Goal: Task Accomplishment & Management: Use online tool/utility

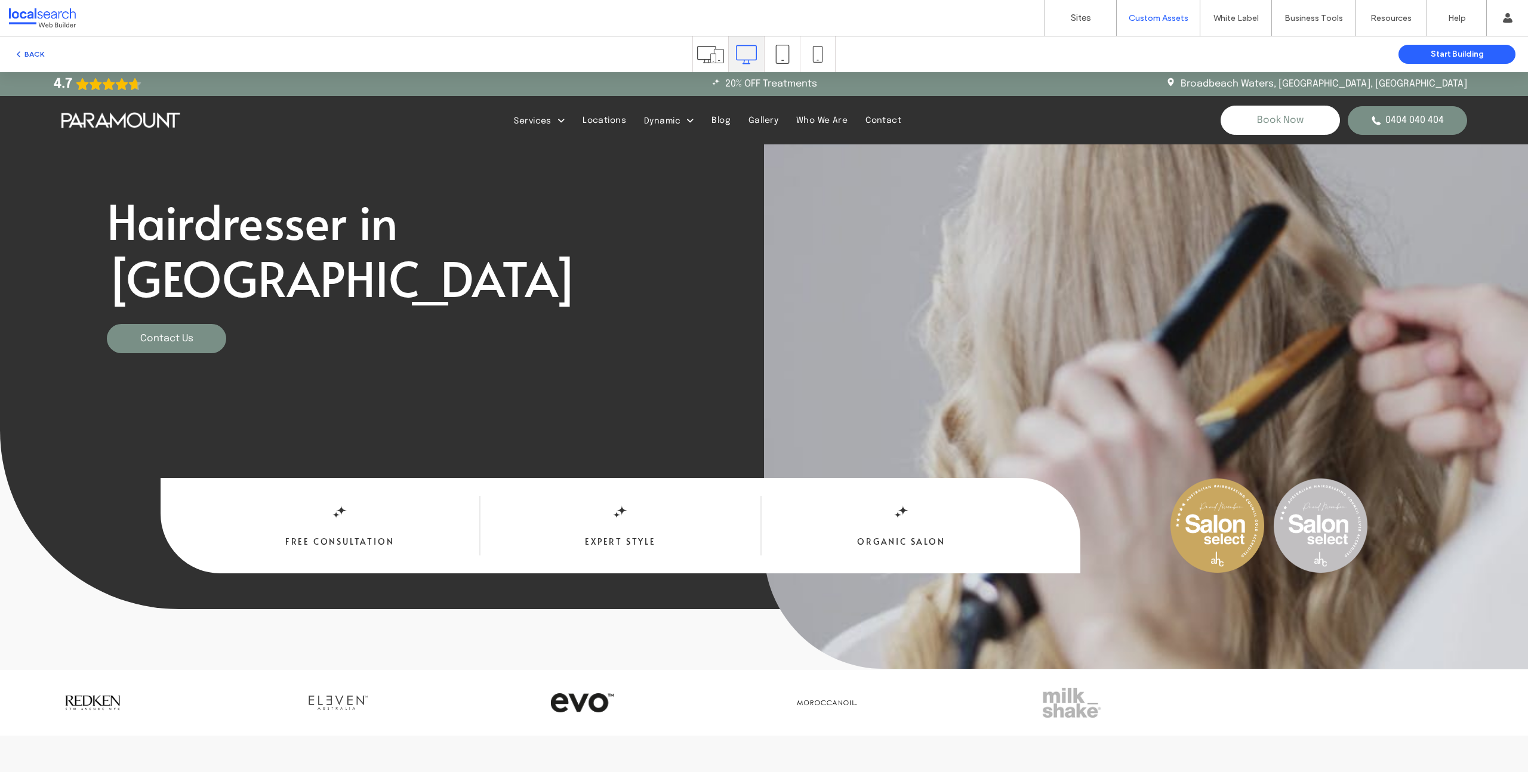
click at [39, 53] on button "BACK" at bounding box center [29, 54] width 30 height 14
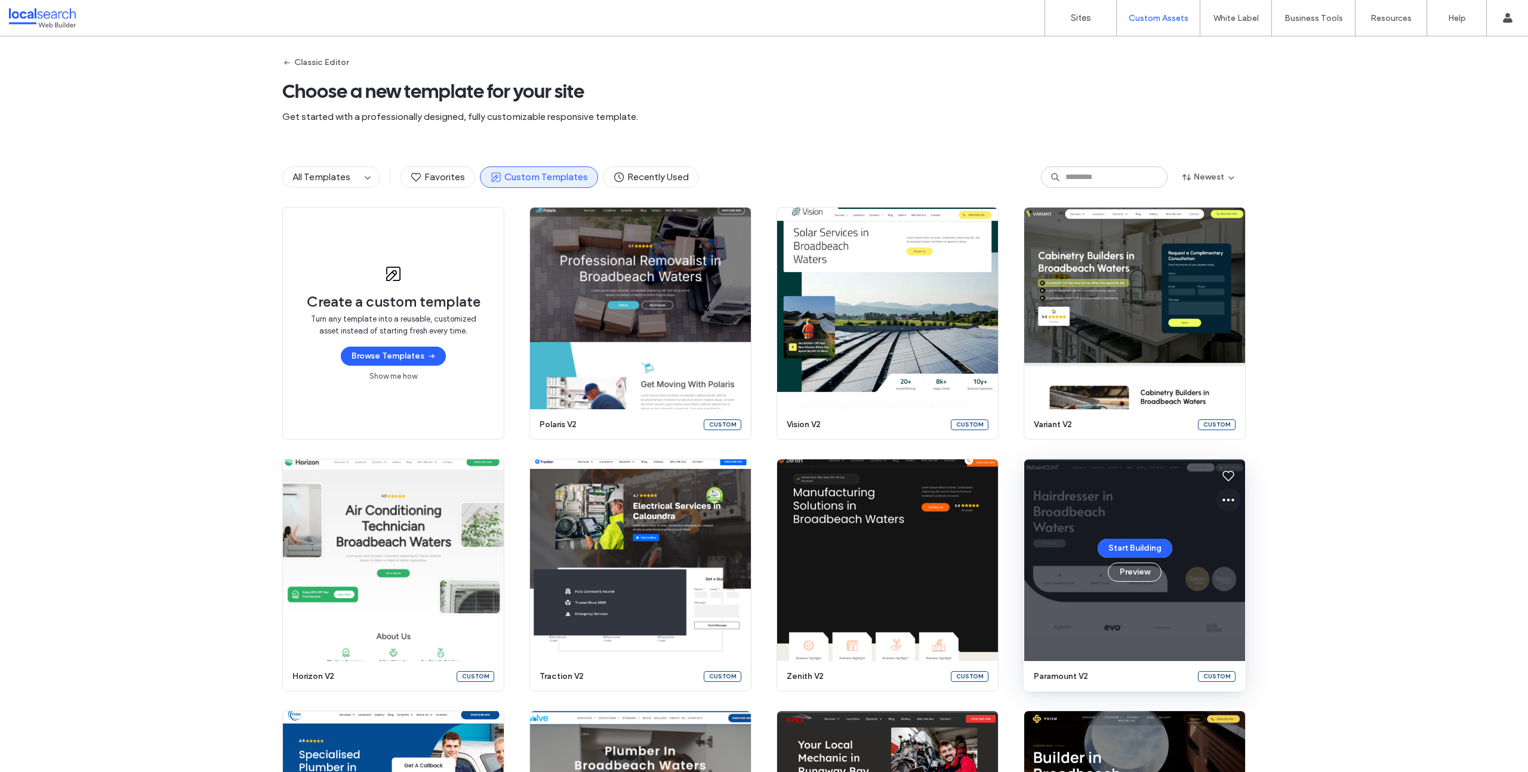
click at [1224, 500] on use at bounding box center [1228, 500] width 12 height 3
click at [1269, 551] on span "Edit template" at bounding box center [1262, 556] width 50 height 12
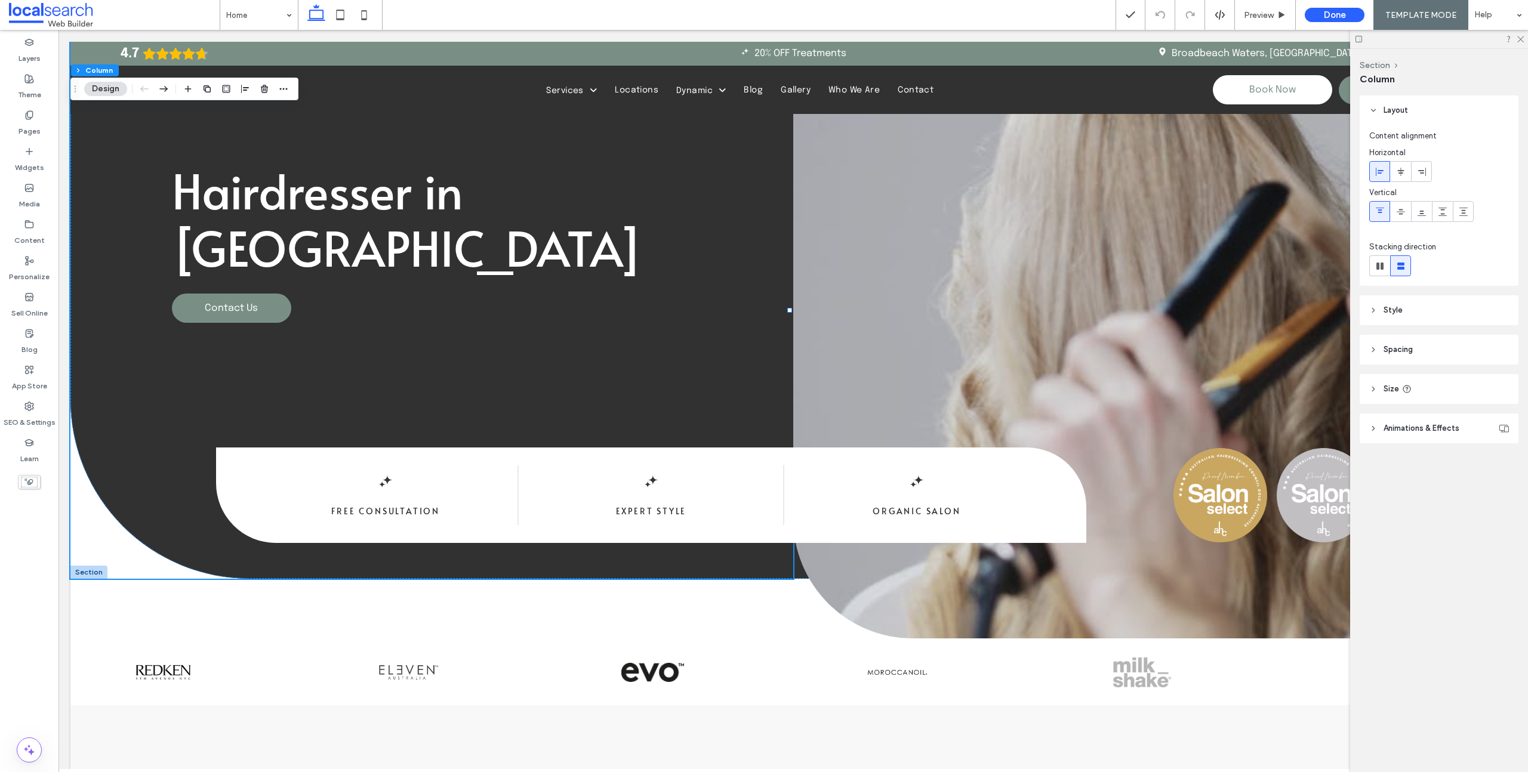
click at [1375, 347] on icon at bounding box center [1373, 350] width 8 height 8
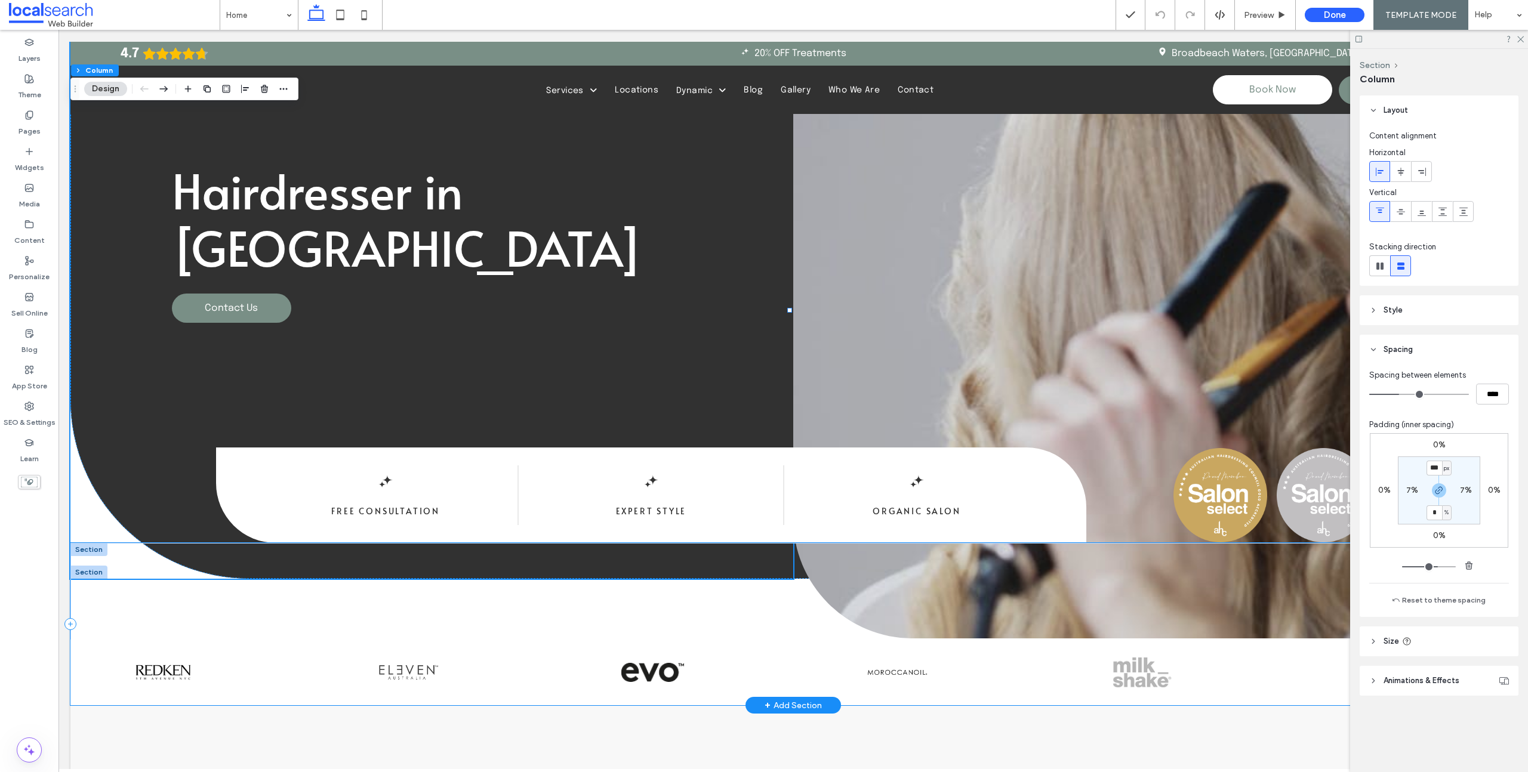
click at [159, 621] on div at bounding box center [793, 624] width 1446 height 162
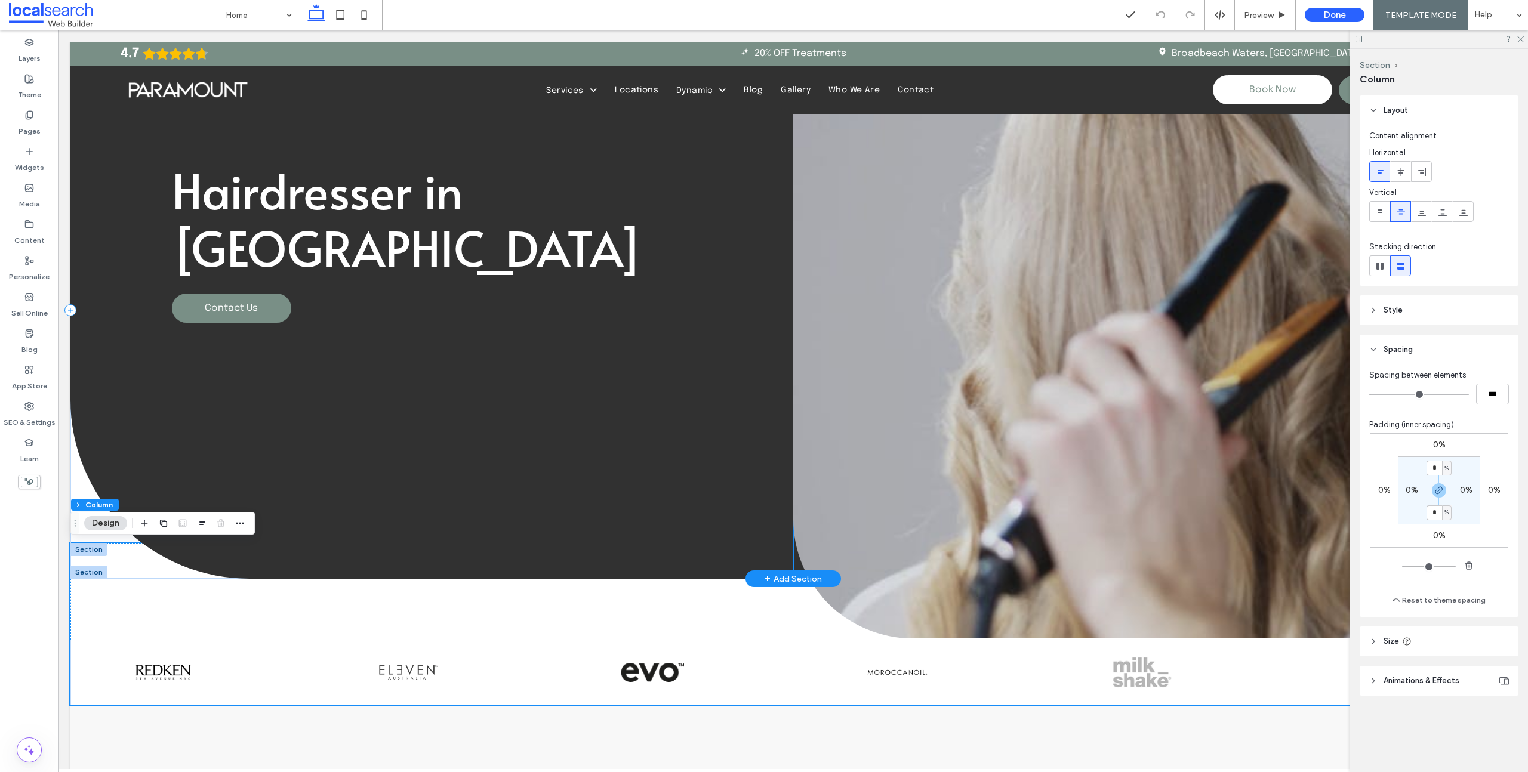
click at [501, 480] on div "Hairdresser in Broadbeach Waters Contact Us" at bounding box center [431, 310] width 723 height 537
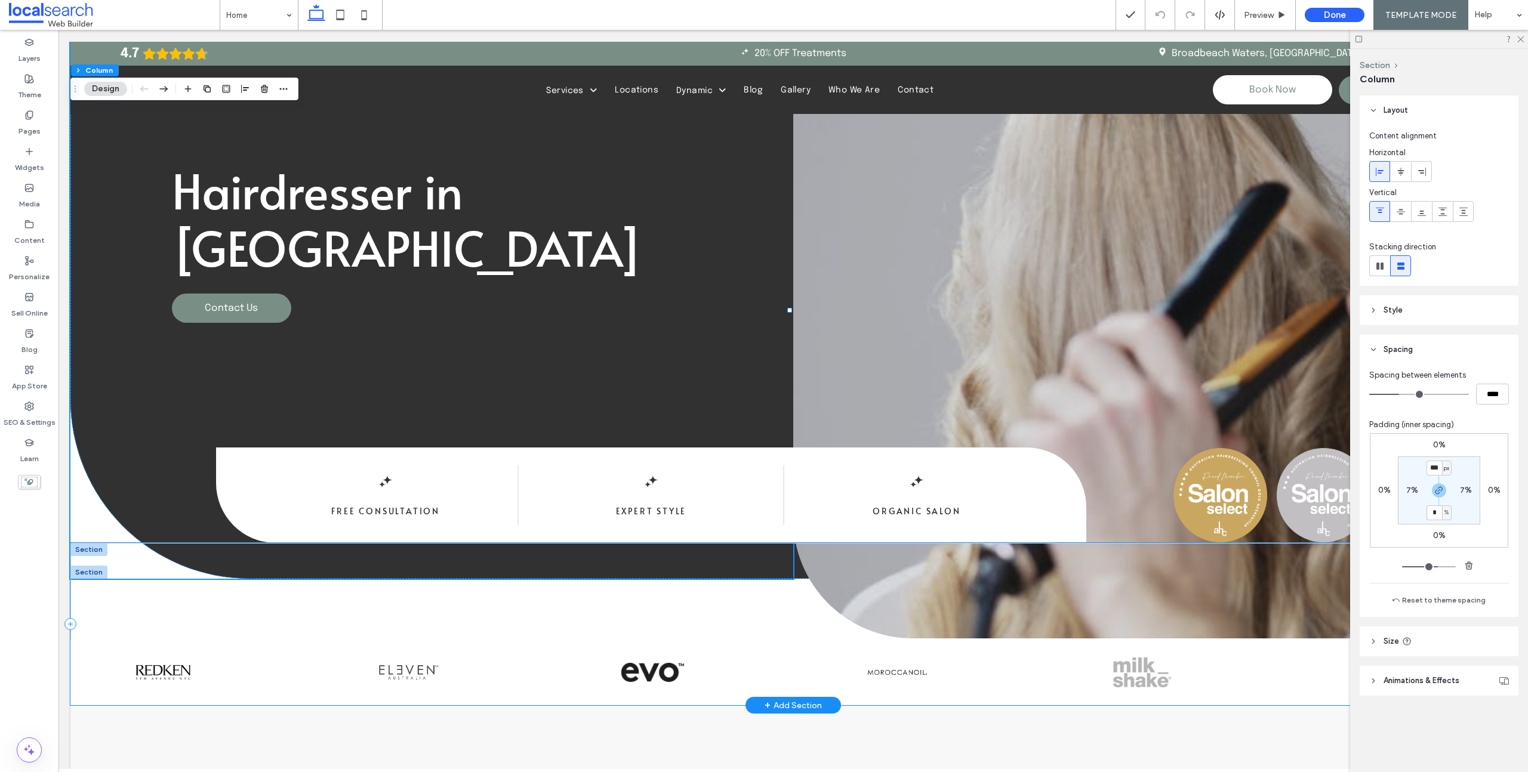
click at [582, 621] on div at bounding box center [793, 624] width 1446 height 162
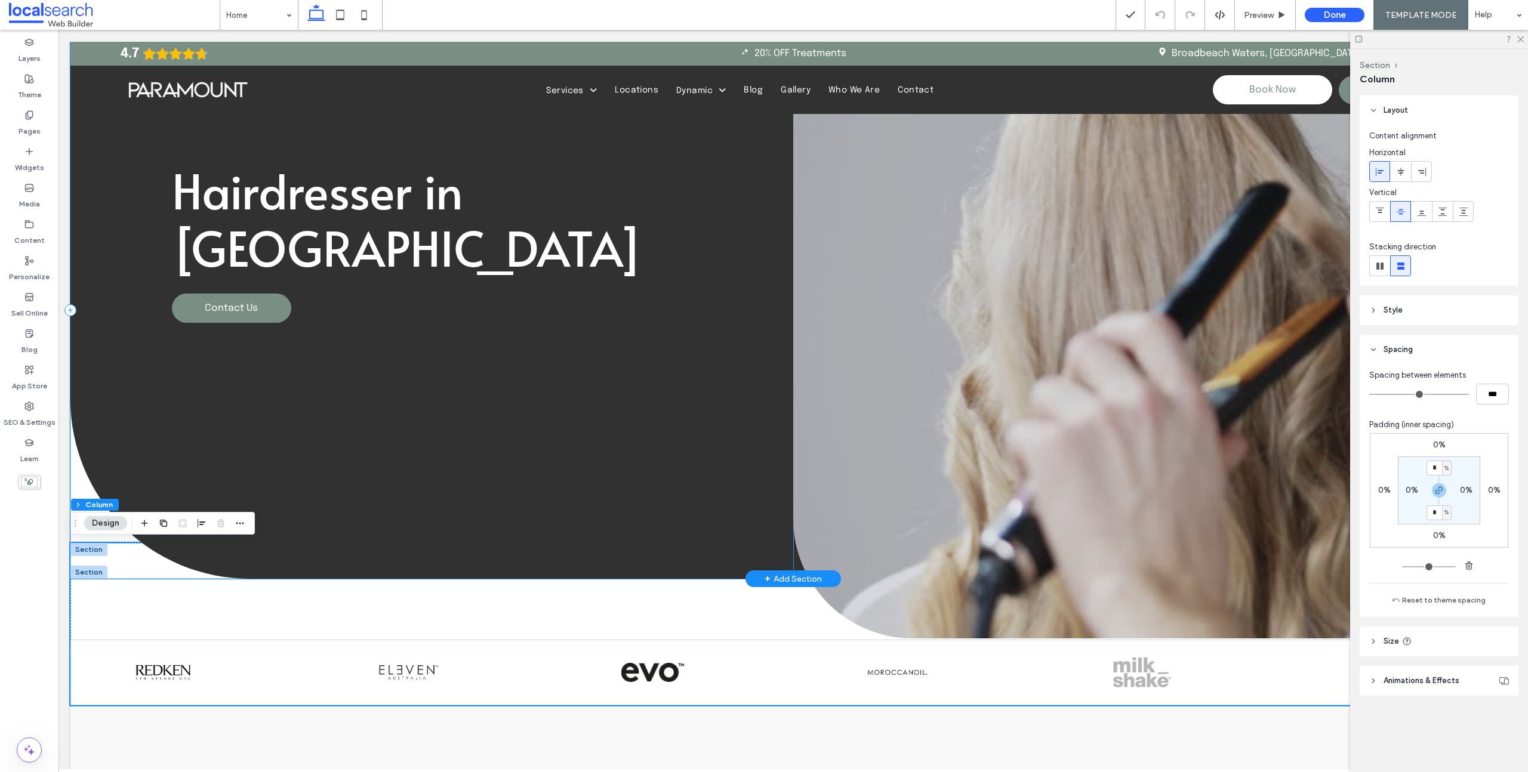
click at [119, 413] on div "Hairdresser in Broadbeach Waters Contact Us" at bounding box center [431, 310] width 723 height 537
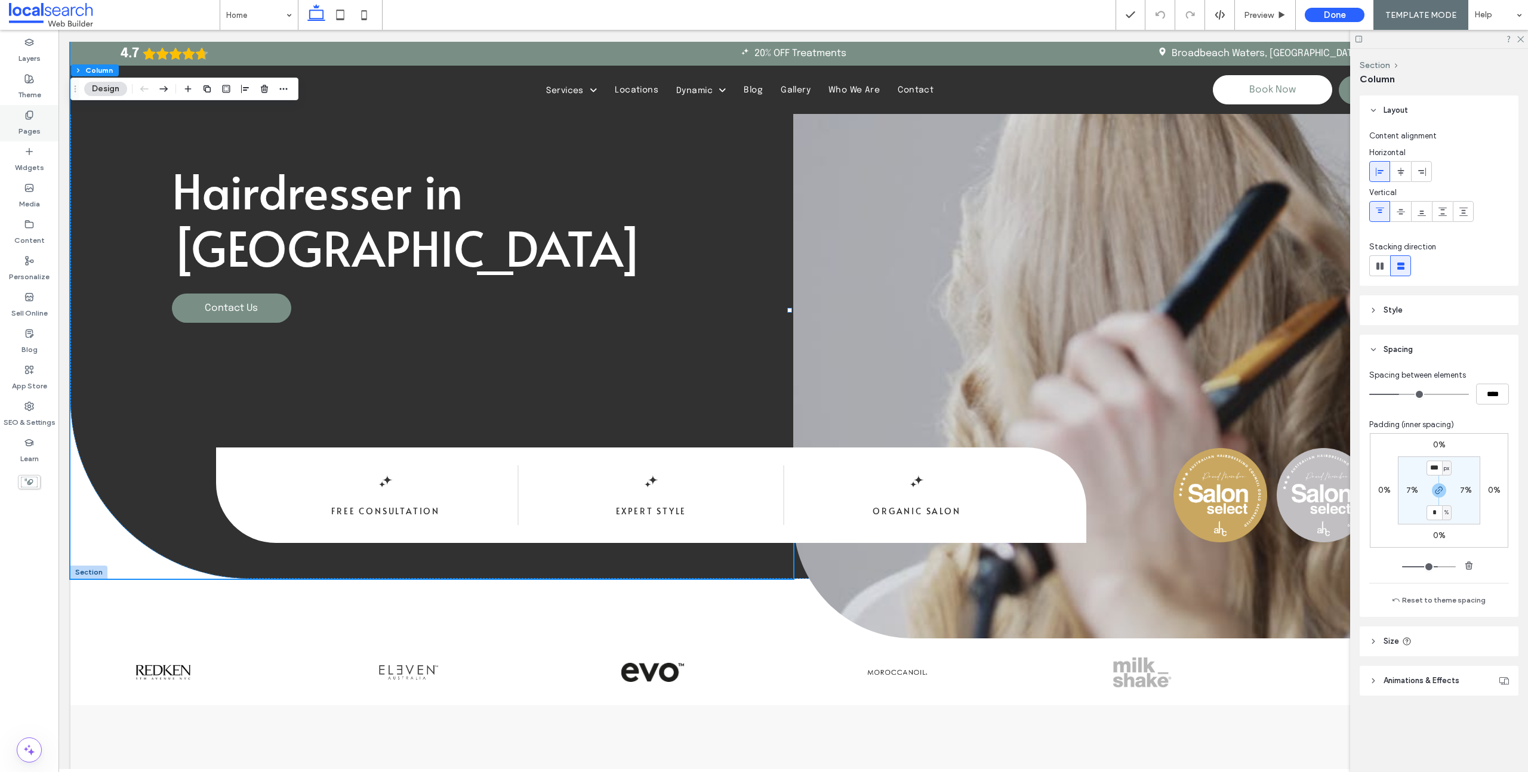
click at [37, 131] on label "Pages" at bounding box center [30, 128] width 22 height 17
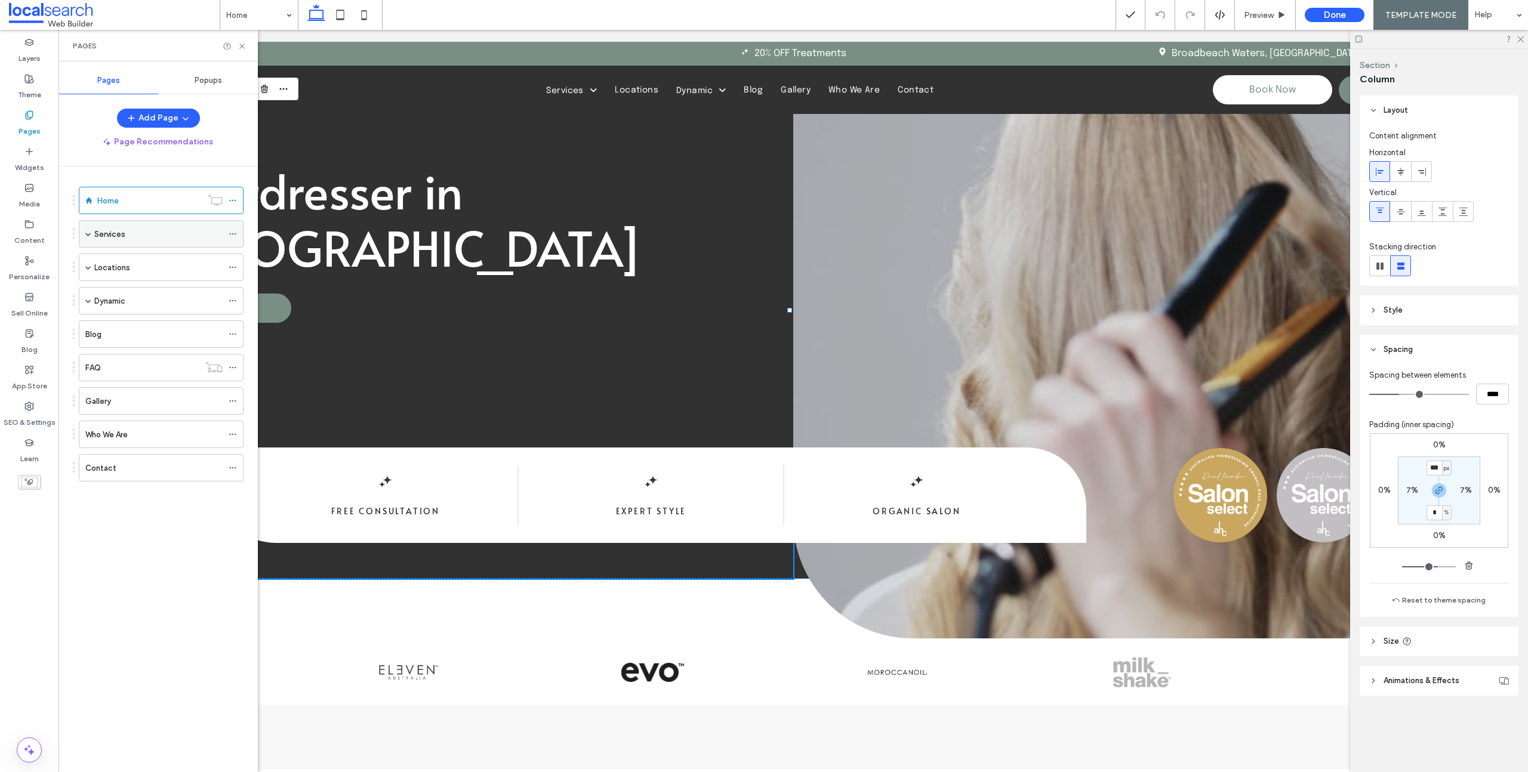
click at [145, 238] on div "Services" at bounding box center [158, 234] width 128 height 13
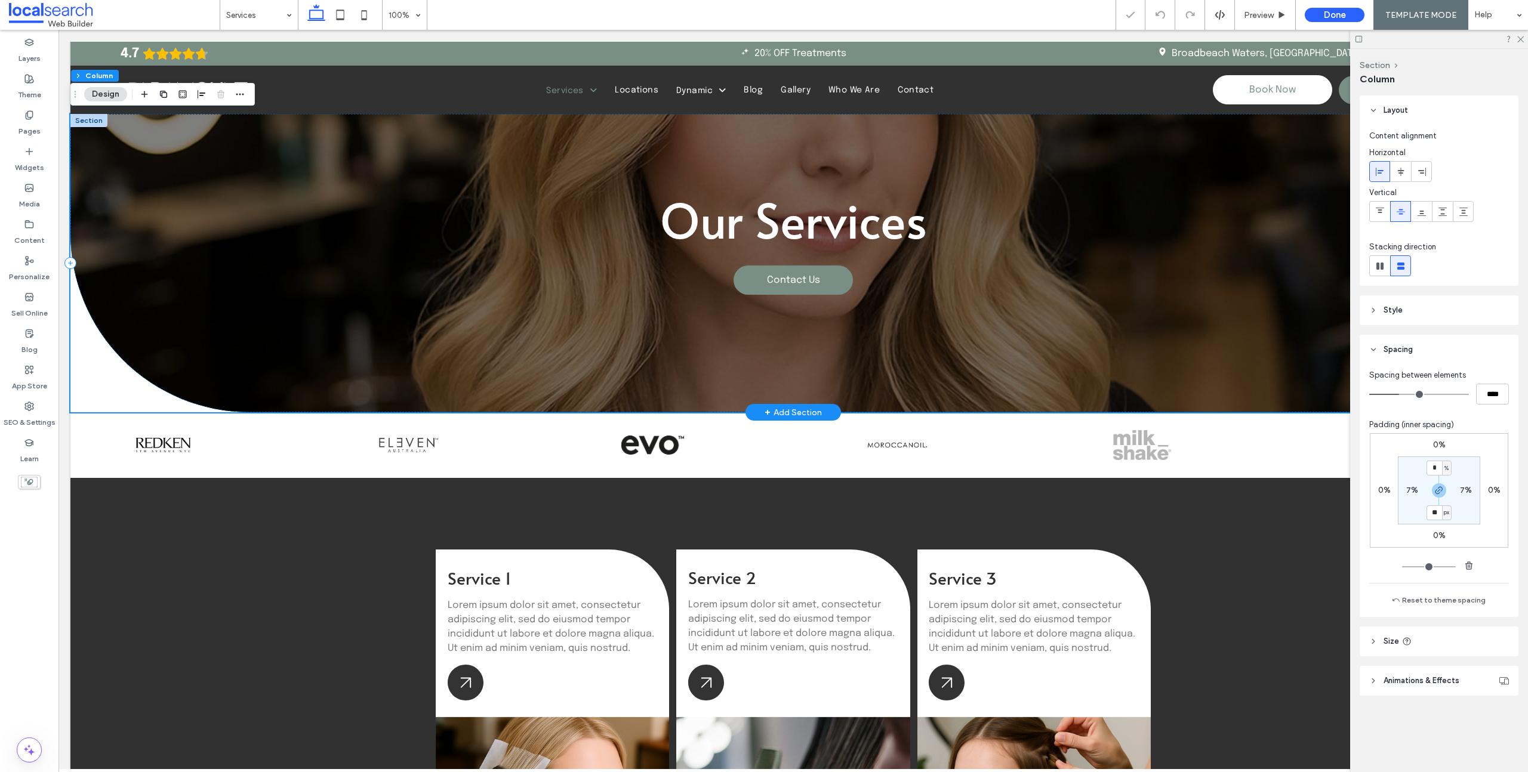
click at [642, 349] on div "Our Services Contact Us" at bounding box center [793, 263] width 1446 height 298
click at [91, 74] on button "Section" at bounding box center [89, 76] width 37 height 12
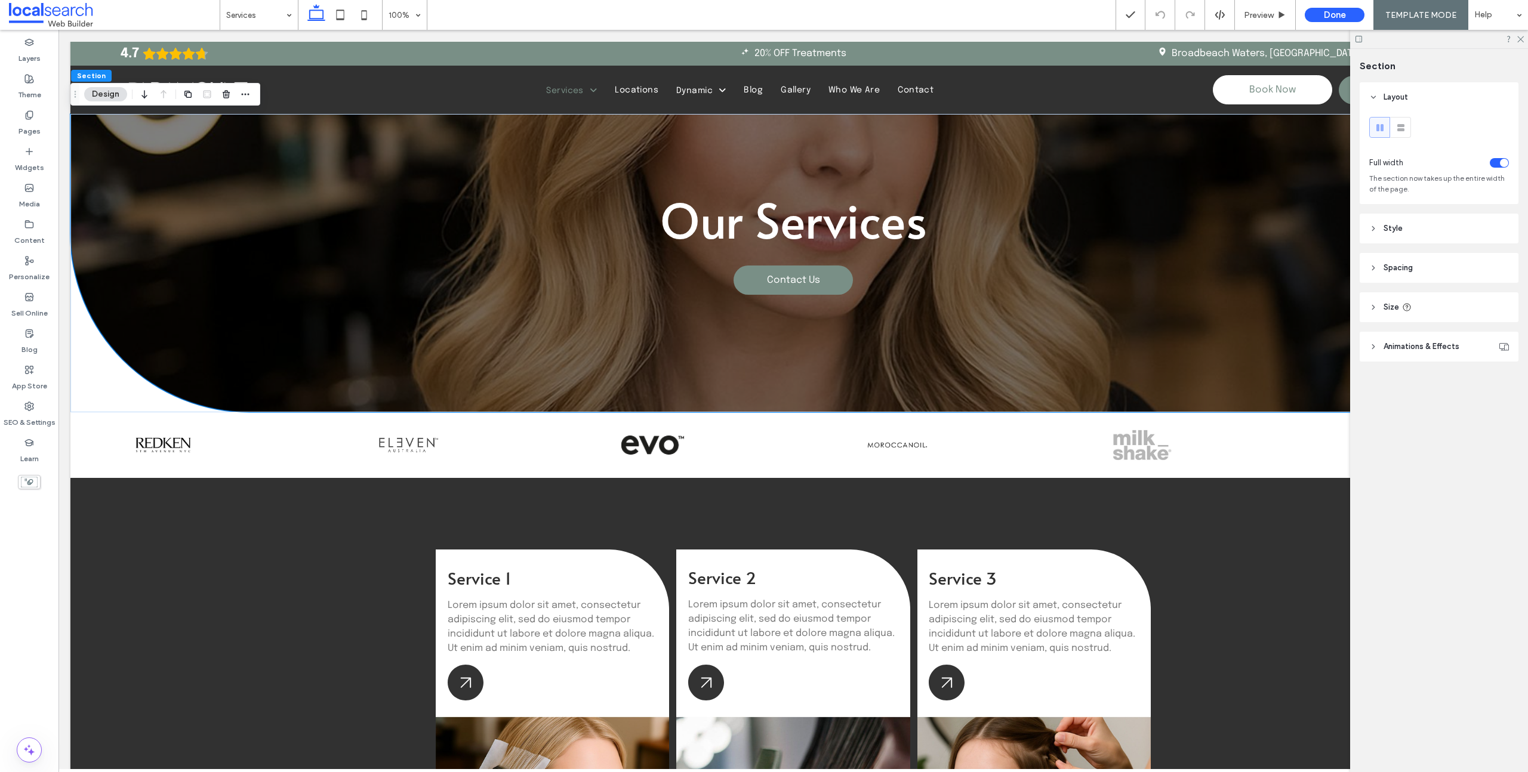
click at [1369, 267] on icon at bounding box center [1373, 268] width 8 height 8
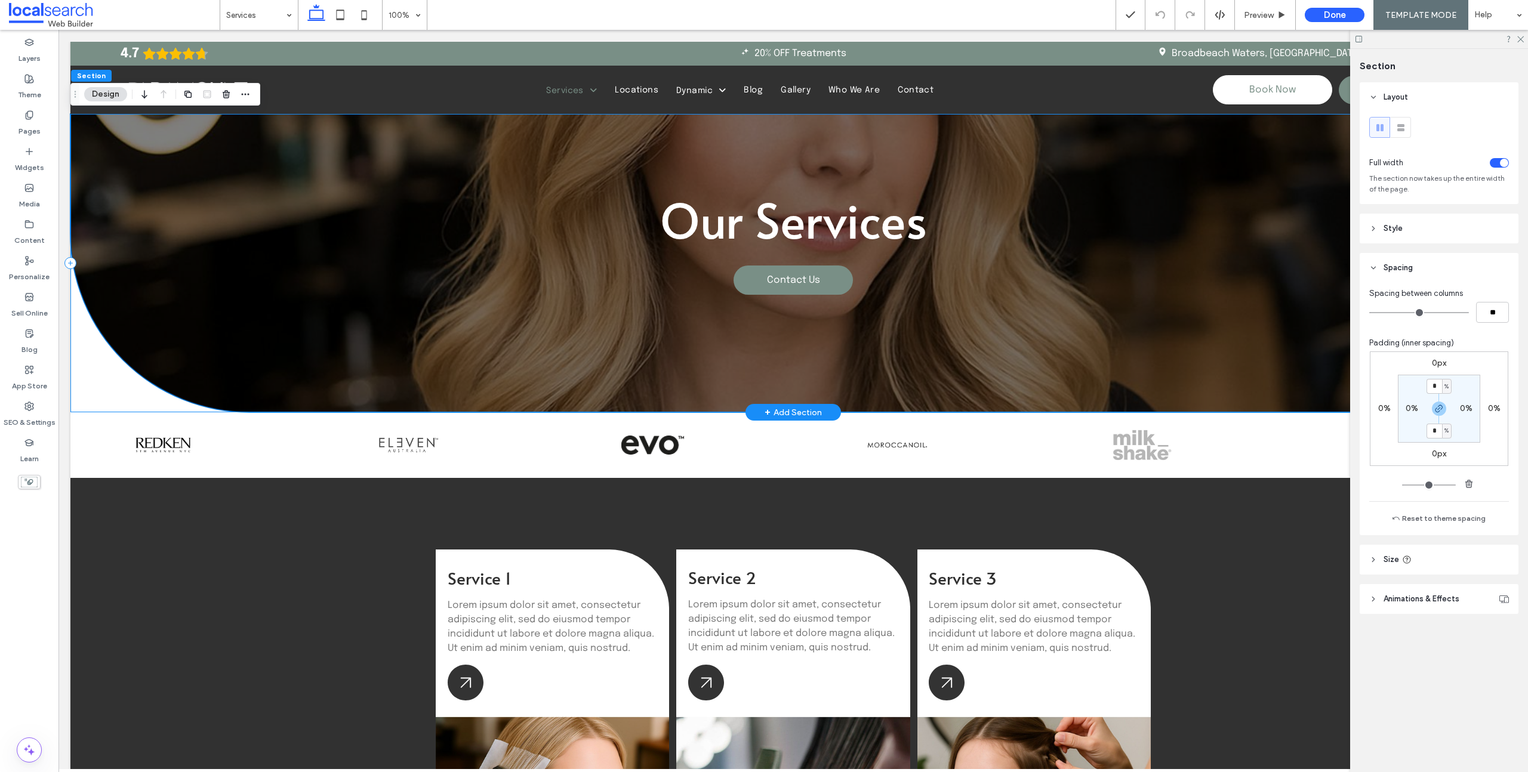
click at [115, 182] on div "Our Services Contact Us" at bounding box center [793, 263] width 1446 height 298
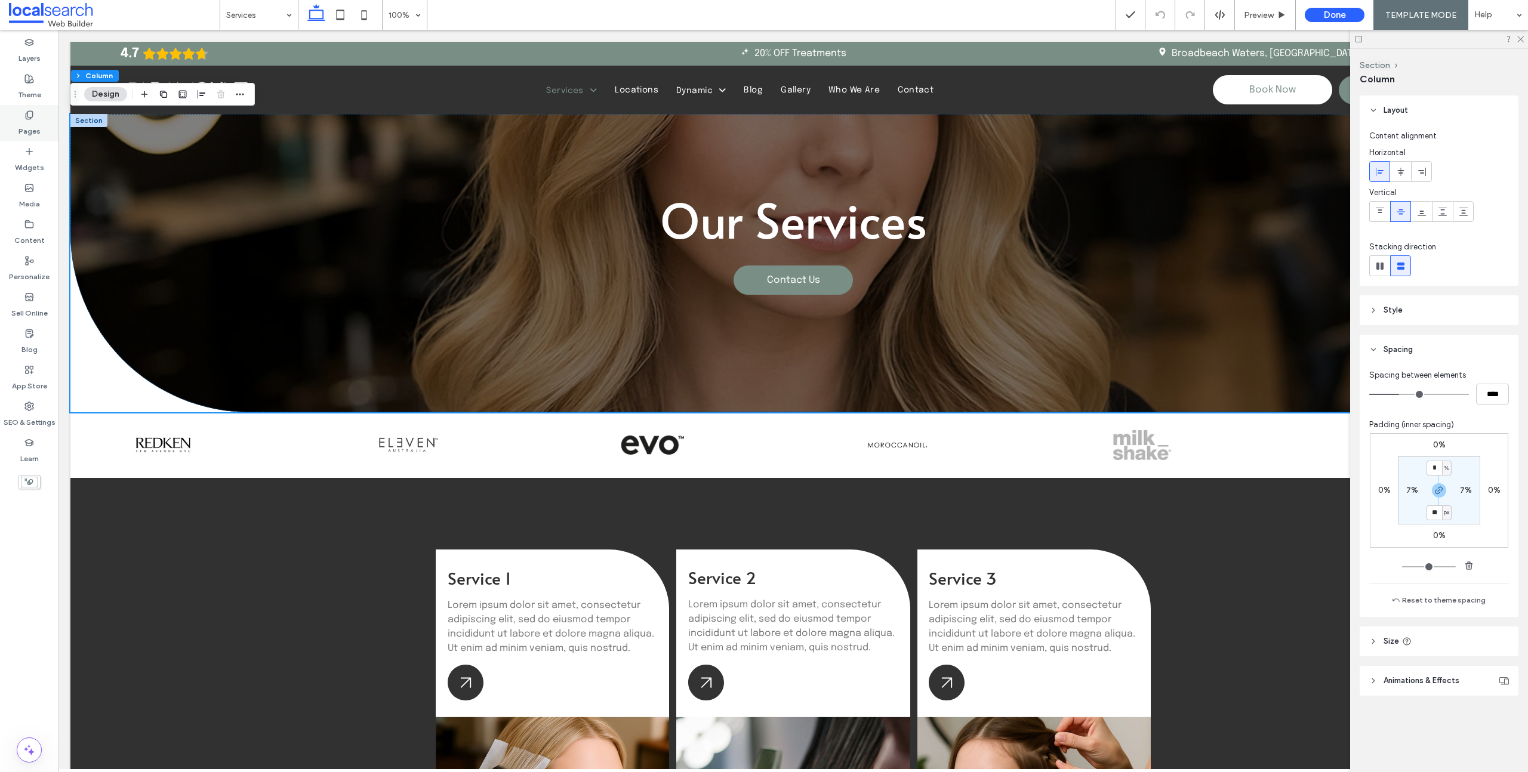
click at [41, 120] on div "Pages" at bounding box center [29, 123] width 58 height 36
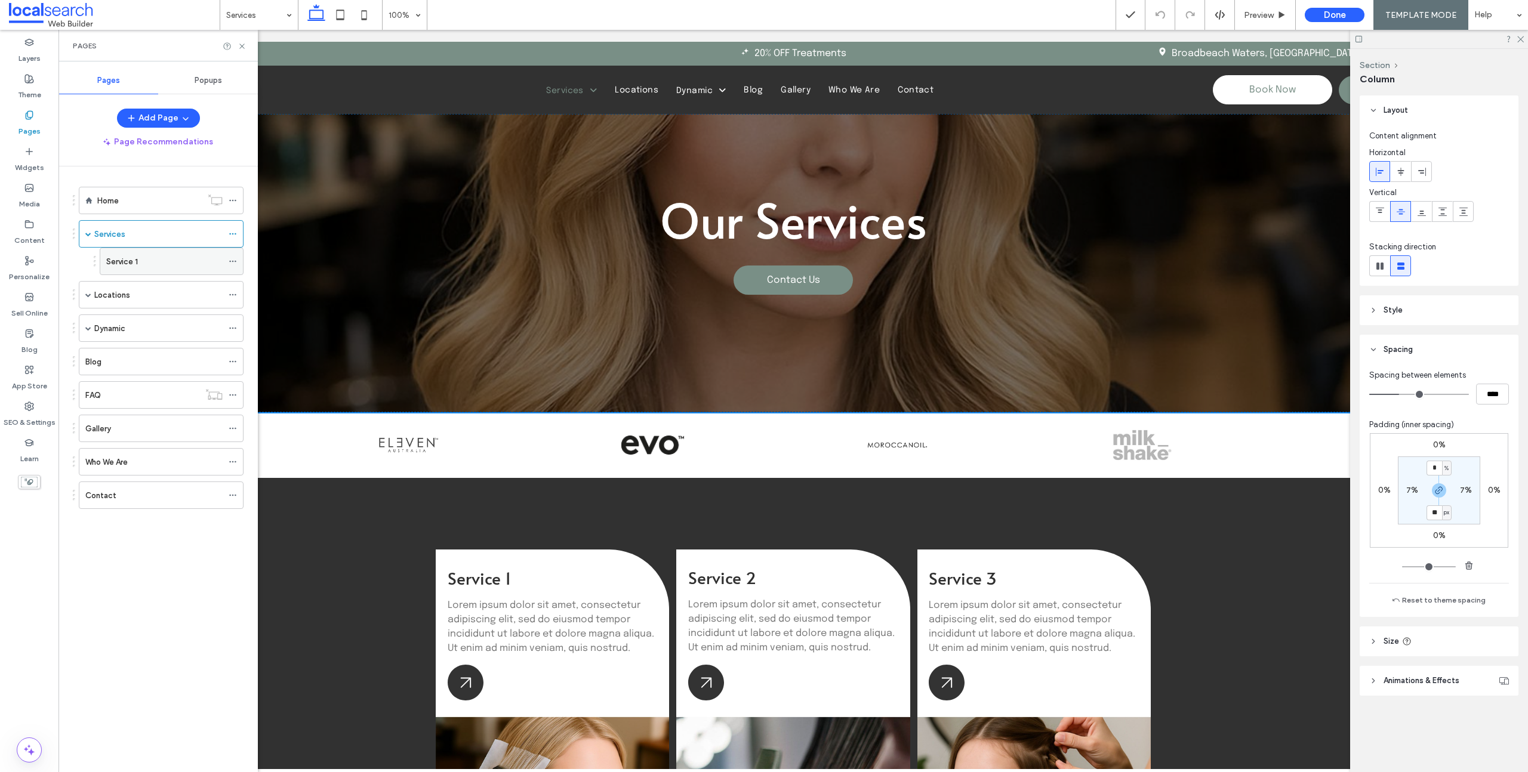
click at [139, 261] on div "Service 1" at bounding box center [164, 261] width 116 height 13
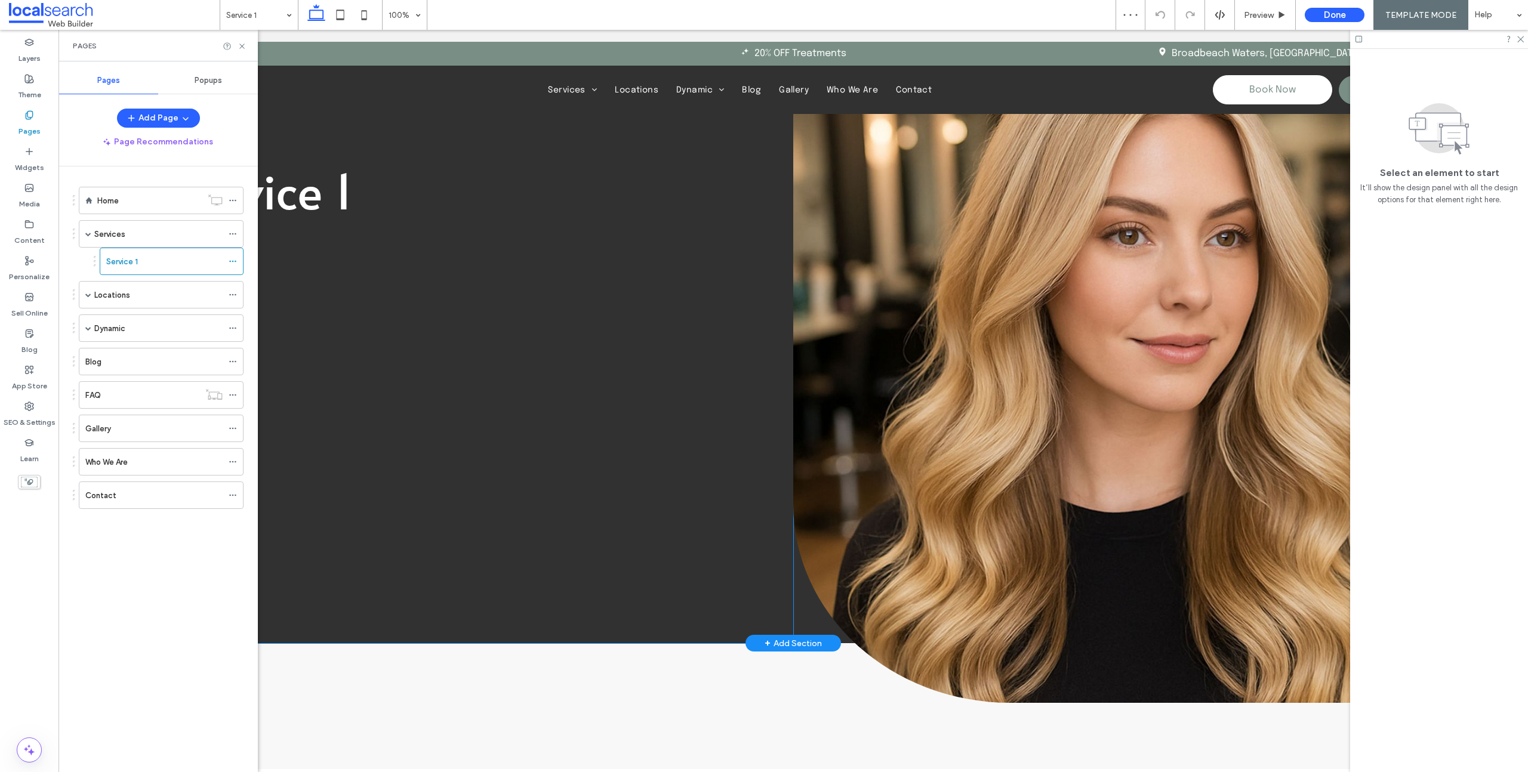
click at [554, 330] on div "Service 1" at bounding box center [431, 343] width 723 height 602
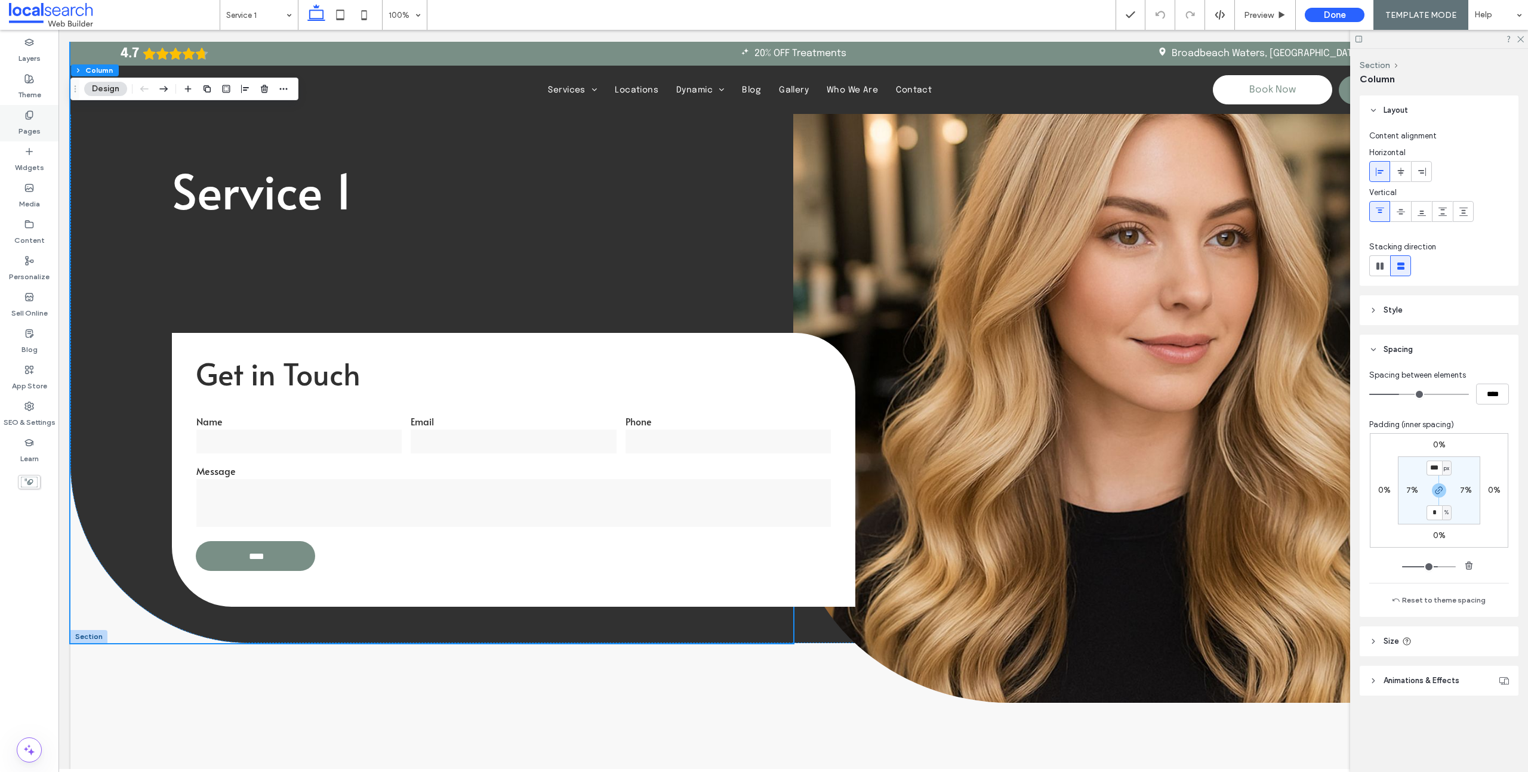
click at [31, 121] on label "Pages" at bounding box center [30, 128] width 22 height 17
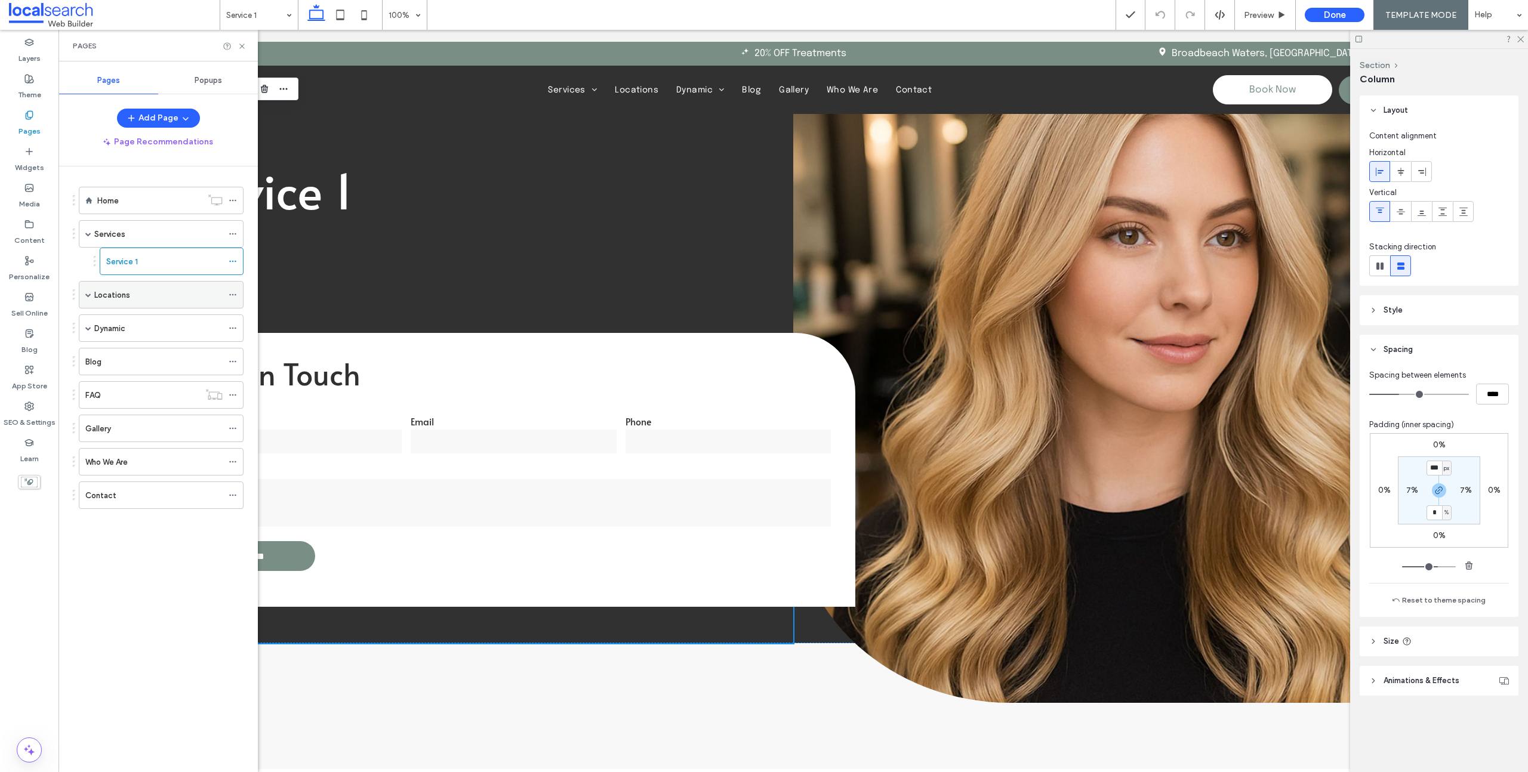
click at [121, 300] on label "Locations" at bounding box center [112, 295] width 36 height 21
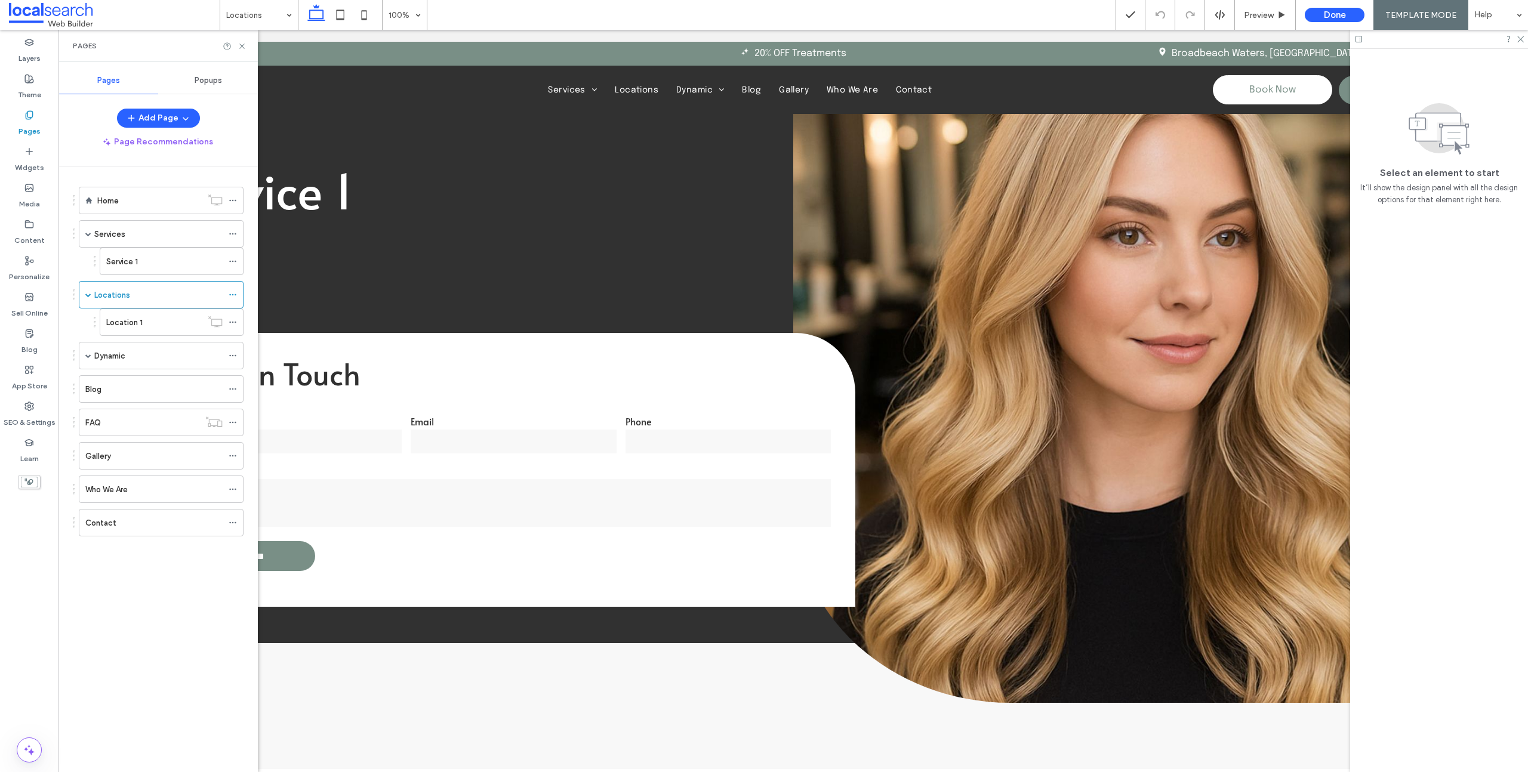
click at [122, 295] on div at bounding box center [764, 386] width 1528 height 772
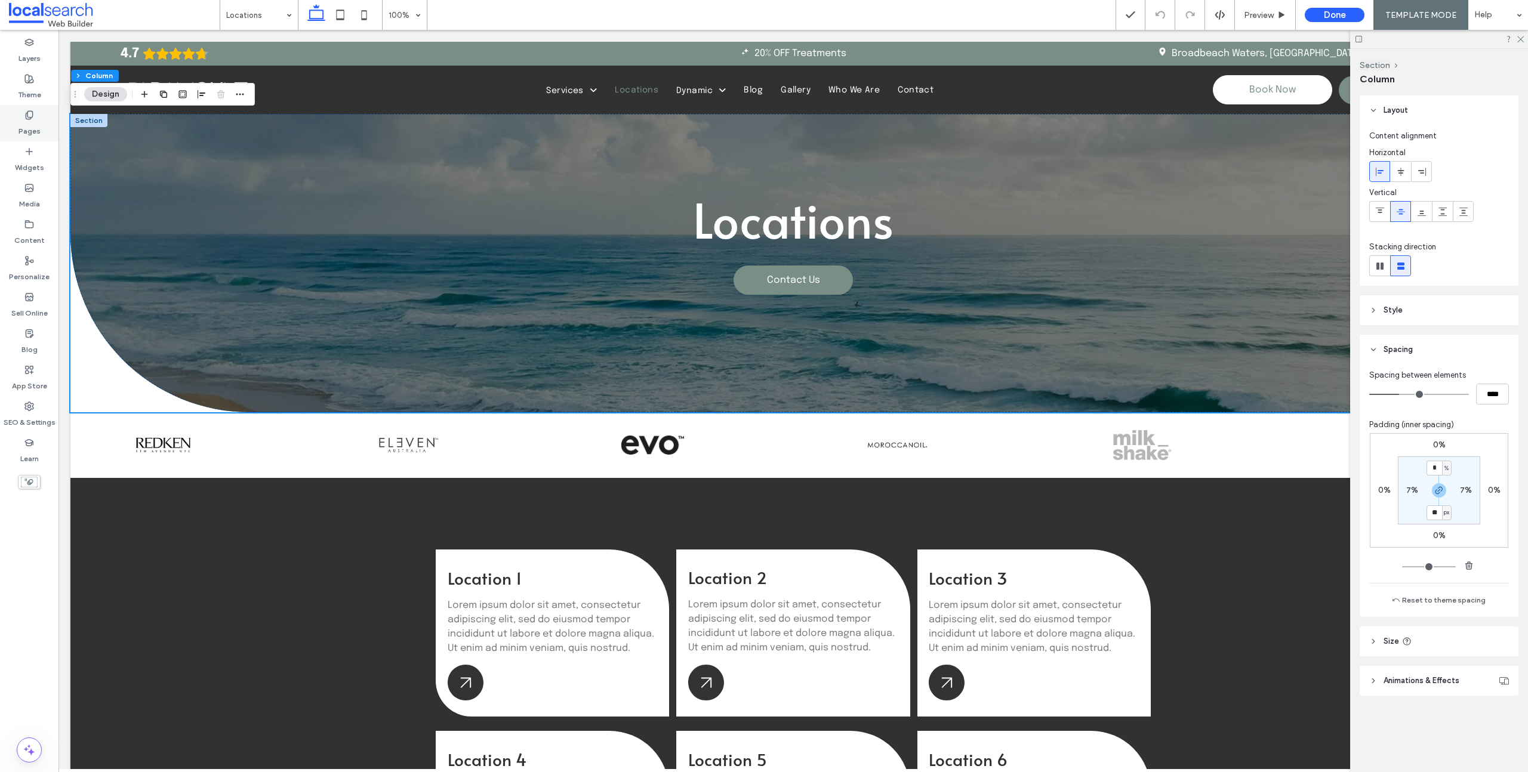
click at [27, 119] on use at bounding box center [29, 115] width 7 height 8
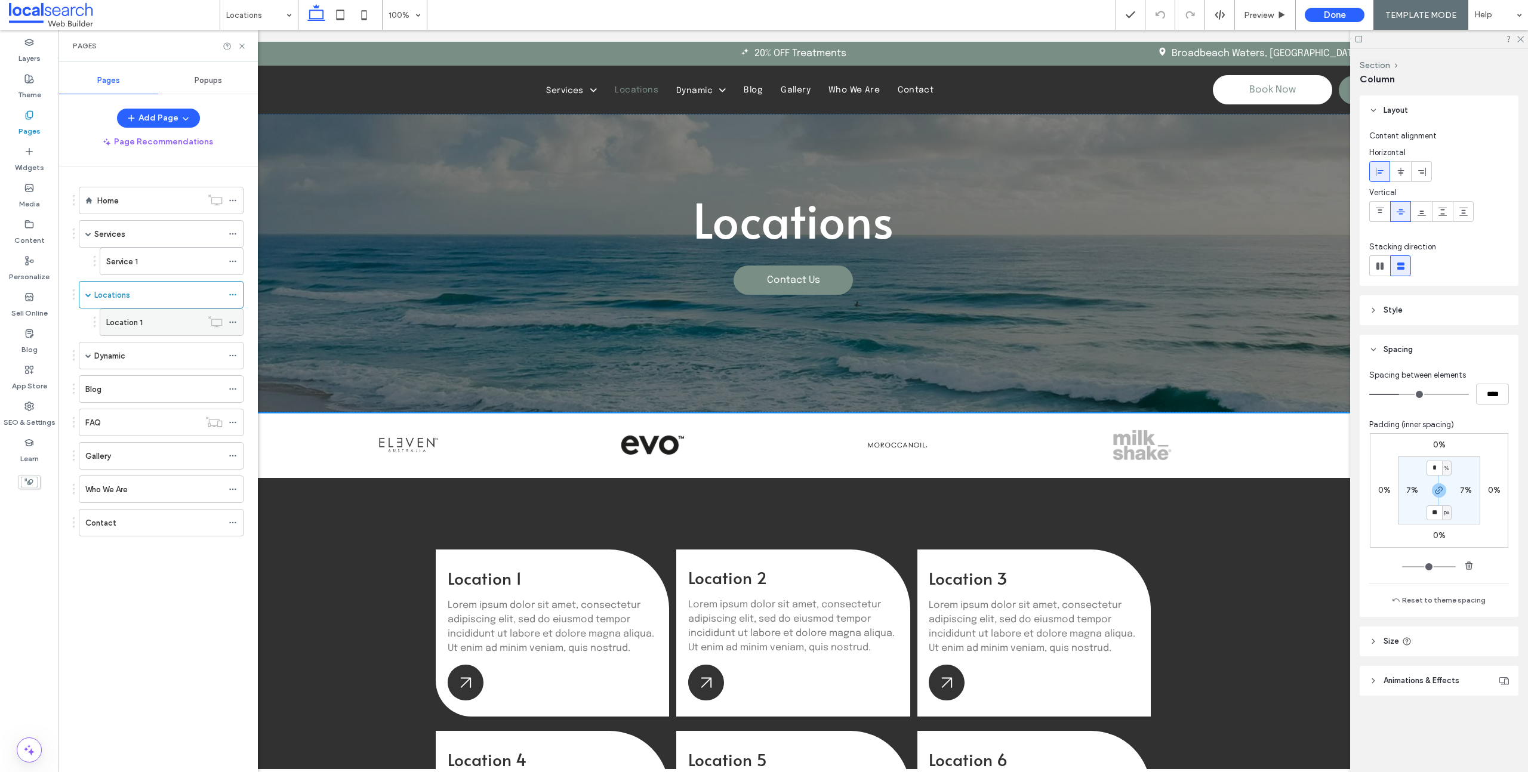
click at [150, 329] on div "Location 1" at bounding box center [153, 322] width 95 height 26
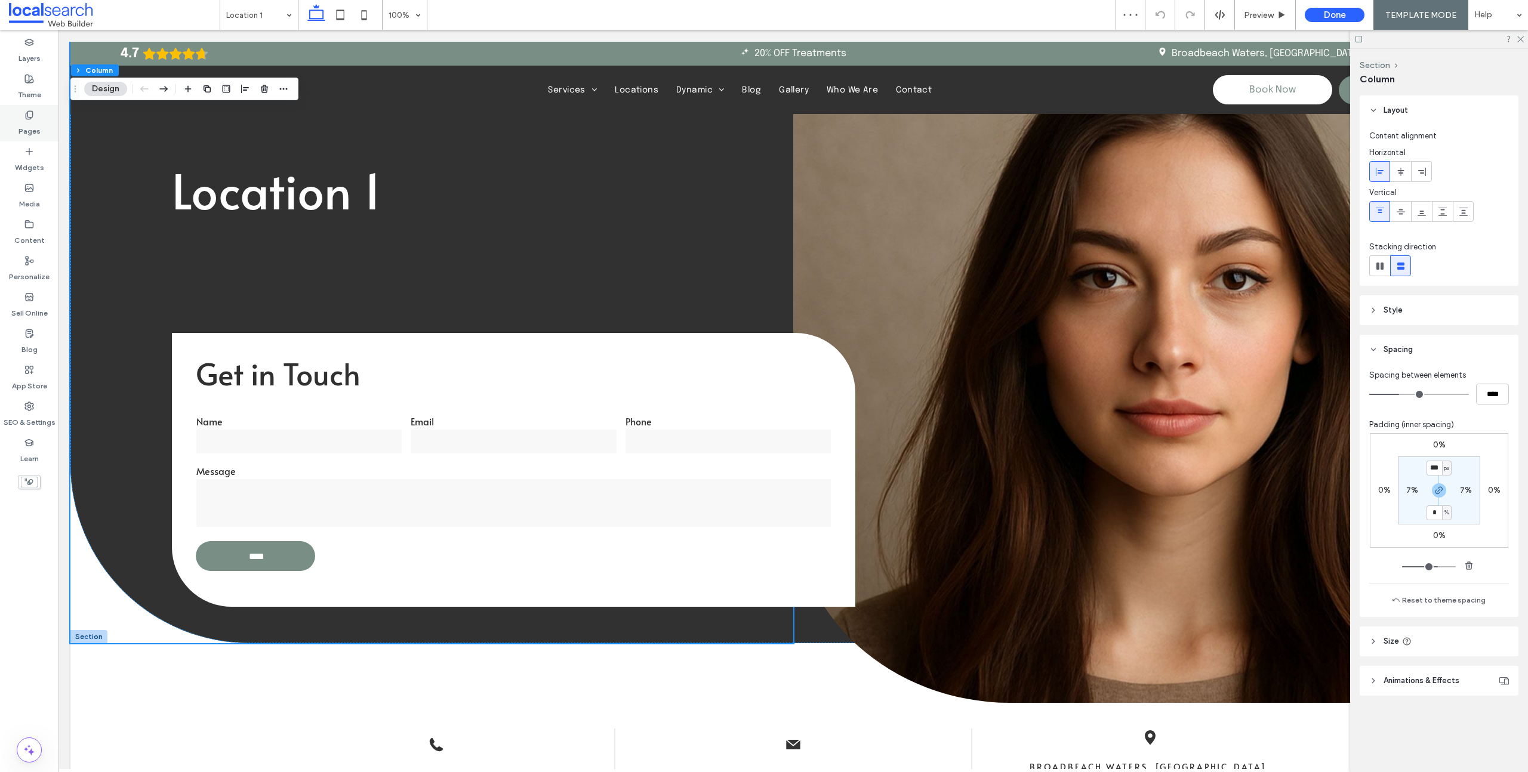
click at [26, 118] on icon at bounding box center [29, 115] width 10 height 10
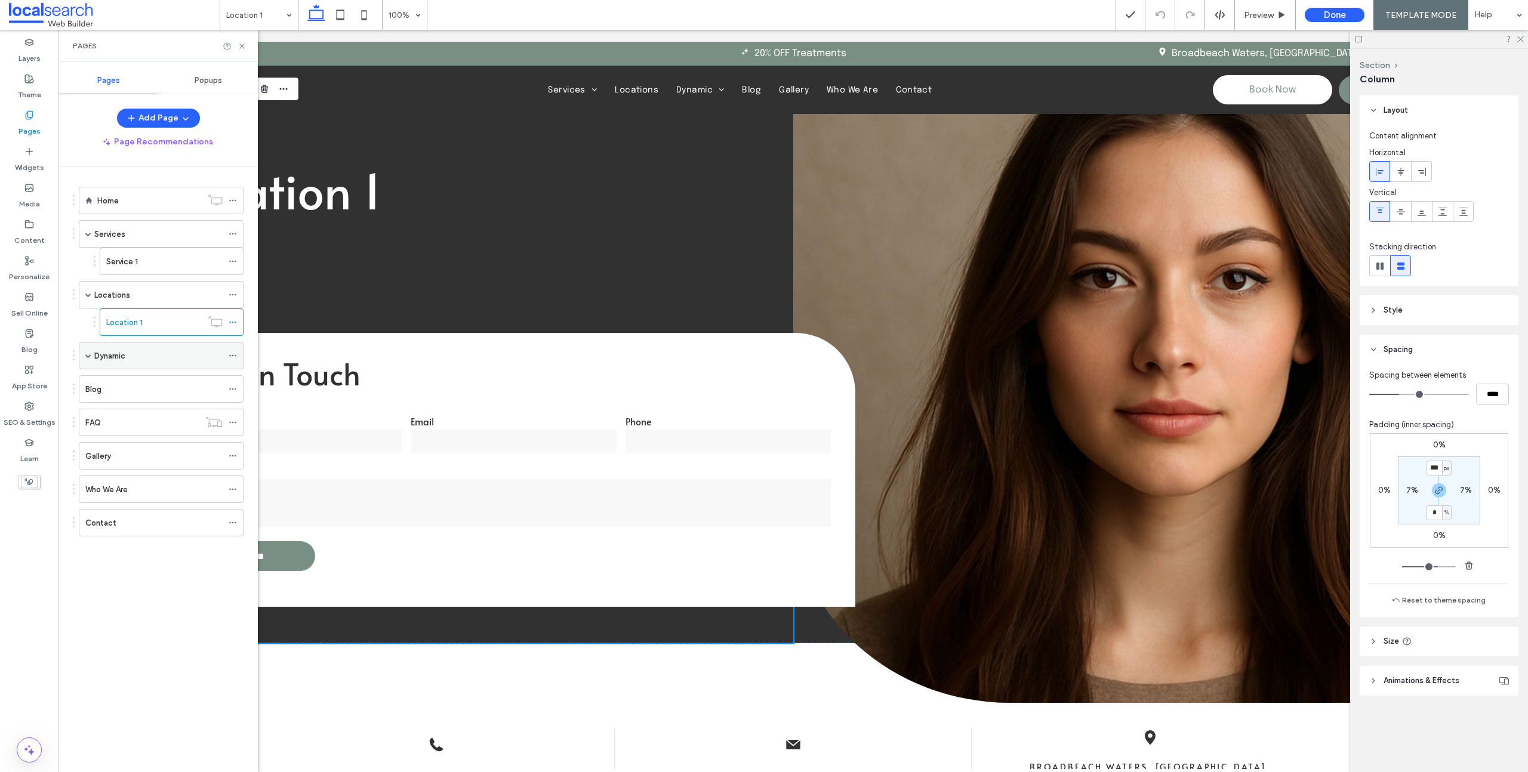
click at [152, 362] on div "Dynamic" at bounding box center [158, 356] width 128 height 26
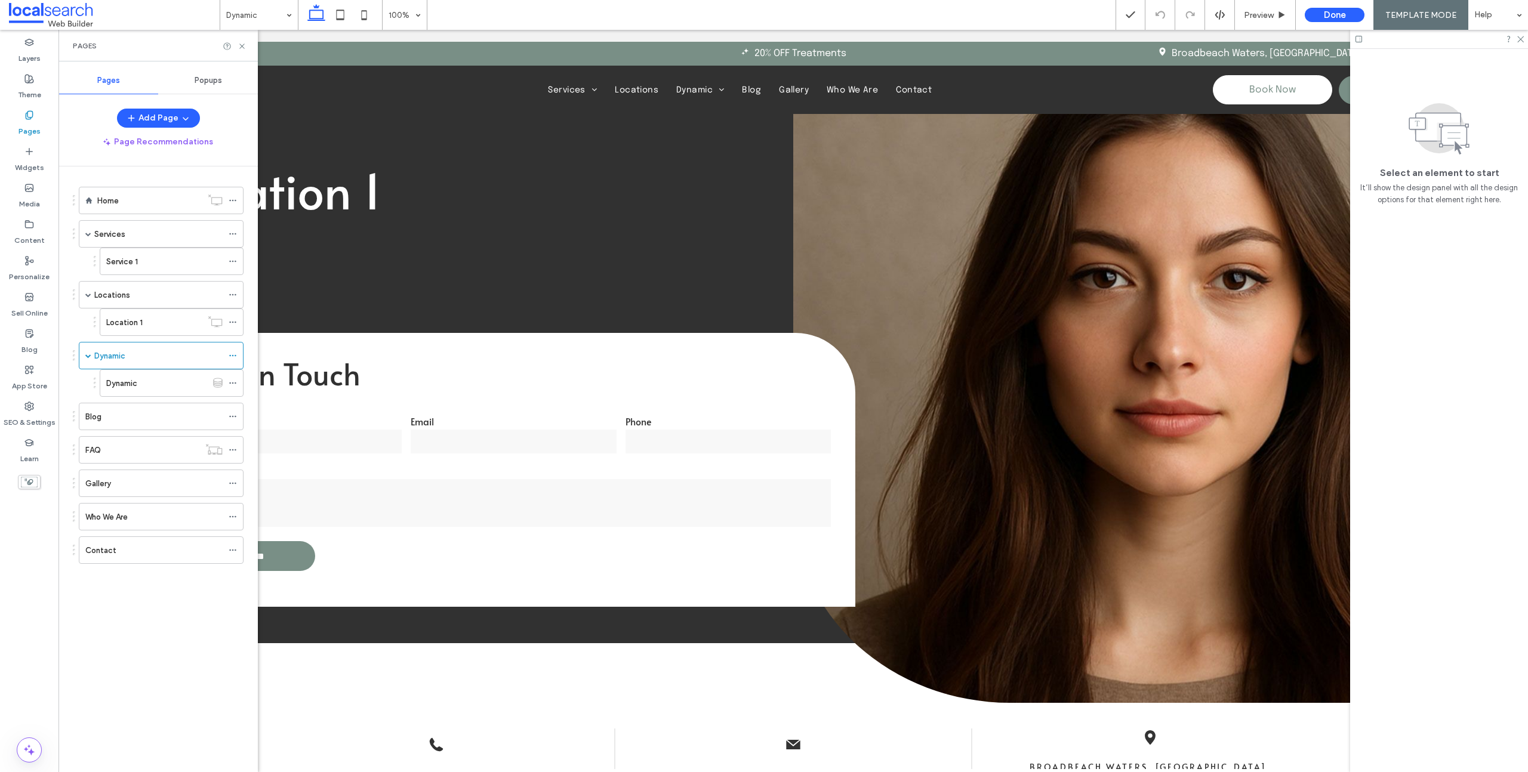
click at [152, 356] on div at bounding box center [764, 386] width 1528 height 772
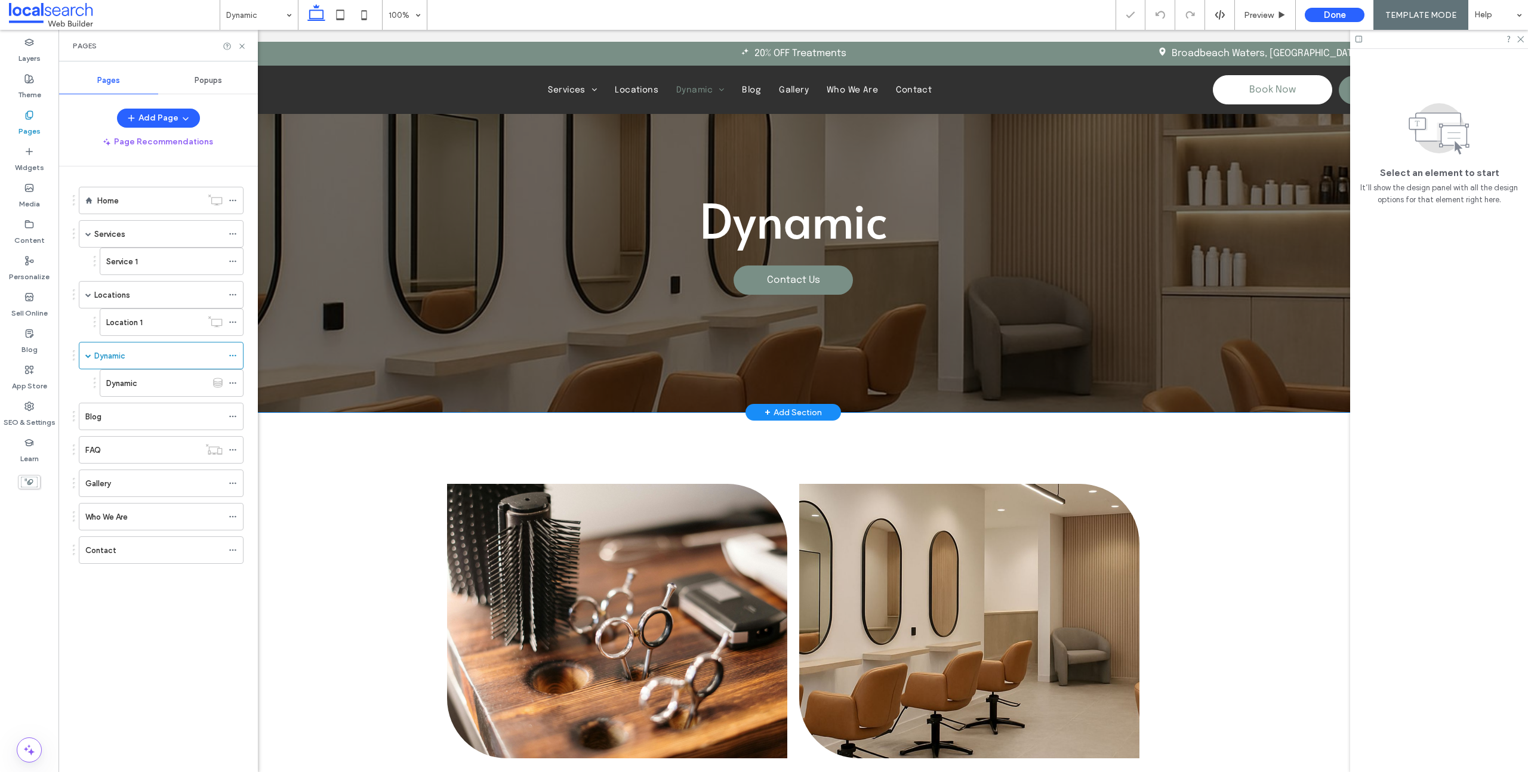
click at [644, 383] on div "Dynamic Contact Us" at bounding box center [793, 263] width 1446 height 298
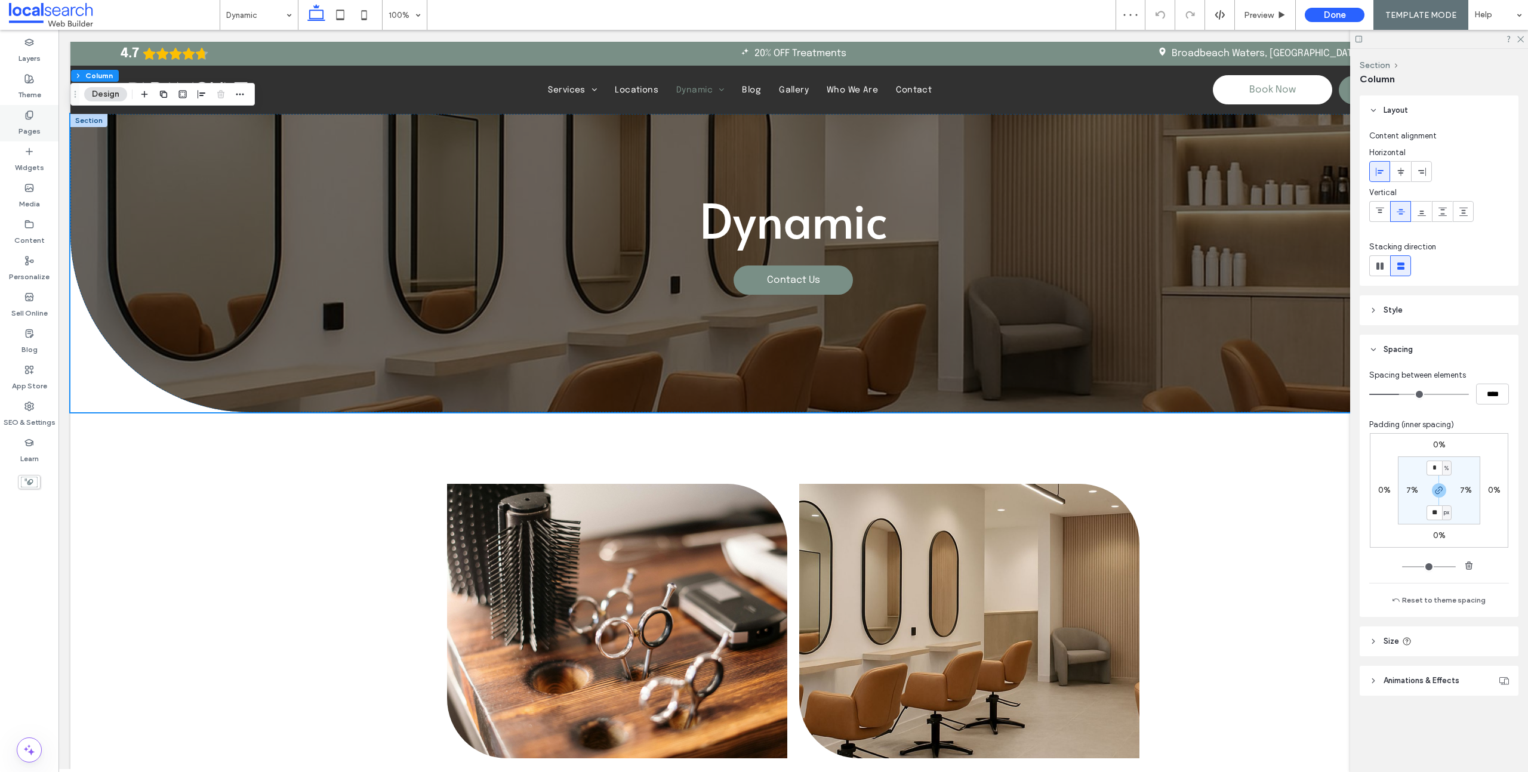
click at [31, 118] on use at bounding box center [29, 115] width 7 height 8
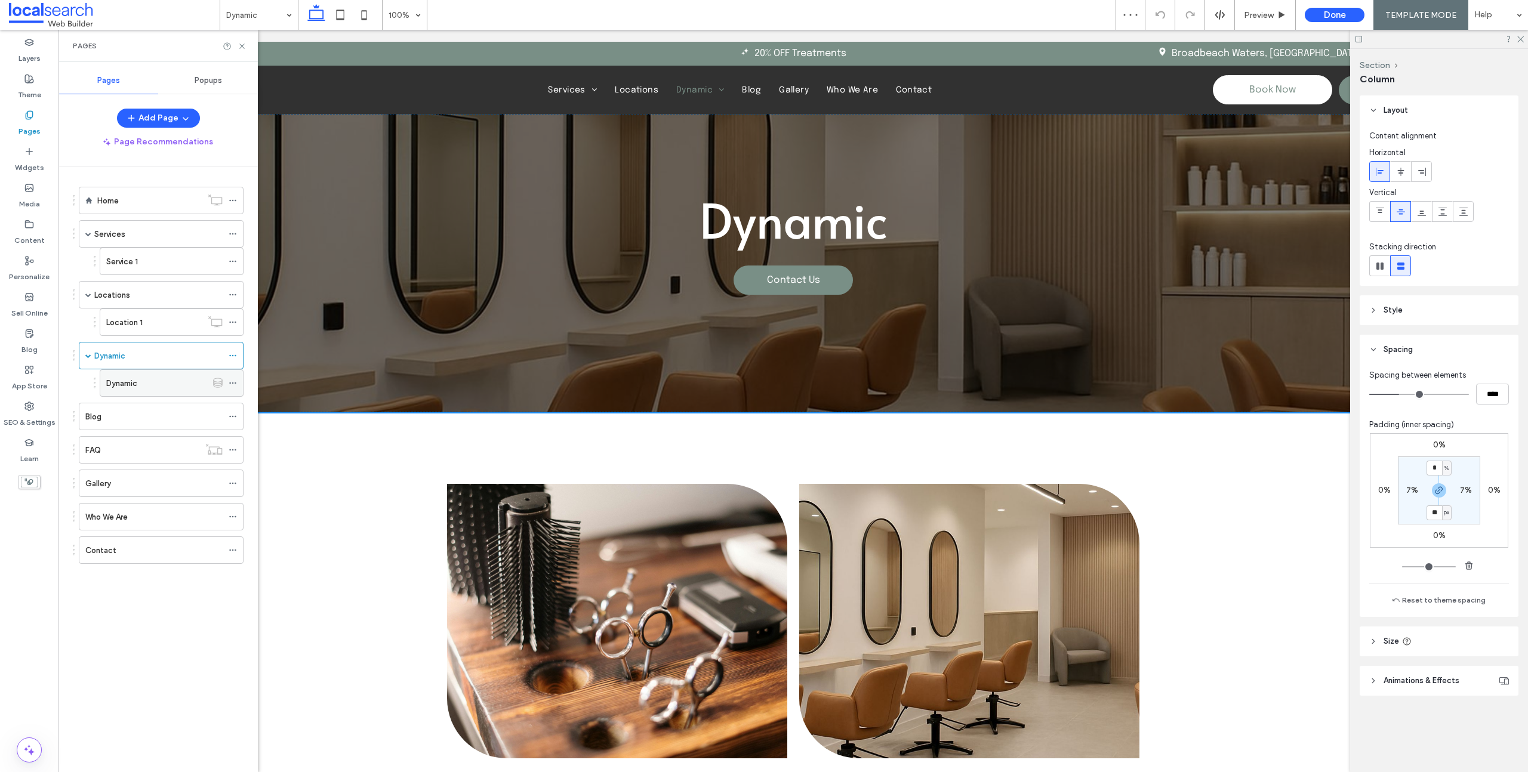
click at [130, 383] on label "Dynamic" at bounding box center [121, 383] width 31 height 21
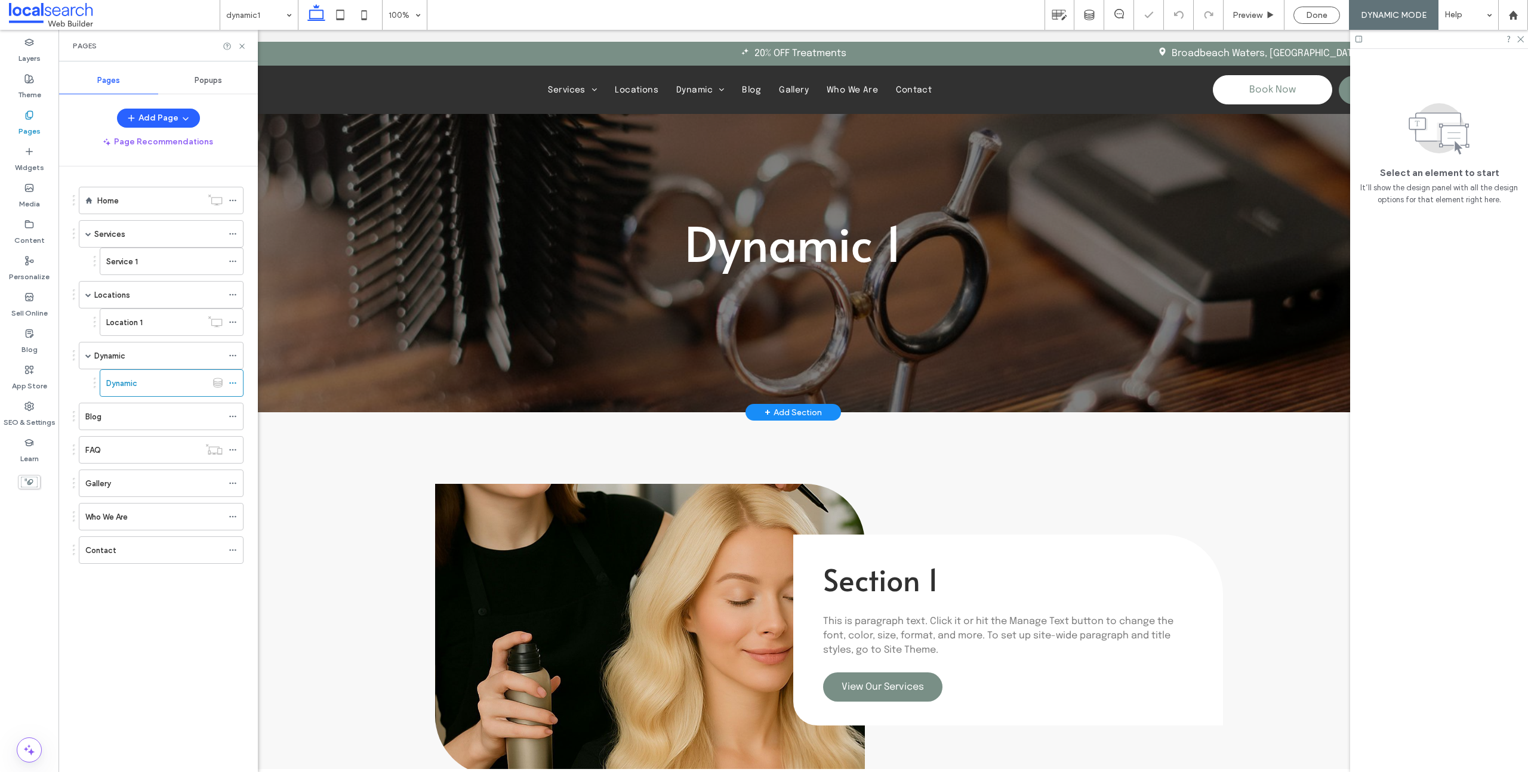
click at [681, 349] on div "Dynamic 1" at bounding box center [793, 263] width 1417 height 298
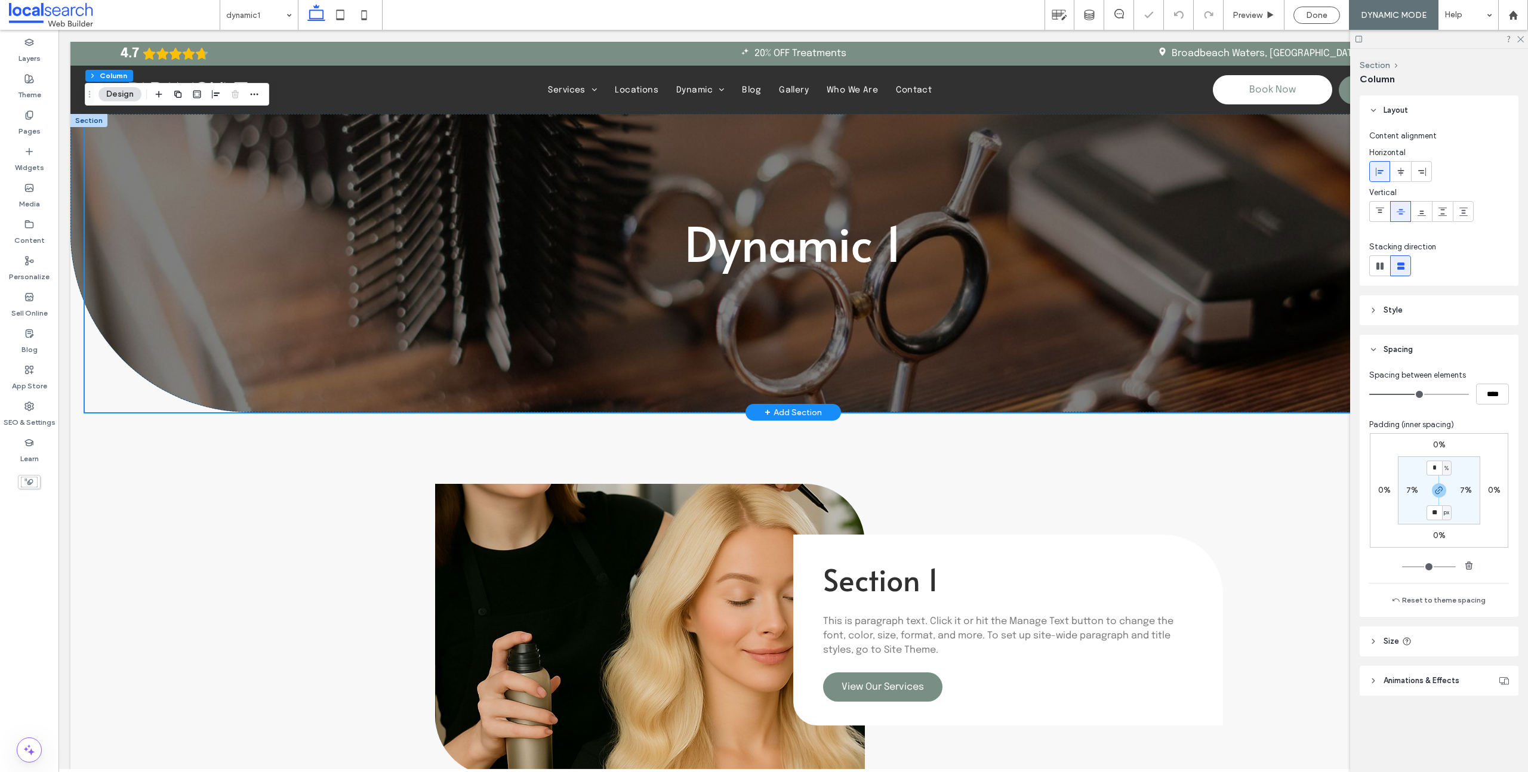
click at [680, 349] on div "Dynamic 1" at bounding box center [793, 263] width 1417 height 298
click at [34, 127] on label "Pages" at bounding box center [30, 128] width 22 height 17
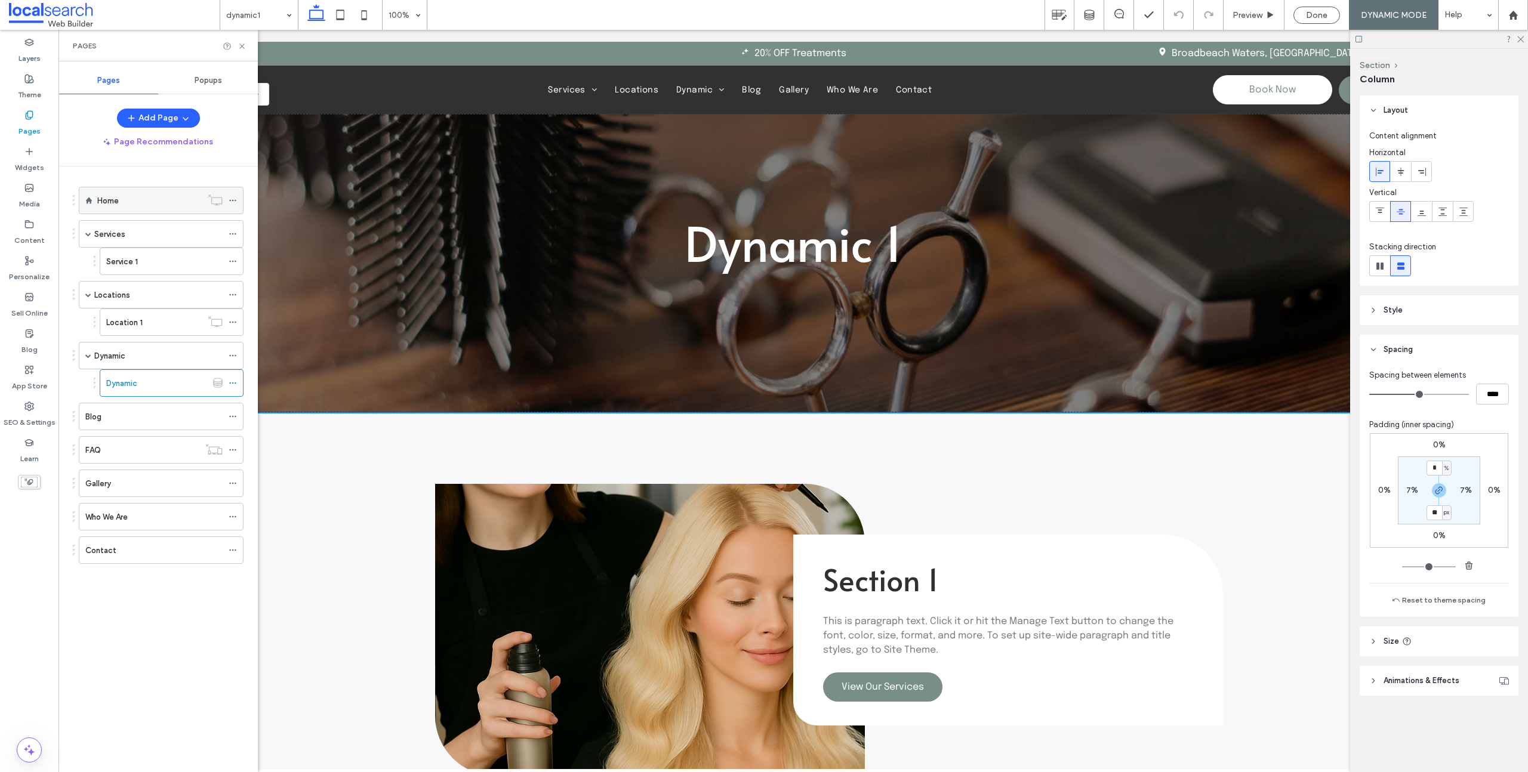
click at [138, 209] on div "Home" at bounding box center [149, 200] width 104 height 26
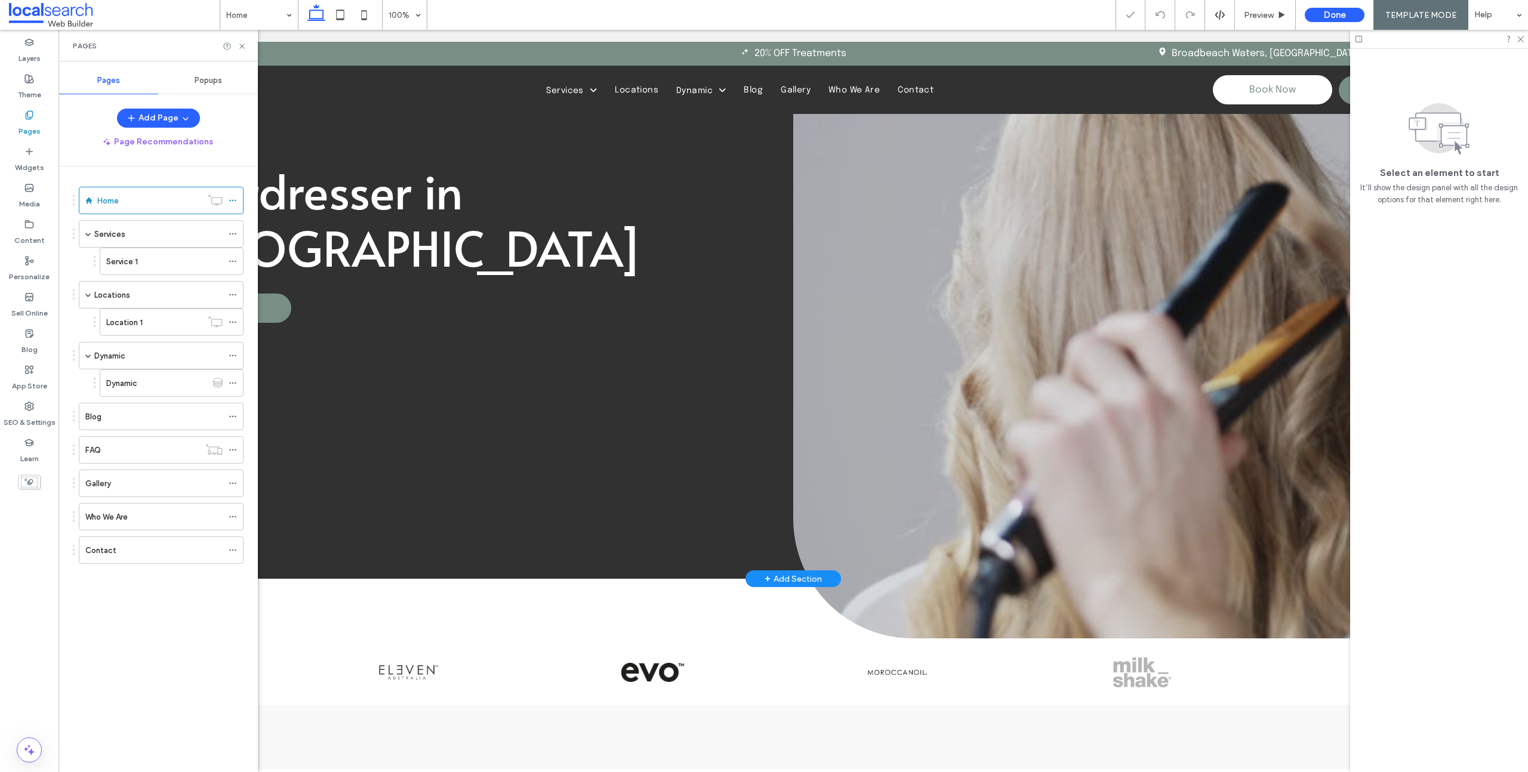
click at [666, 393] on div "Hairdresser in Broadbeach Waters Contact Us" at bounding box center [431, 310] width 723 height 537
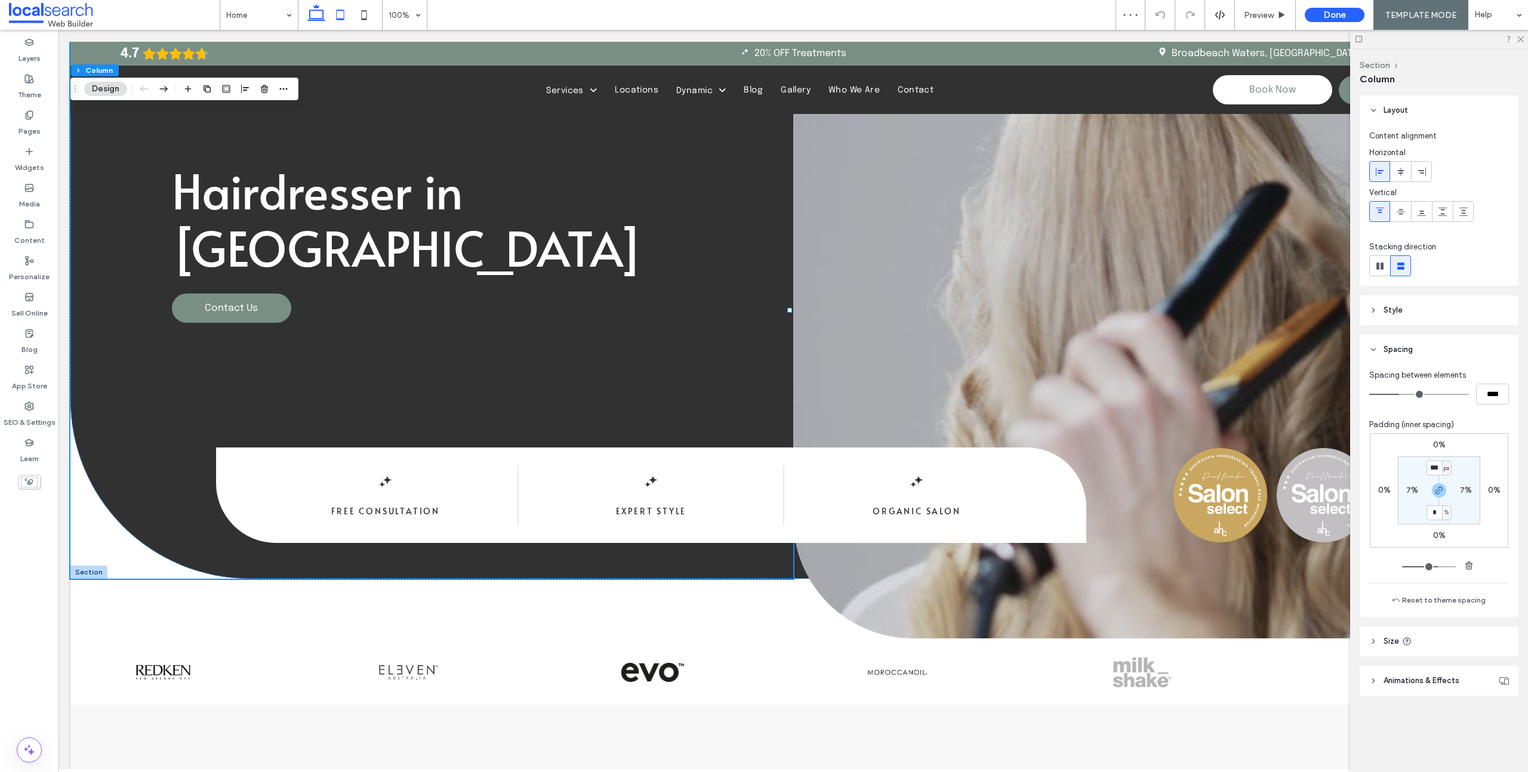
click at [343, 16] on icon at bounding box center [340, 15] width 24 height 24
type input "*"
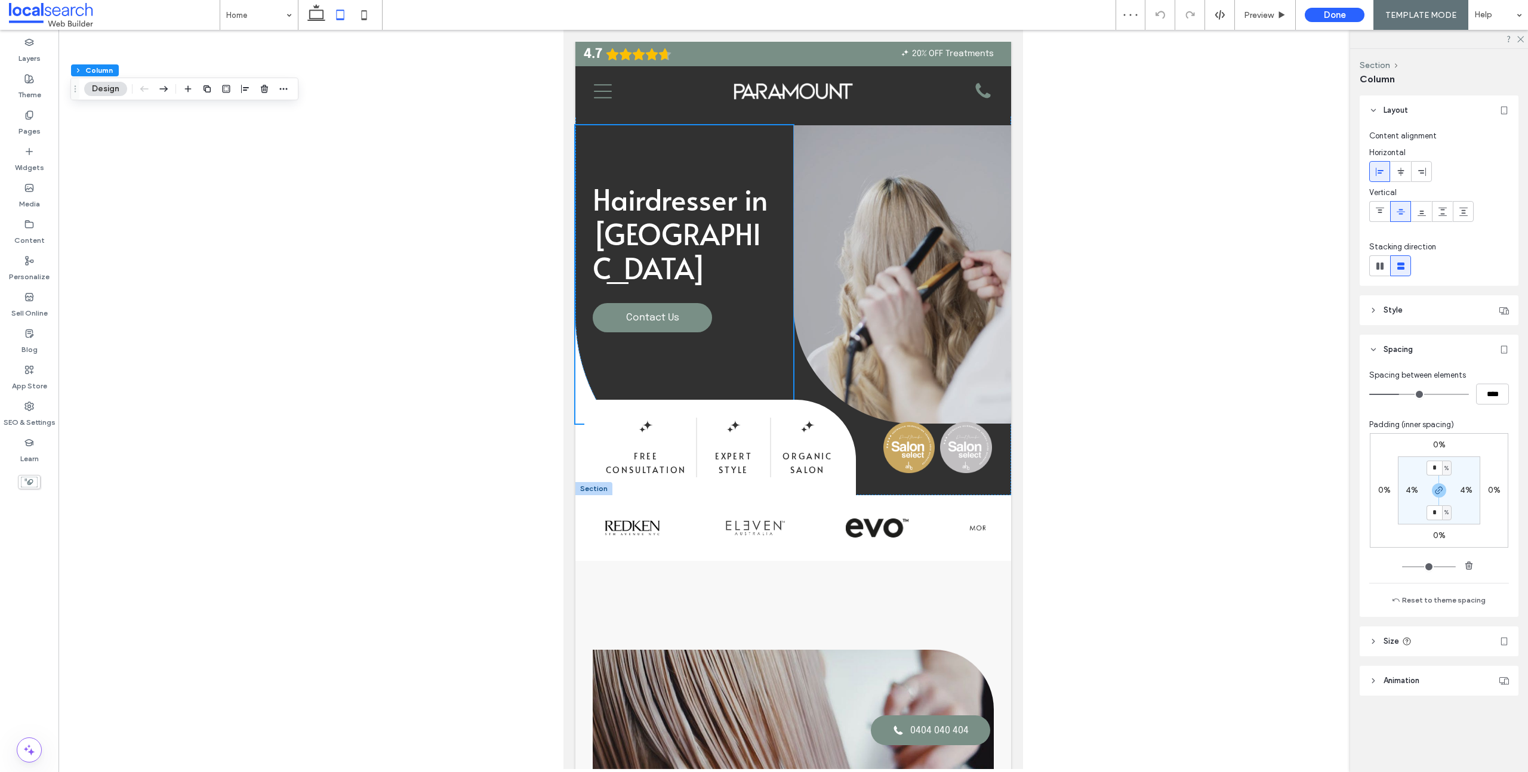
scroll to position [0, 6]
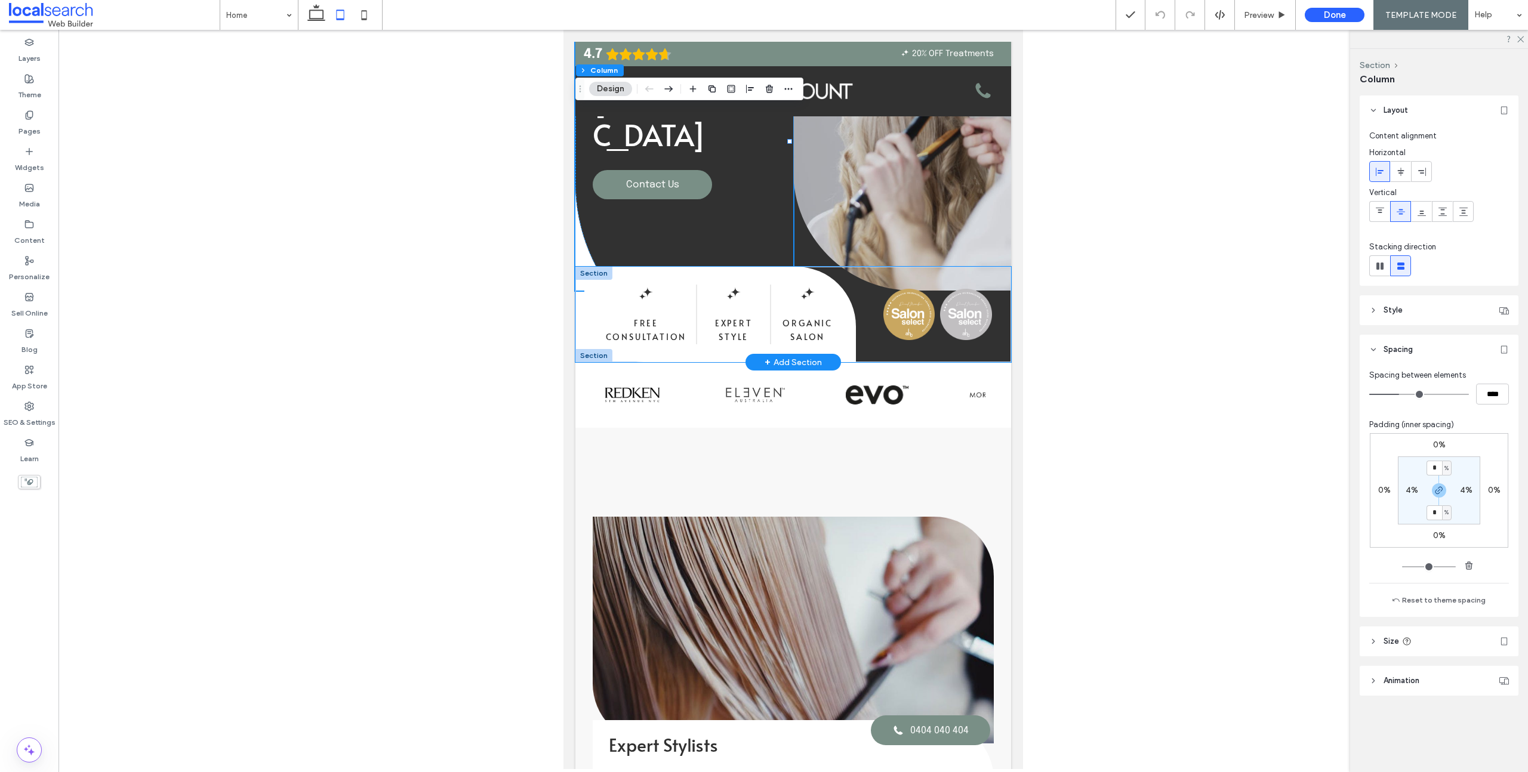
click at [994, 349] on div "Free Consultation Expert Style Organic Salon" at bounding box center [793, 314] width 436 height 95
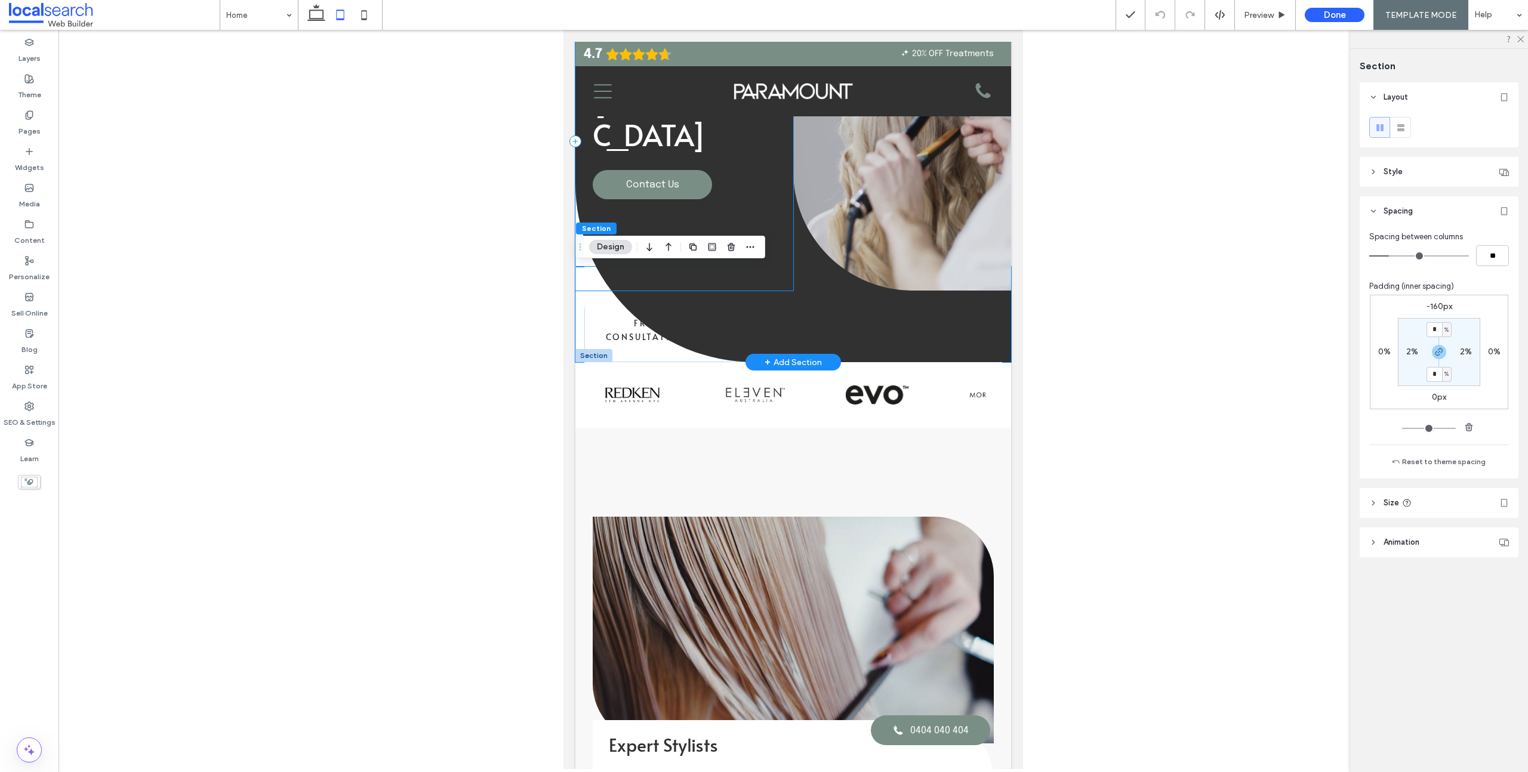
click at [590, 169] on div "Hairdresser in Broadbeach Waters Contact Us" at bounding box center [684, 141] width 218 height 298
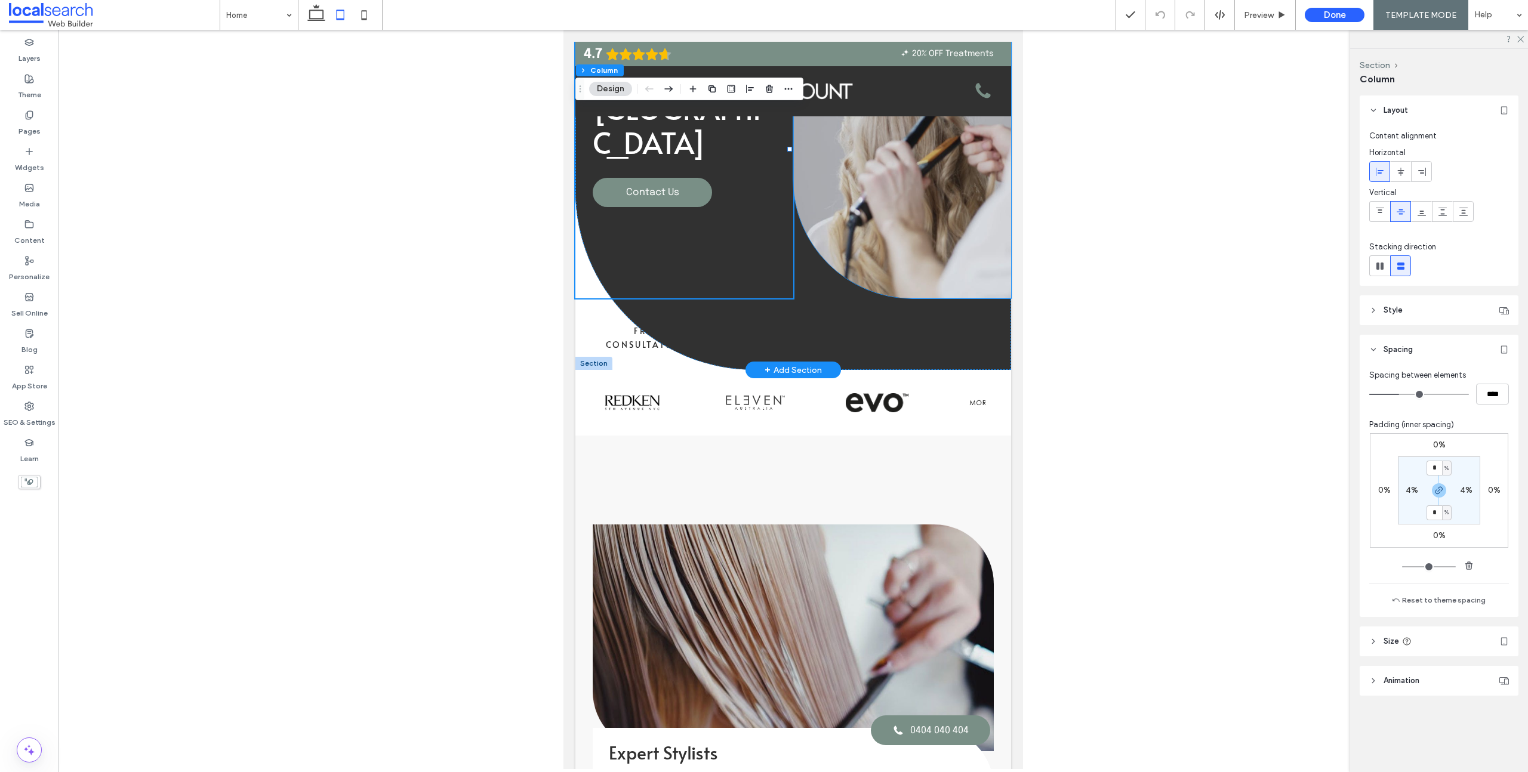
scroll to position [0, 0]
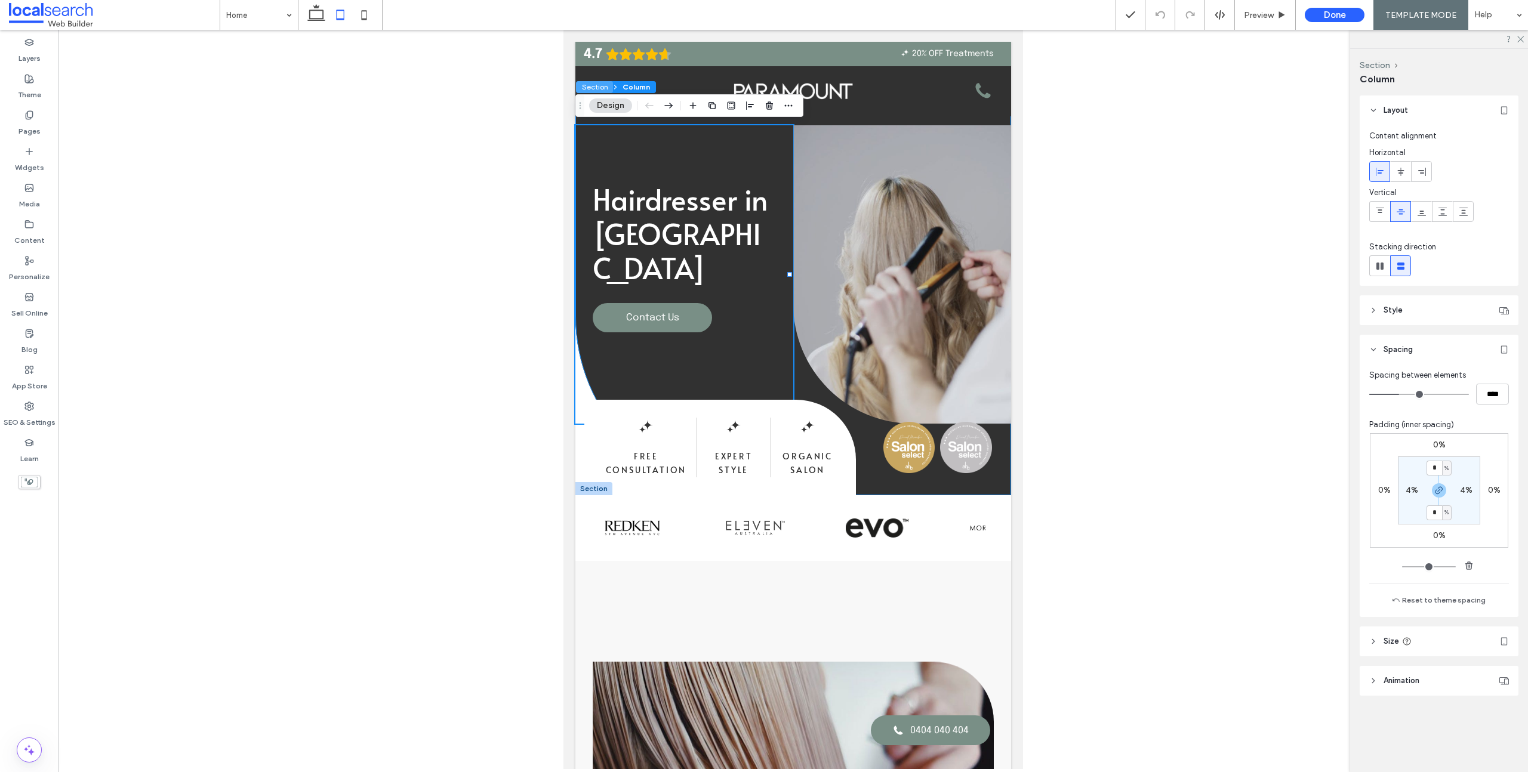
drag, startPoint x: 601, startPoint y: 85, endPoint x: 38, endPoint y: 56, distance: 564.2
click at [601, 85] on button "Section" at bounding box center [594, 87] width 37 height 12
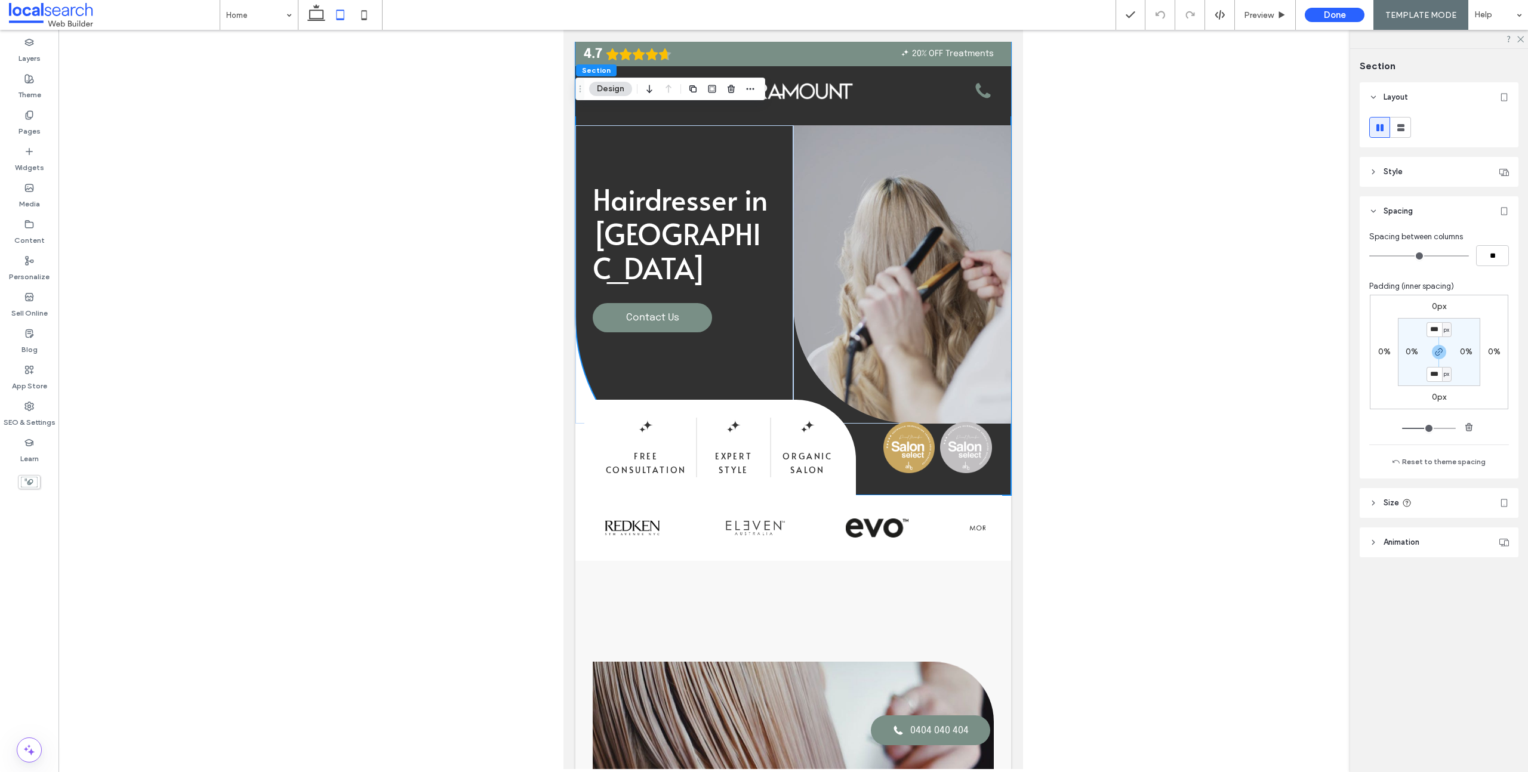
click at [1492, 397] on div "0px 0% 0px 0% *** px 0% *** px 0%" at bounding box center [1439, 352] width 138 height 115
click at [32, 116] on use at bounding box center [29, 115] width 7 height 8
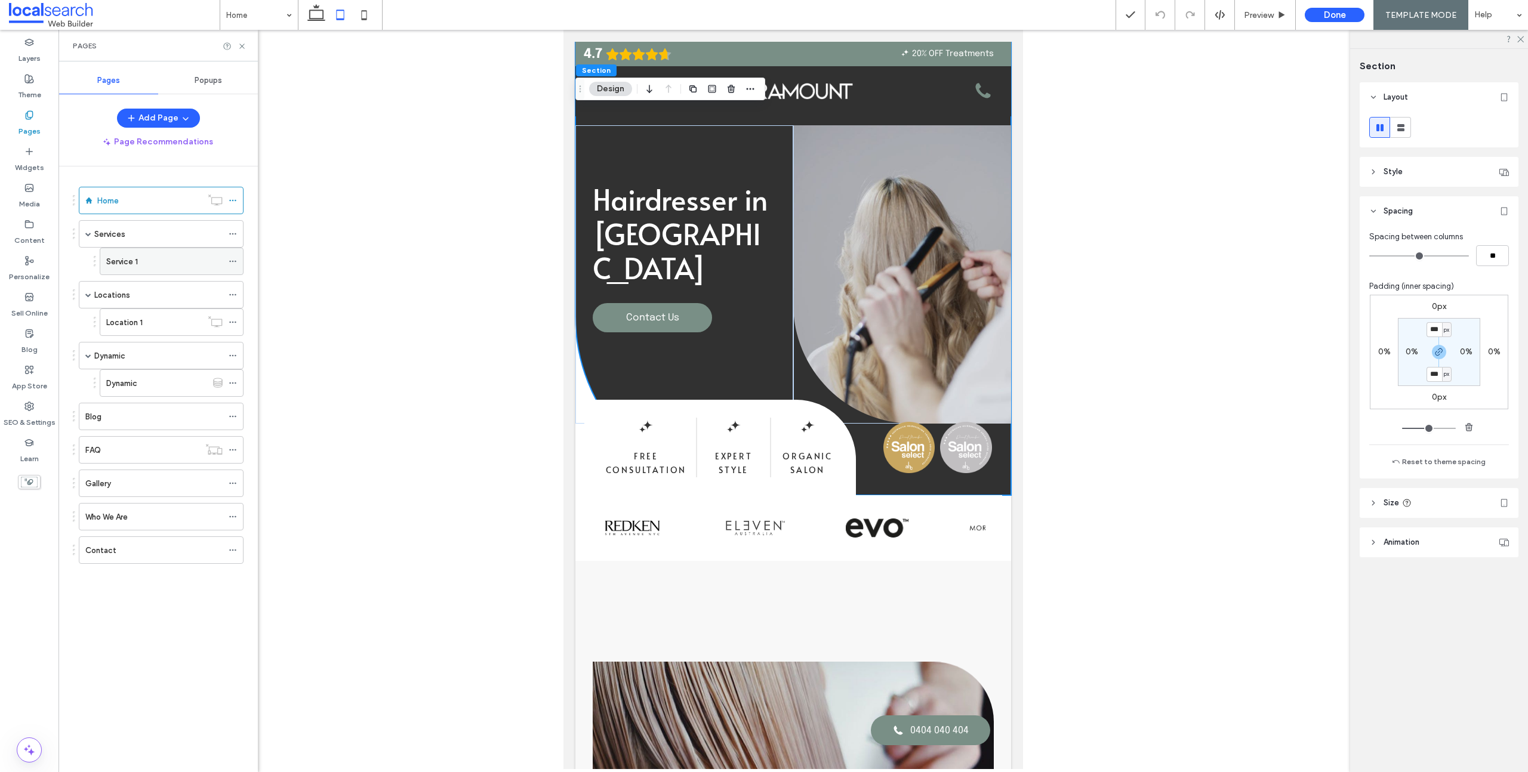
click at [153, 263] on div "Service 1" at bounding box center [164, 261] width 116 height 13
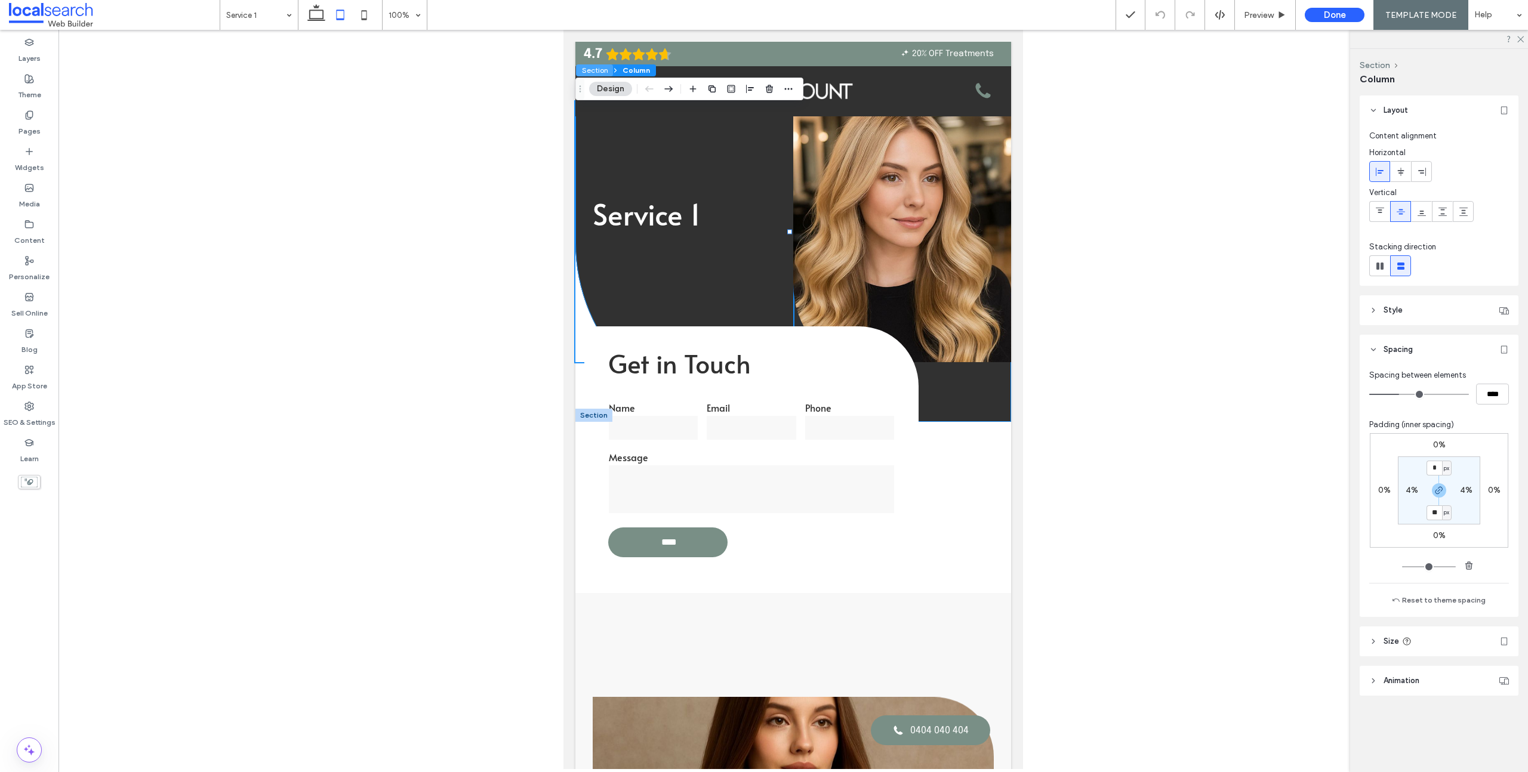
click at [596, 67] on button "Section" at bounding box center [594, 70] width 37 height 12
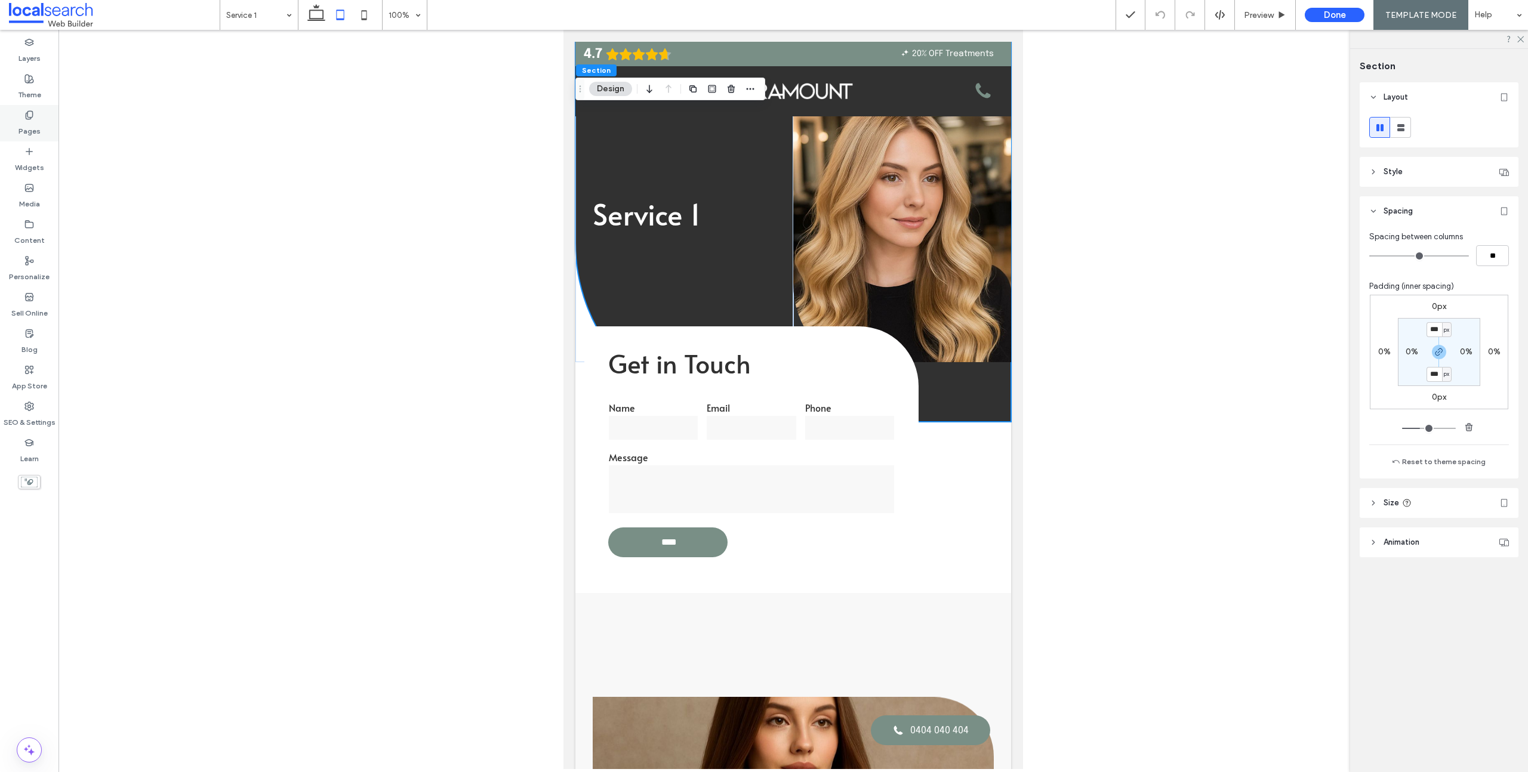
click at [28, 128] on label "Pages" at bounding box center [30, 128] width 22 height 17
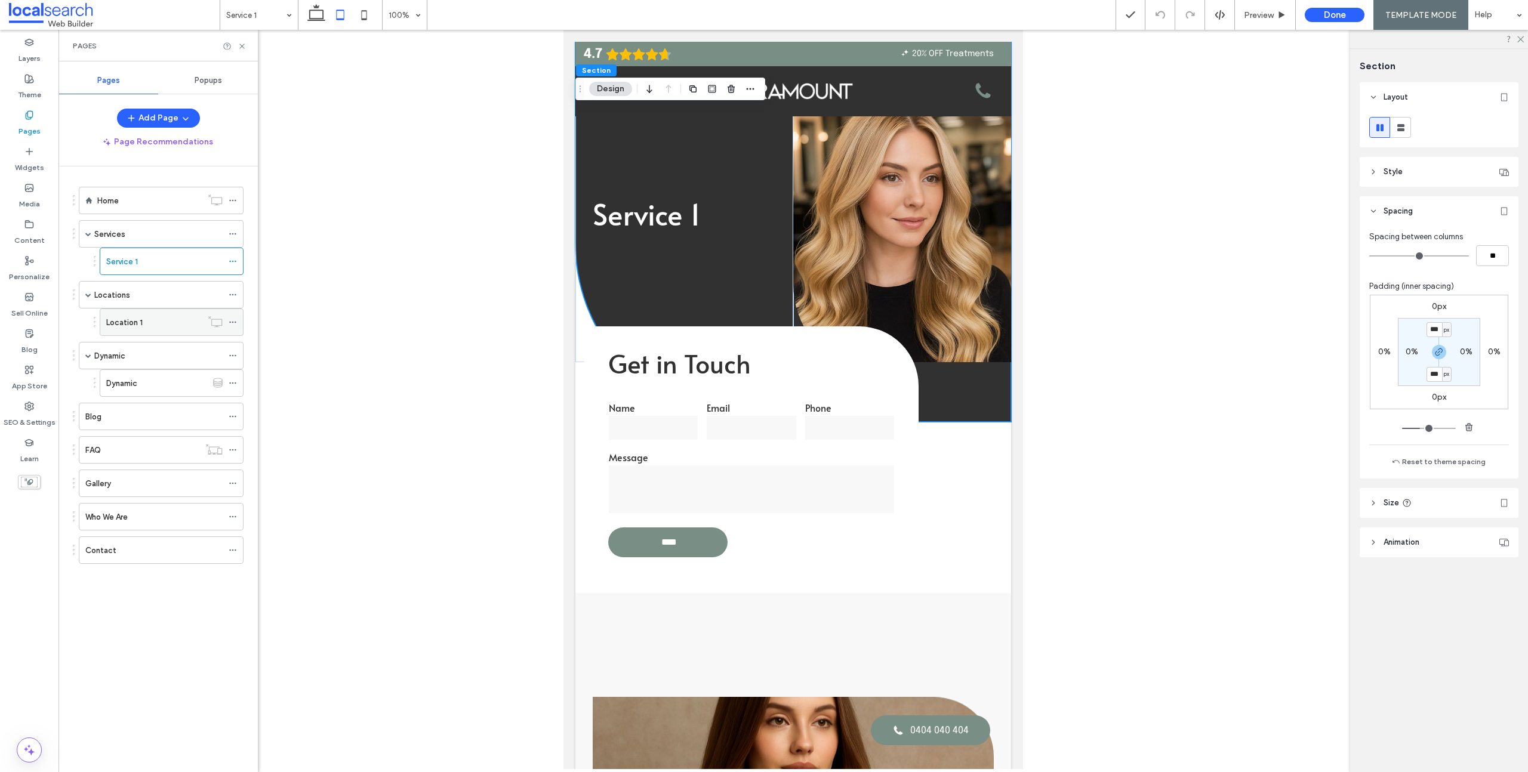
click at [155, 316] on div "Location 1" at bounding box center [153, 322] width 95 height 13
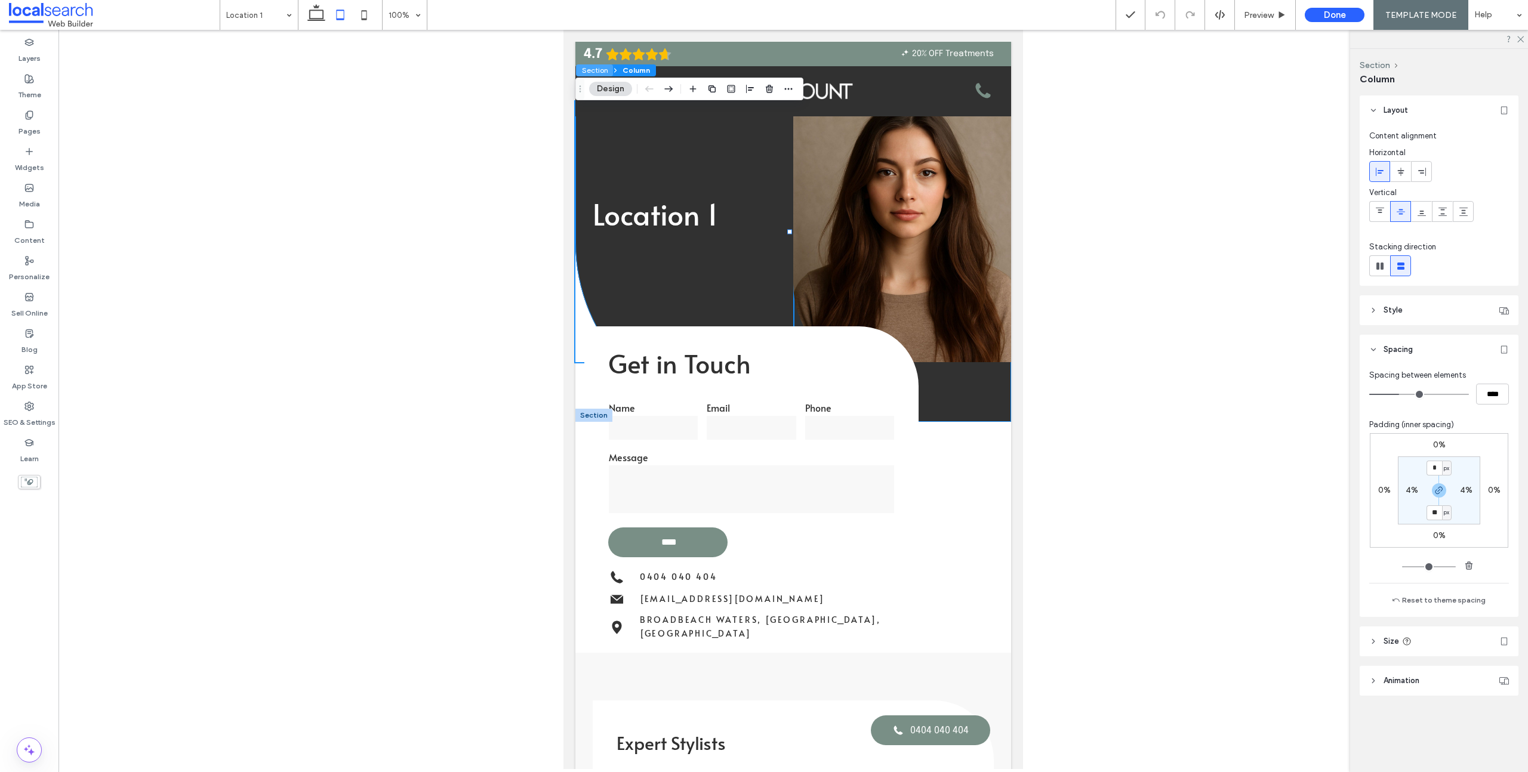
click at [600, 70] on button "Section" at bounding box center [594, 70] width 37 height 12
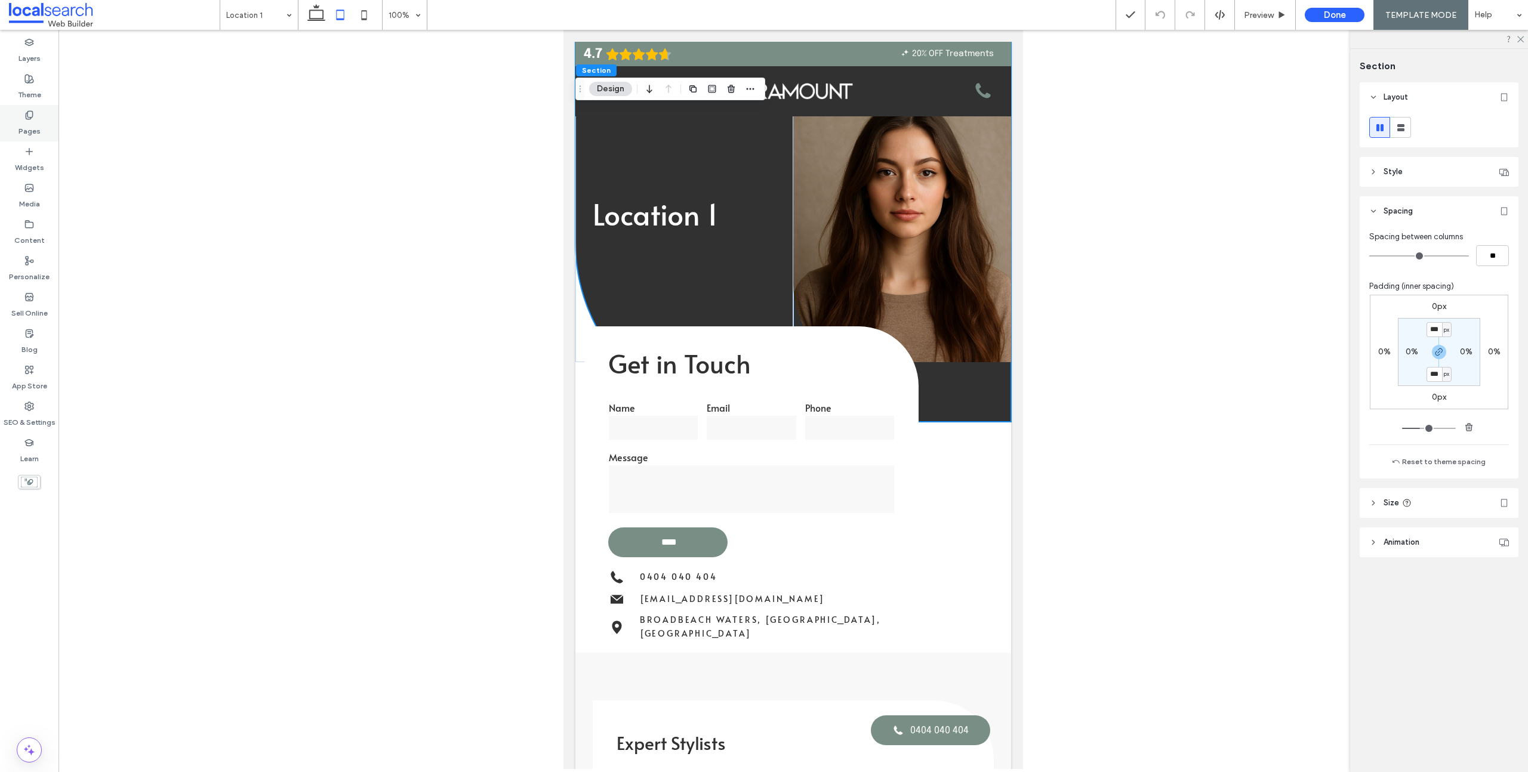
click at [22, 118] on div "Pages" at bounding box center [29, 123] width 58 height 36
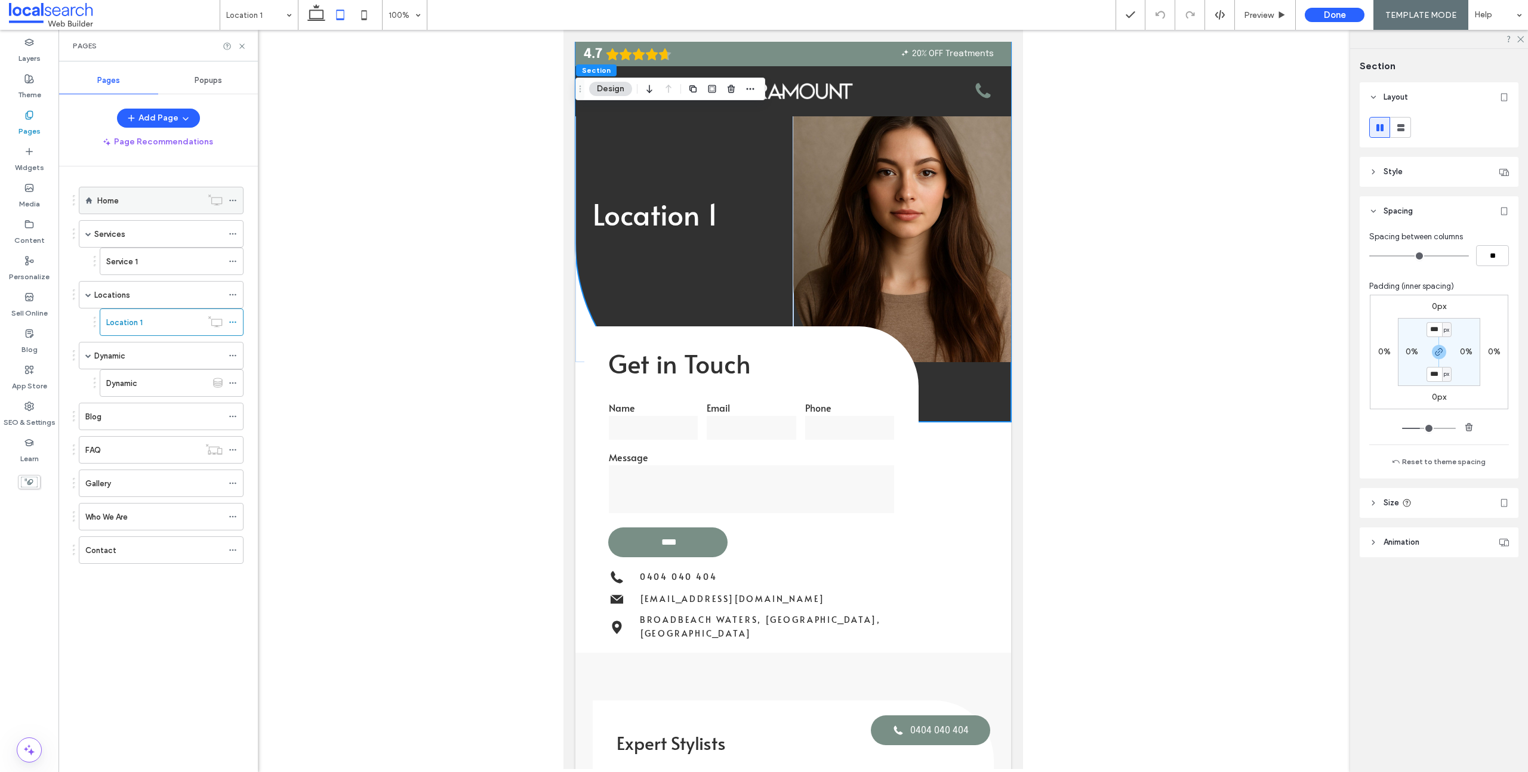
click at [147, 204] on div "Home" at bounding box center [149, 201] width 104 height 13
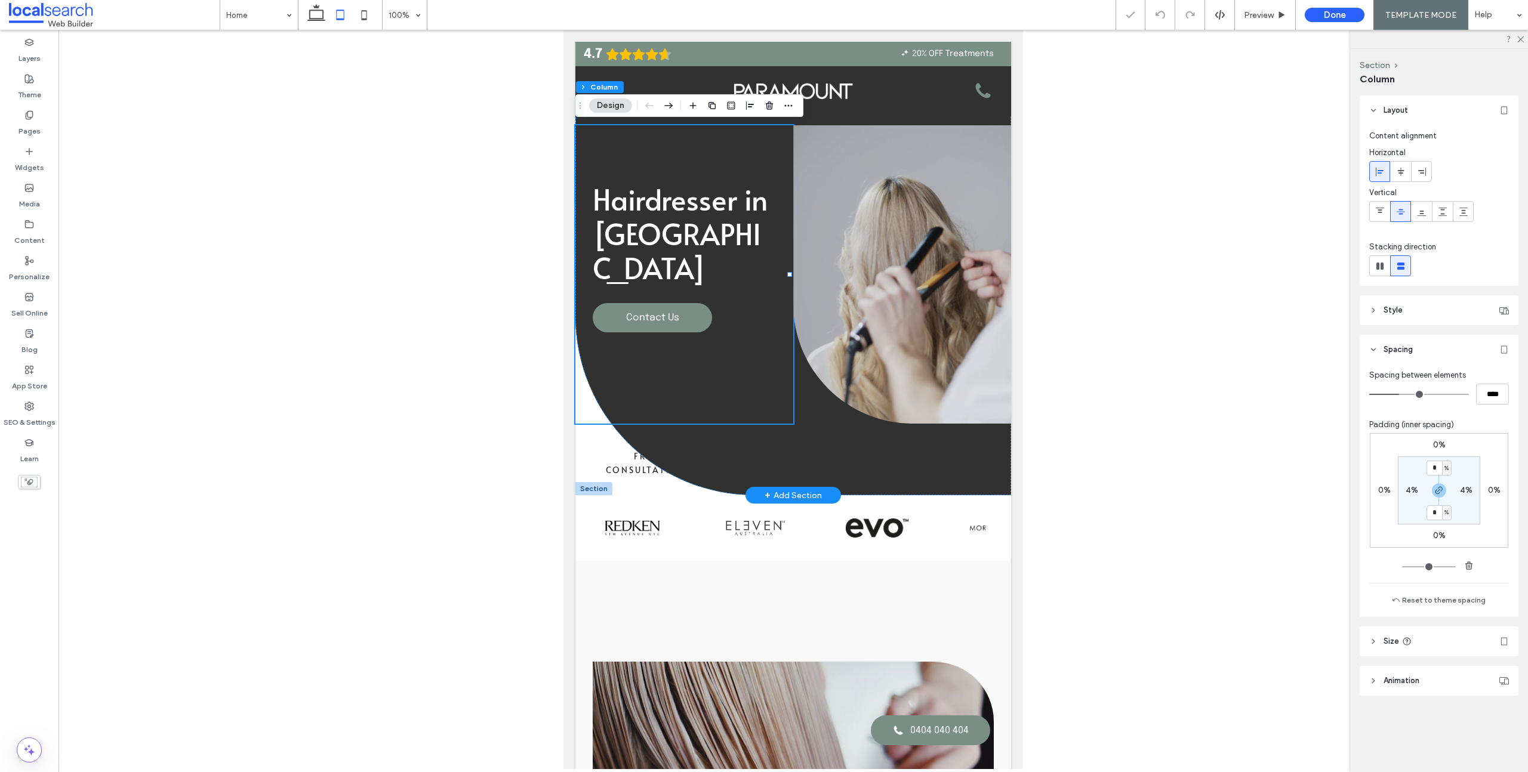
scroll to position [0, 6]
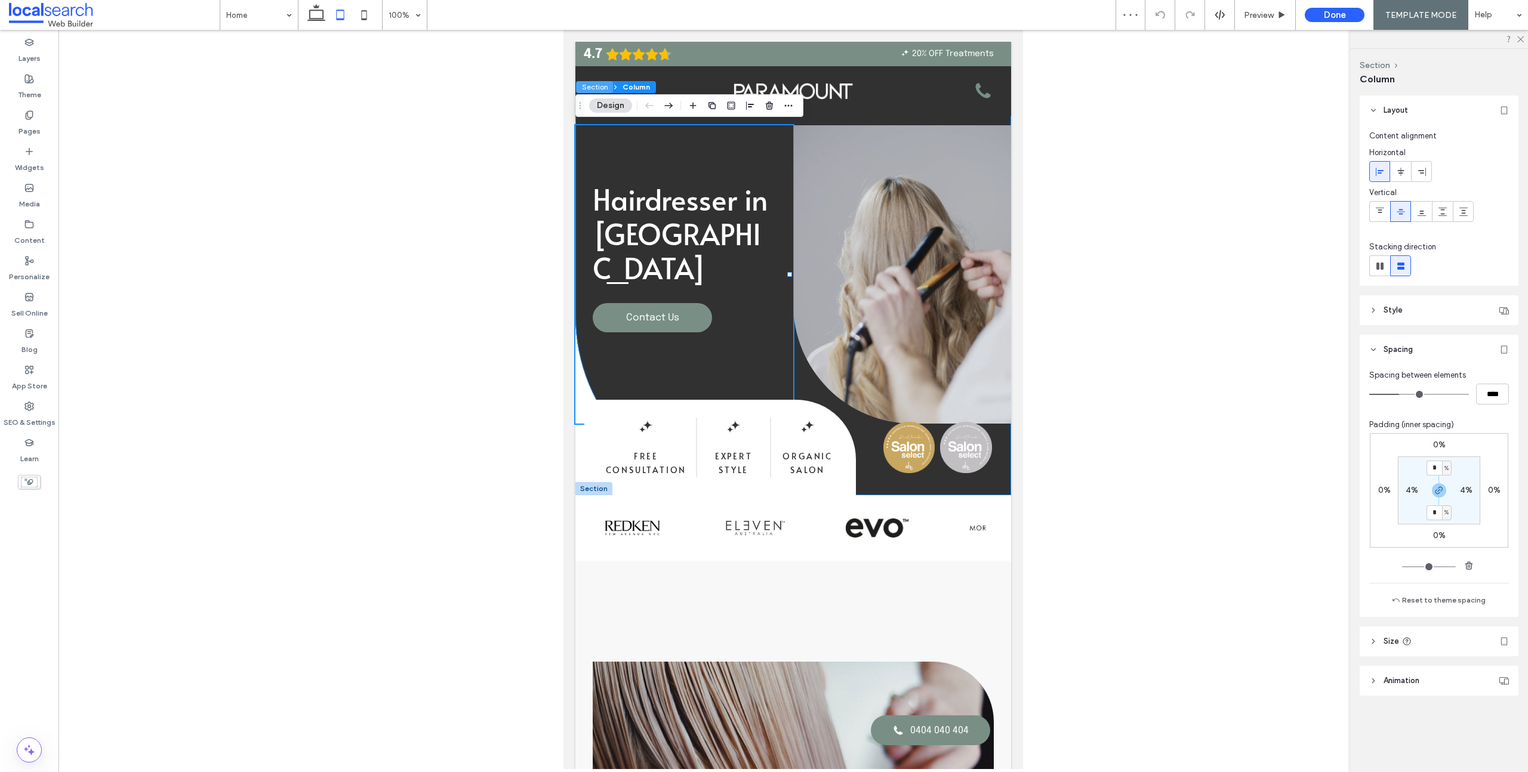
click at [590, 87] on button "Section" at bounding box center [594, 87] width 37 height 12
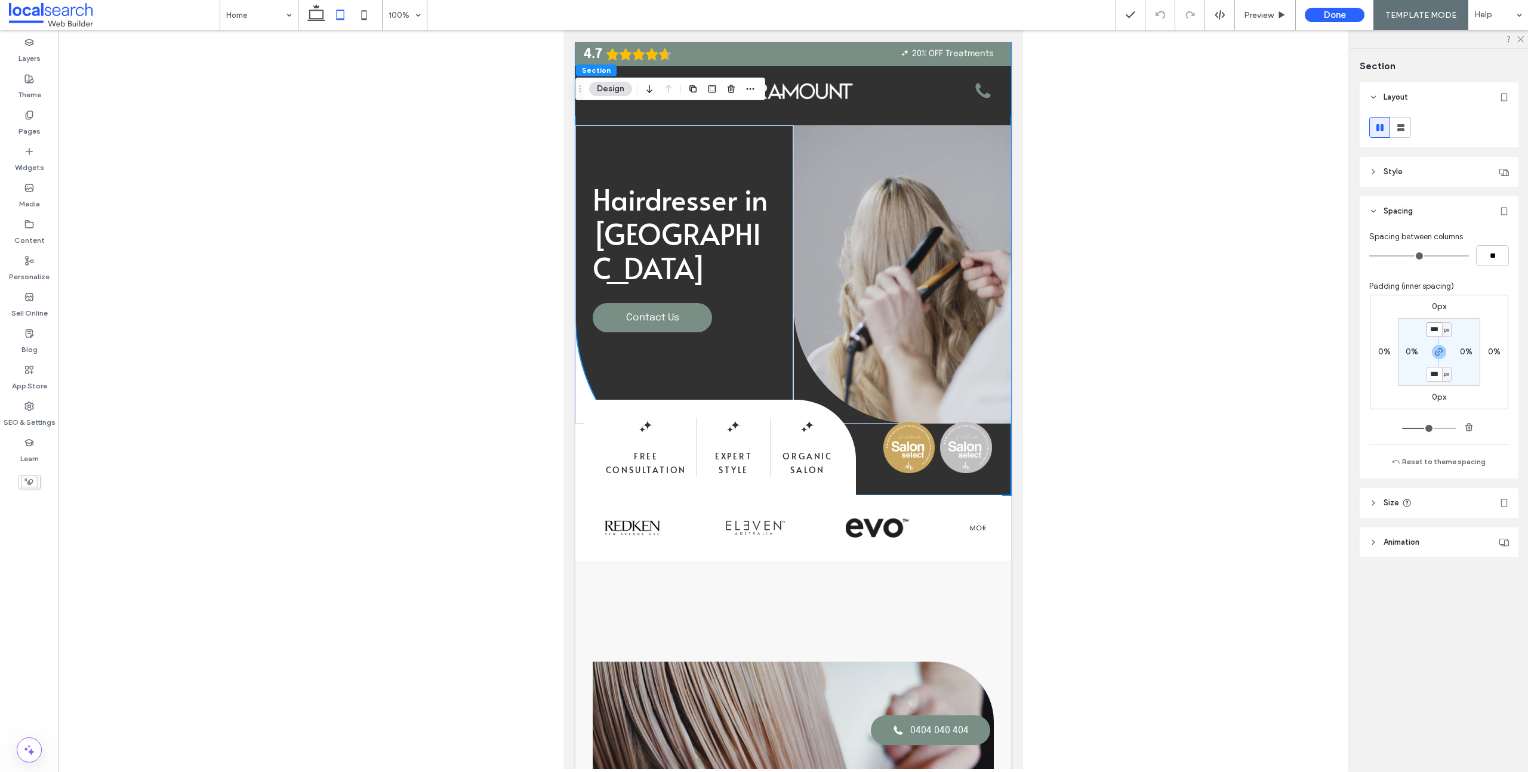
click at [1435, 328] on input "***" at bounding box center [1434, 329] width 16 height 15
type input "***"
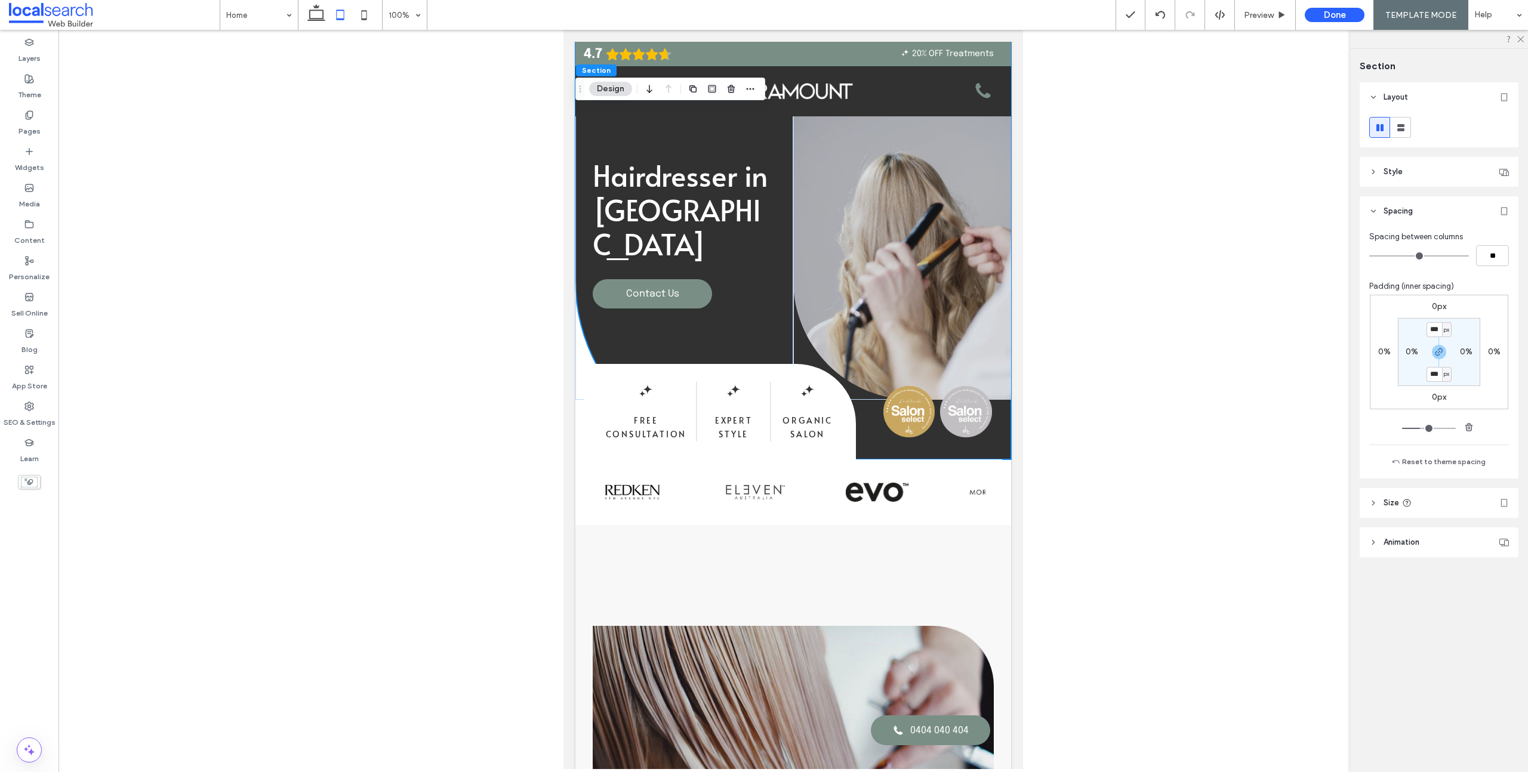
scroll to position [0, 6]
type input "***"
click at [1157, 11] on icon at bounding box center [1160, 15] width 10 height 10
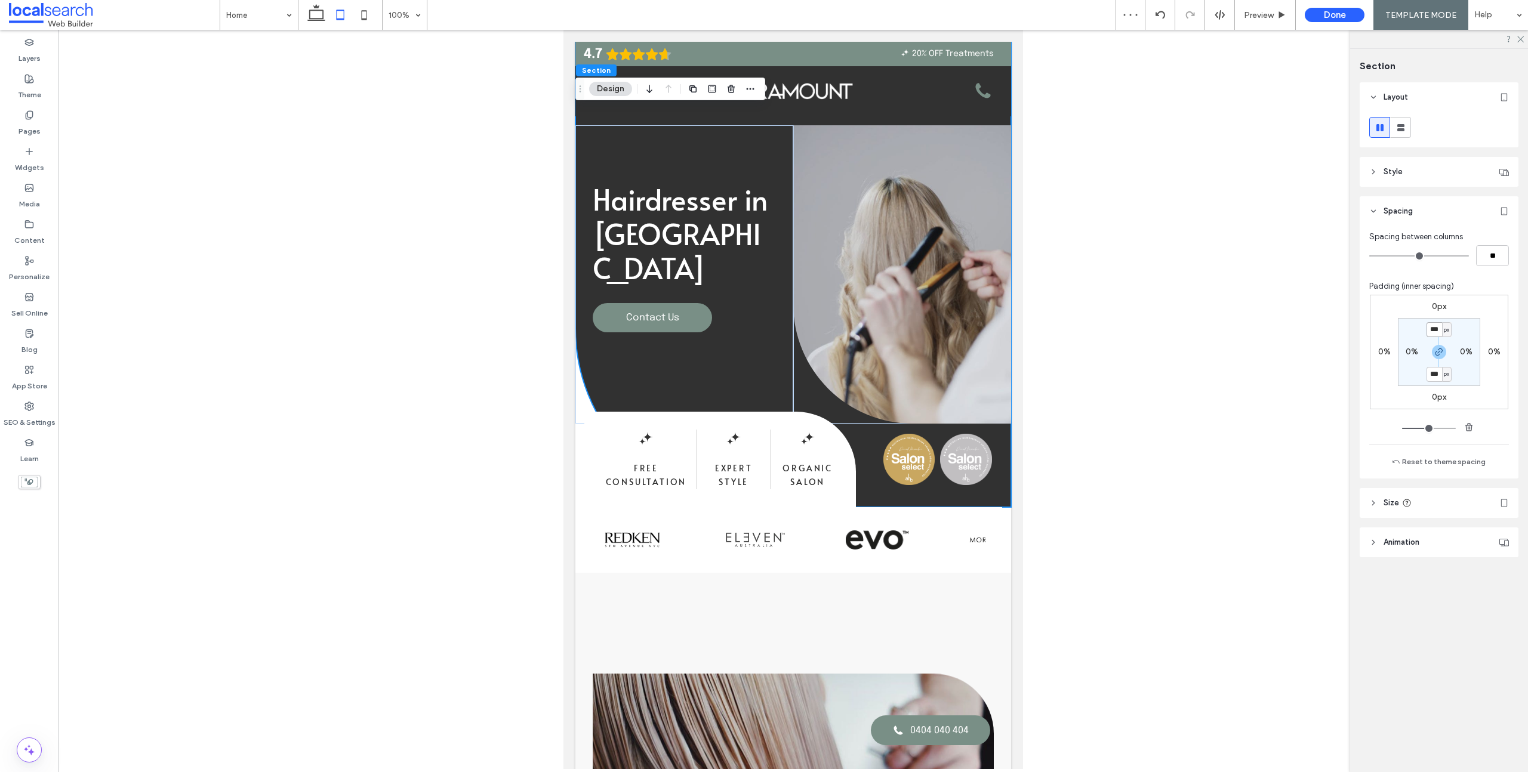
click at [1428, 328] on input "***" at bounding box center [1434, 329] width 16 height 15
type input "***"
click at [365, 16] on icon at bounding box center [364, 15] width 24 height 24
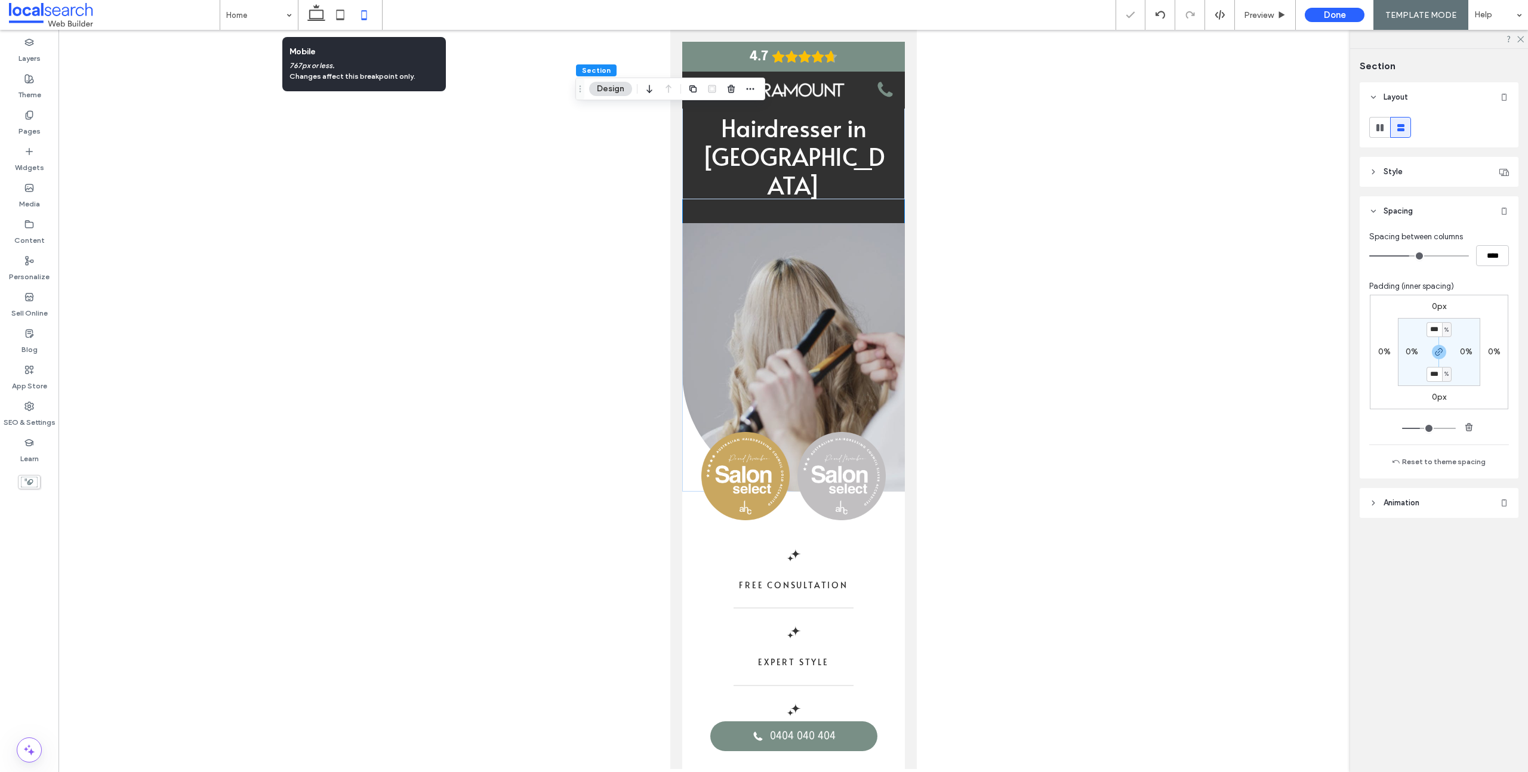
type input "*"
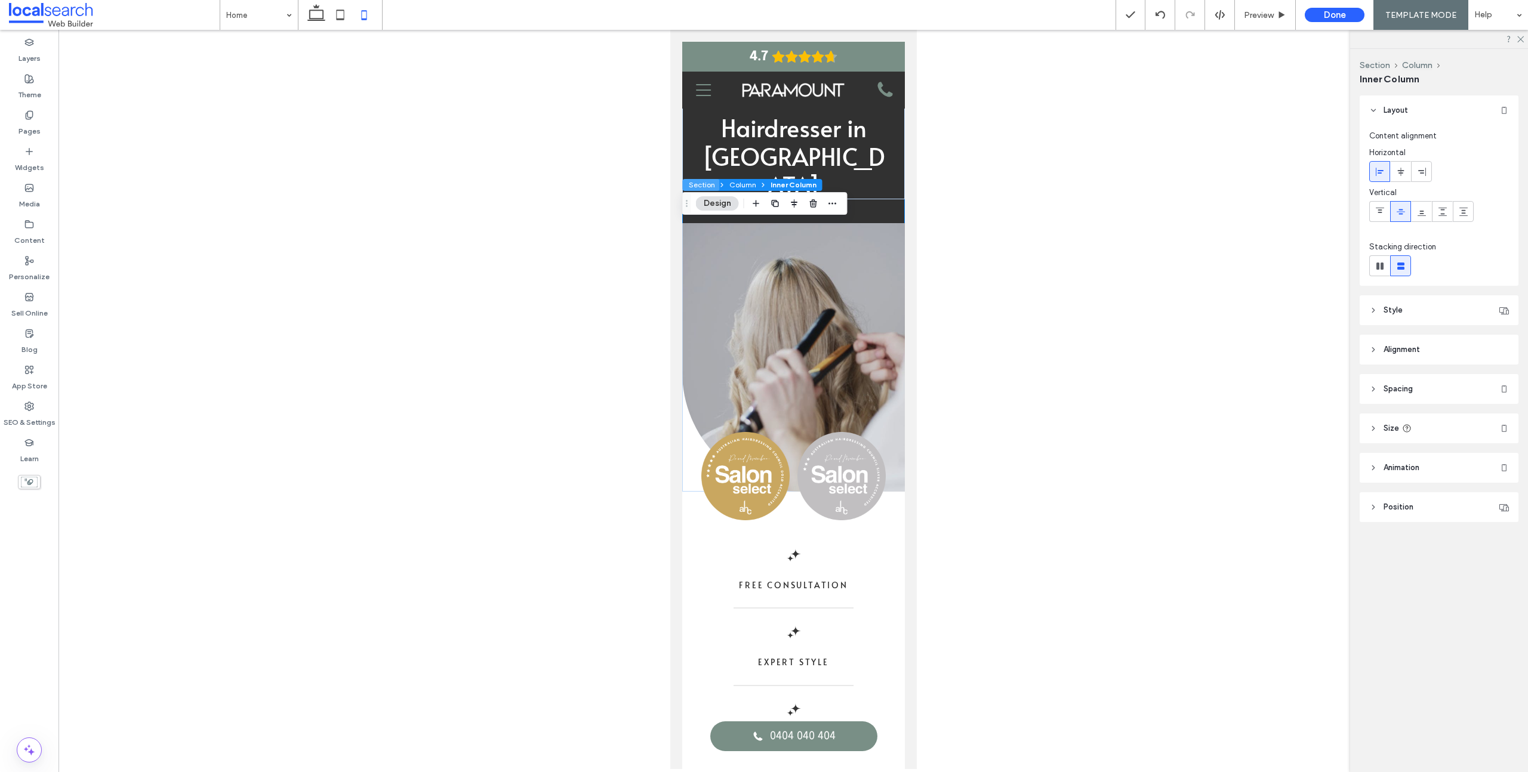
click at [704, 180] on button "Section" at bounding box center [701, 185] width 37 height 12
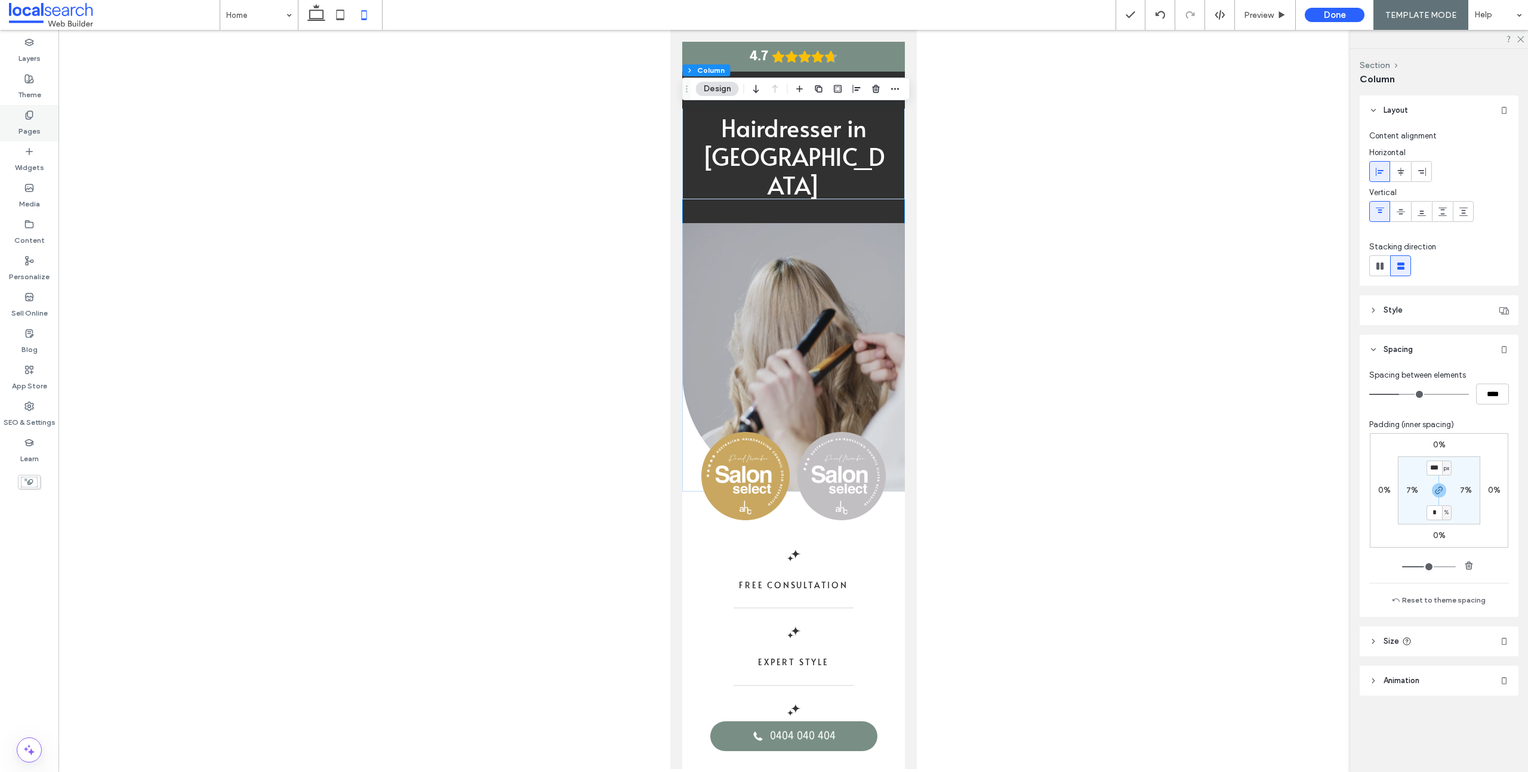
click at [20, 122] on label "Pages" at bounding box center [30, 128] width 22 height 17
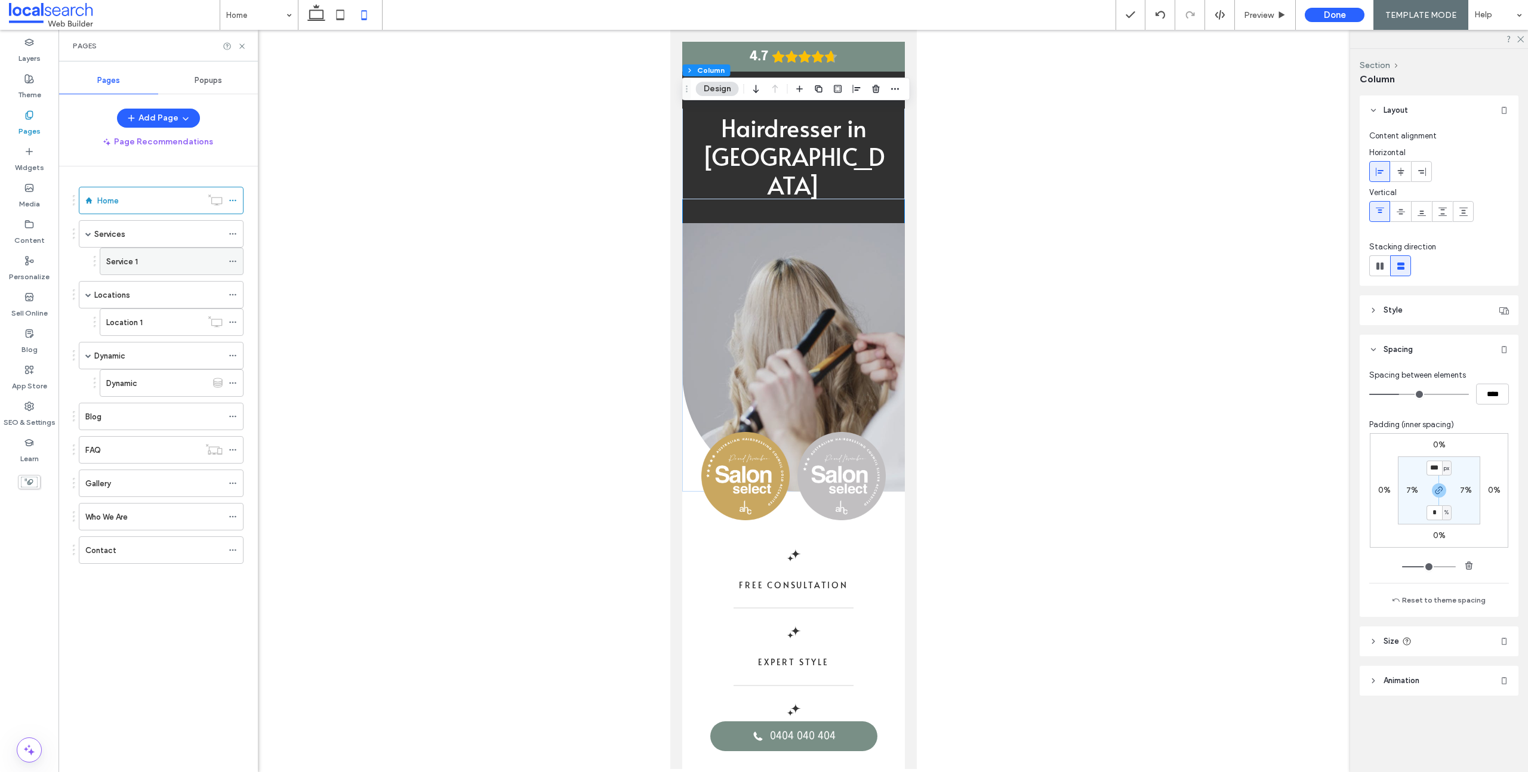
click at [127, 255] on label "Service 1" at bounding box center [122, 261] width 32 height 21
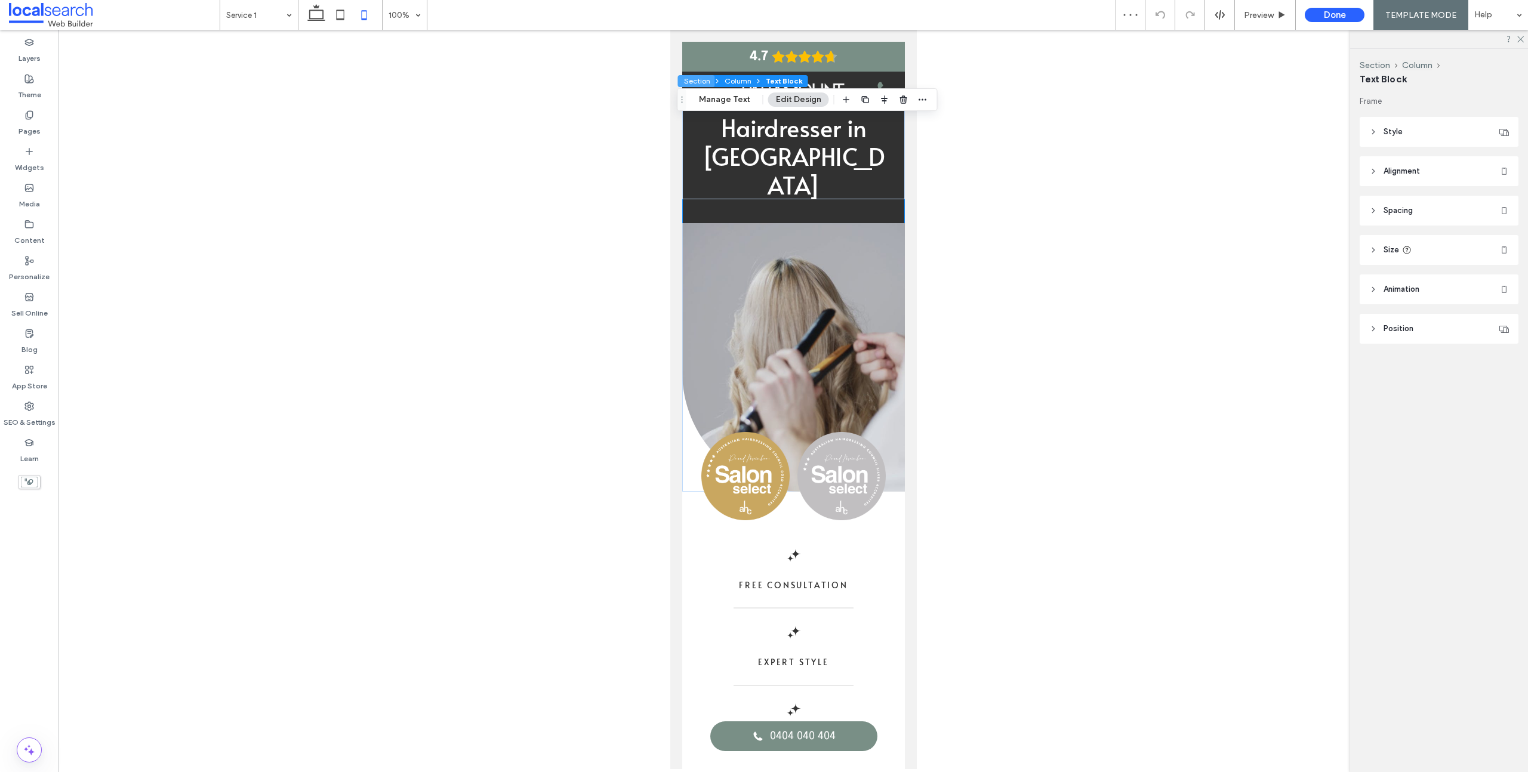
click at [698, 77] on button "Section" at bounding box center [696, 81] width 37 height 12
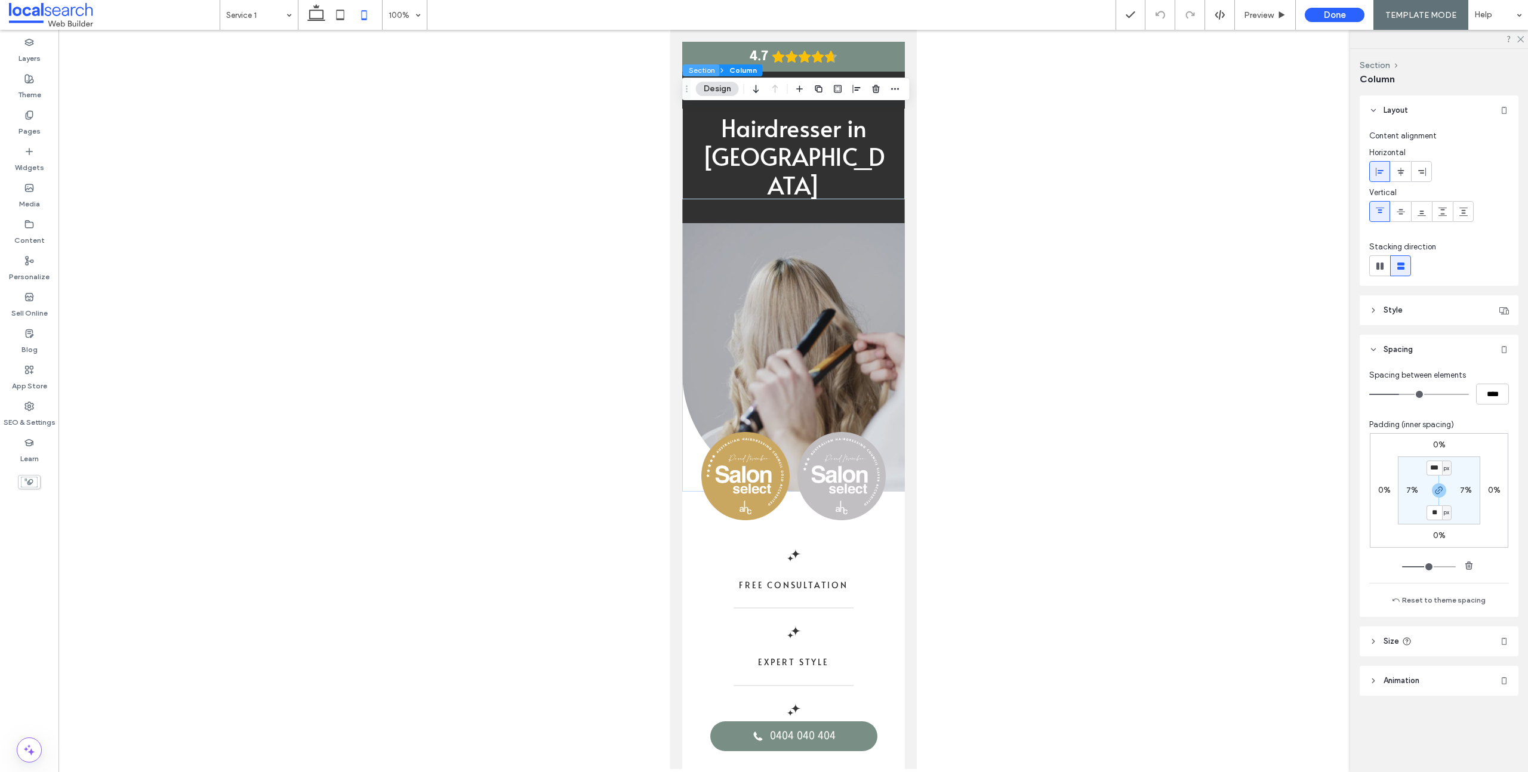
click at [706, 71] on button "Section" at bounding box center [701, 70] width 37 height 12
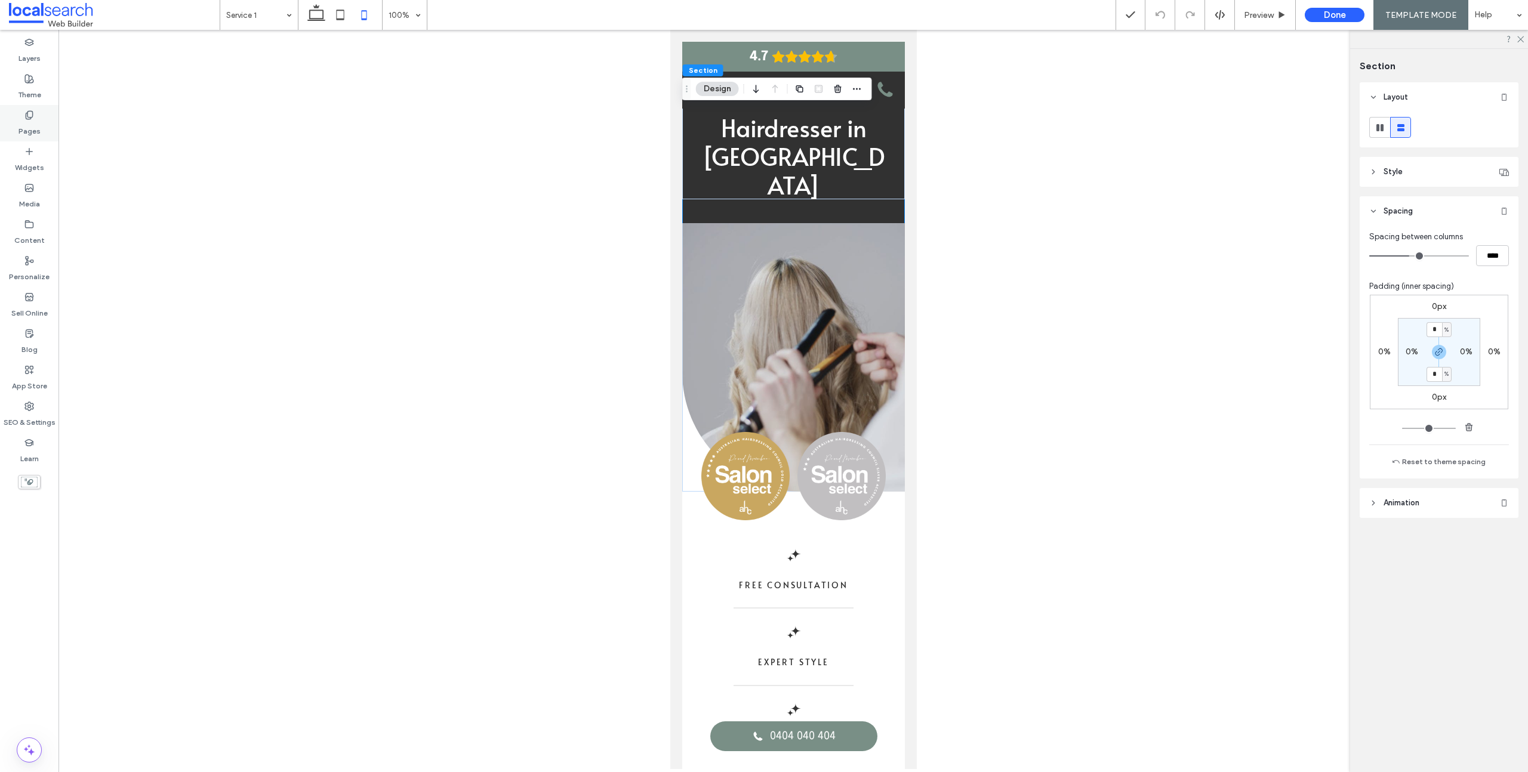
click at [36, 127] on label "Pages" at bounding box center [30, 128] width 22 height 17
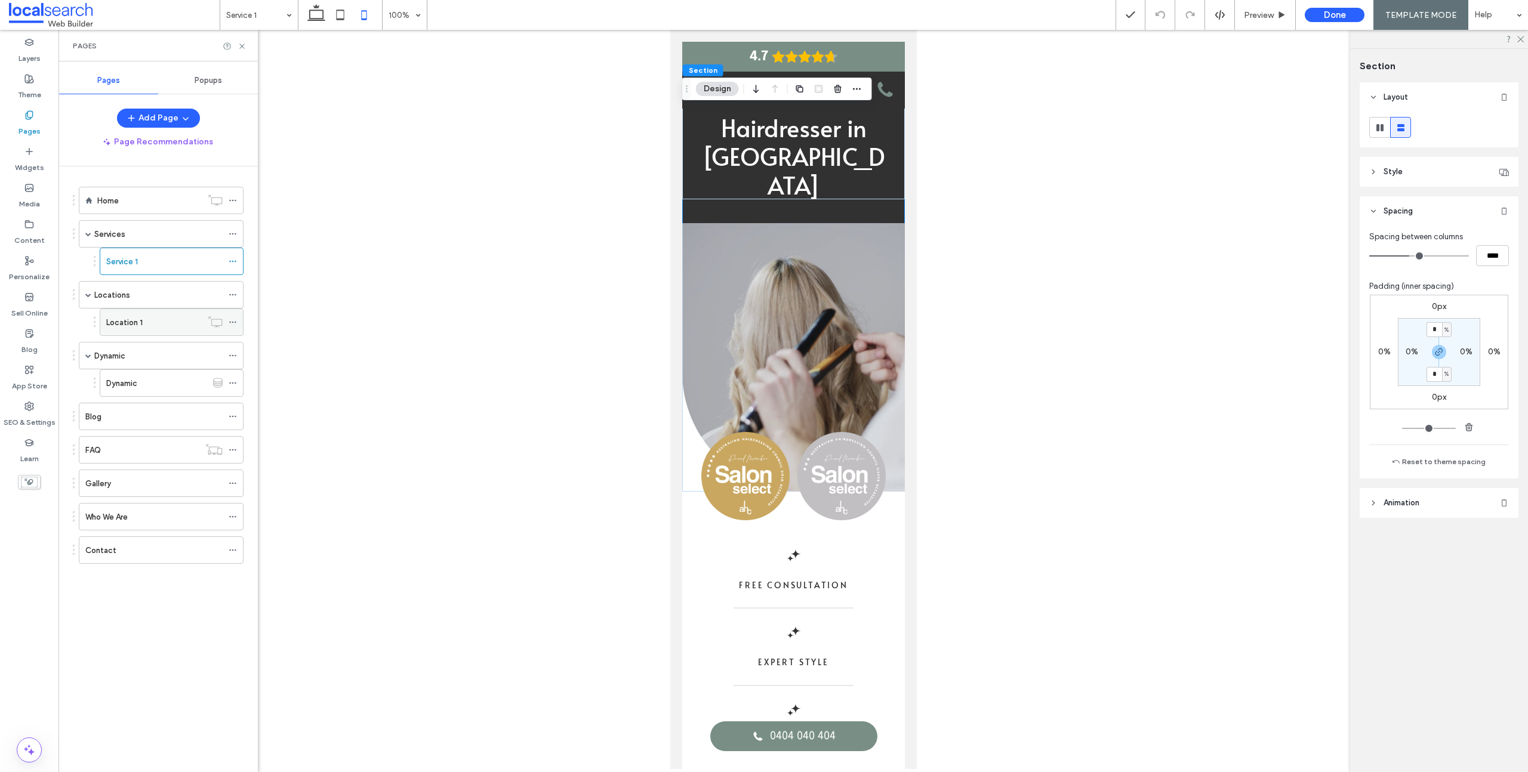
click at [133, 324] on label "Location 1" at bounding box center [124, 322] width 36 height 21
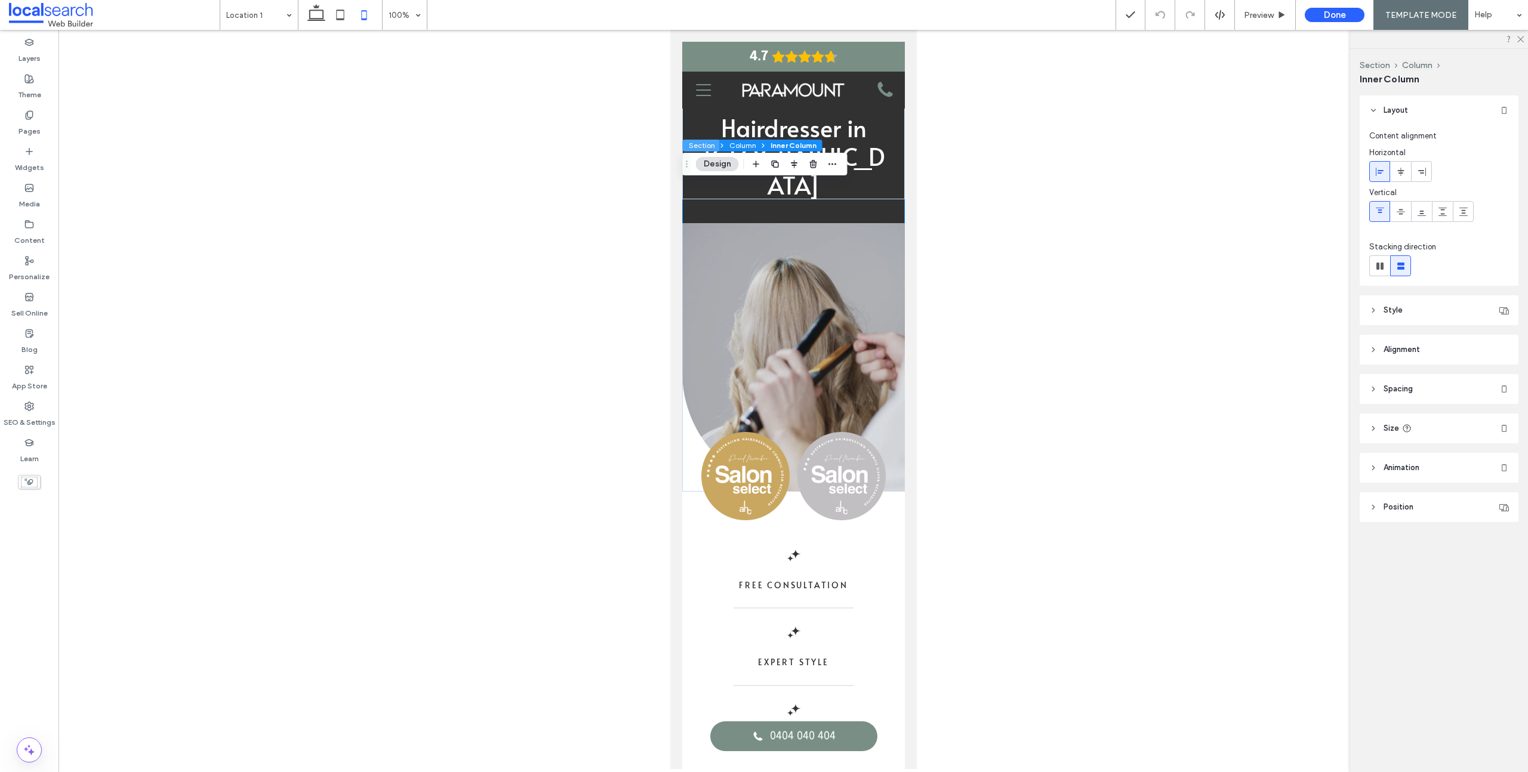
click at [705, 146] on button "Section" at bounding box center [701, 146] width 37 height 12
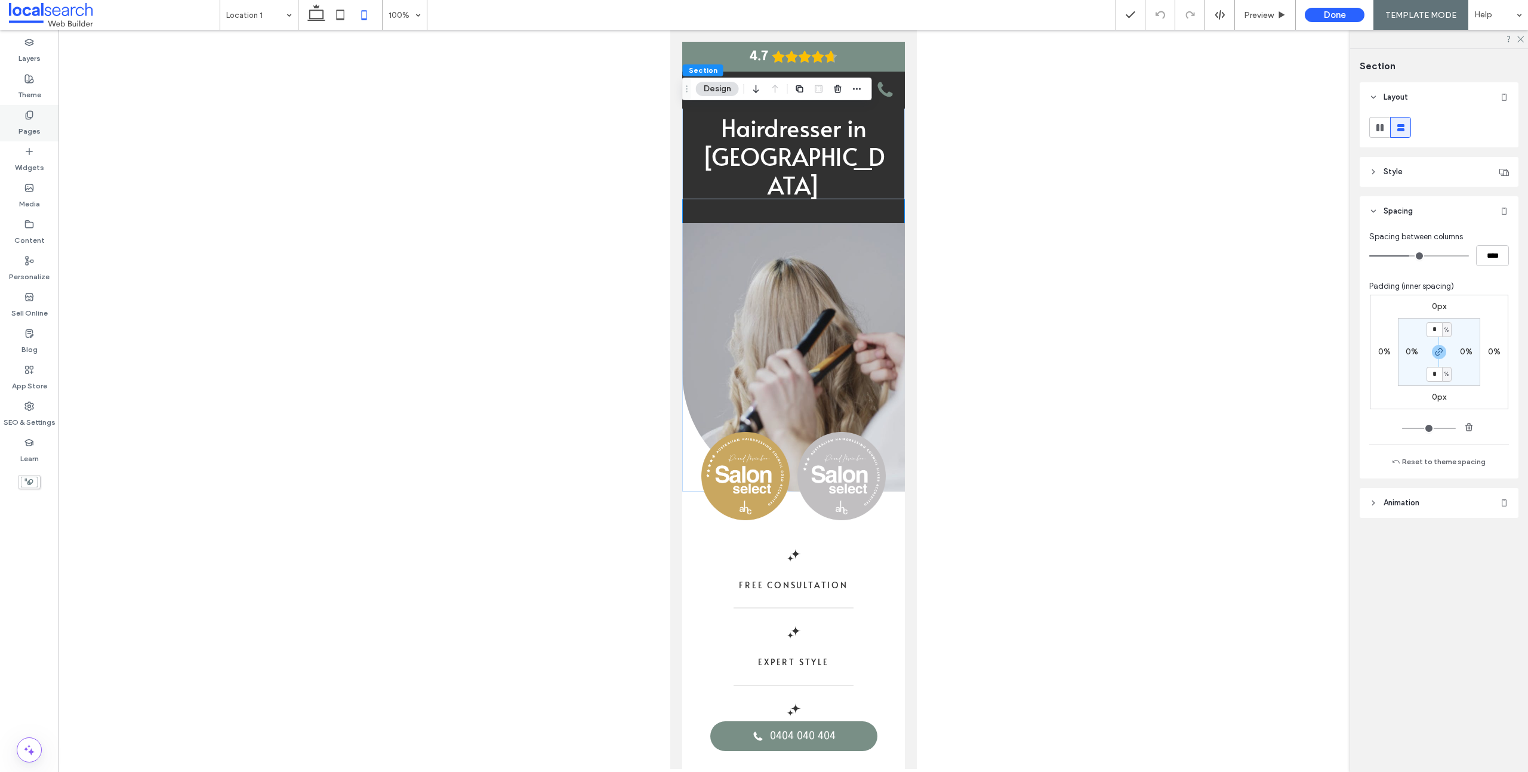
click at [28, 119] on use at bounding box center [29, 115] width 7 height 8
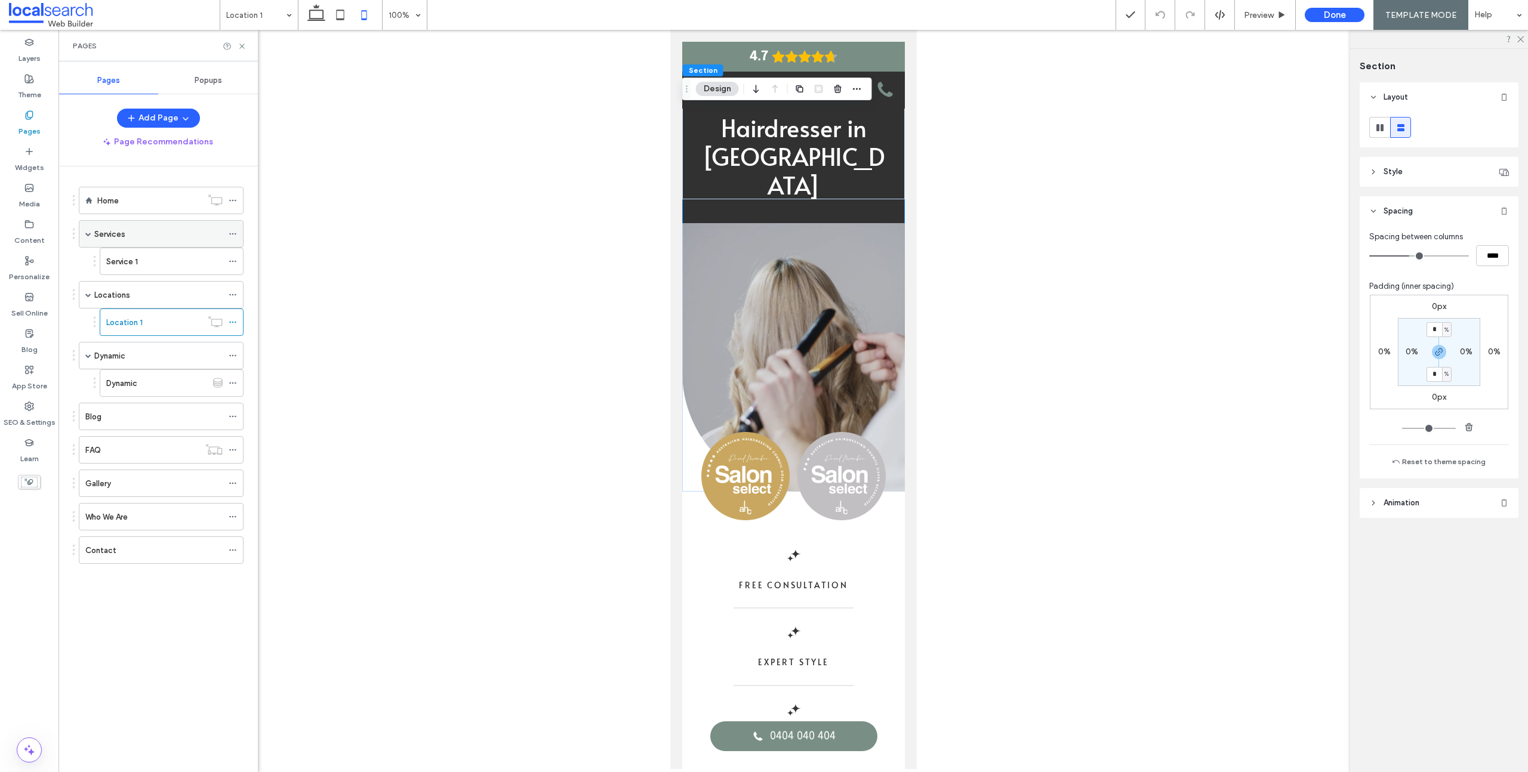
click at [155, 232] on div "Services" at bounding box center [158, 234] width 128 height 13
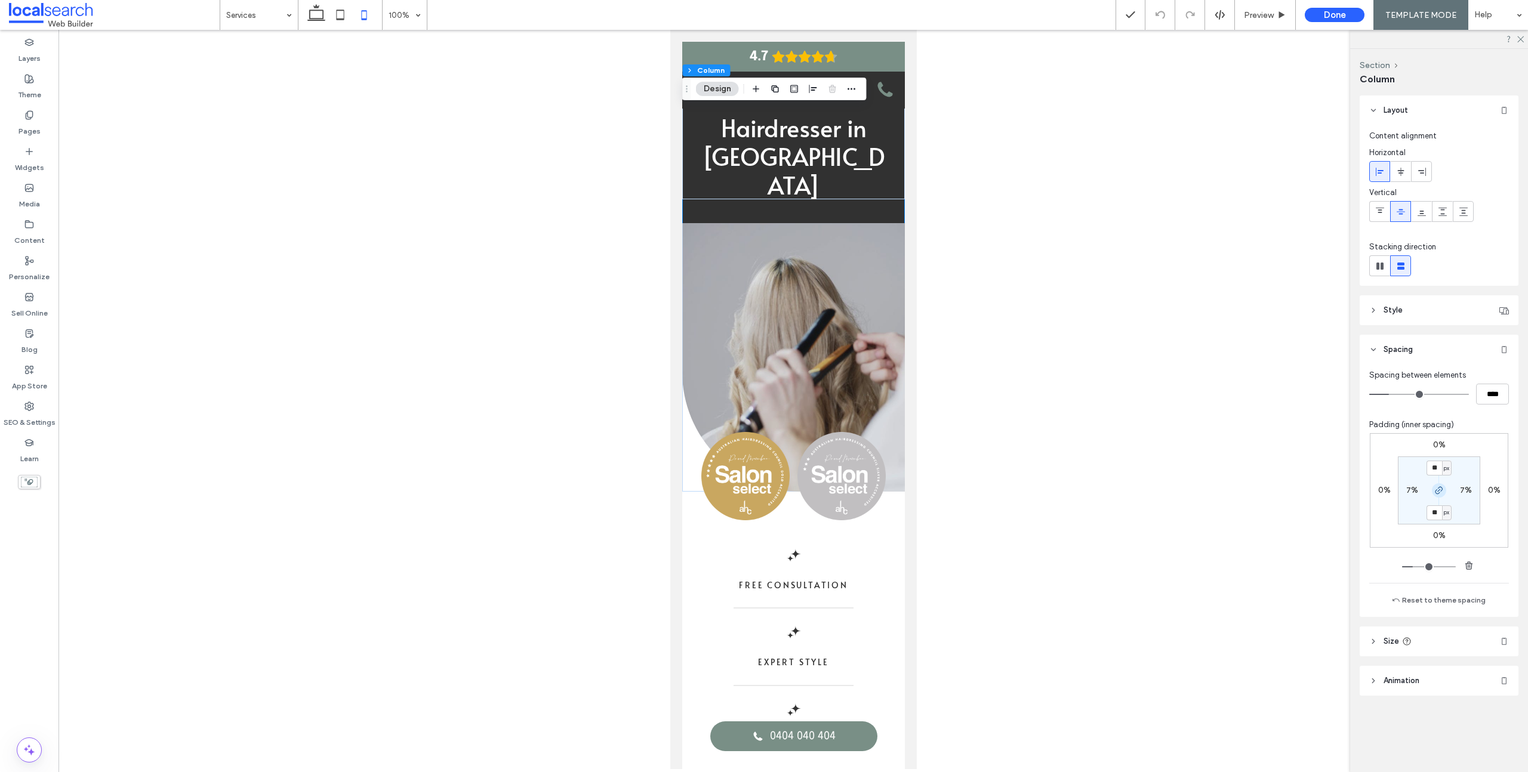
click at [1439, 490] on use "button" at bounding box center [1438, 490] width 7 height 7
click at [1439, 493] on use "button" at bounding box center [1438, 490] width 7 height 7
click at [1437, 471] on input "**" at bounding box center [1434, 468] width 16 height 15
type input "**"
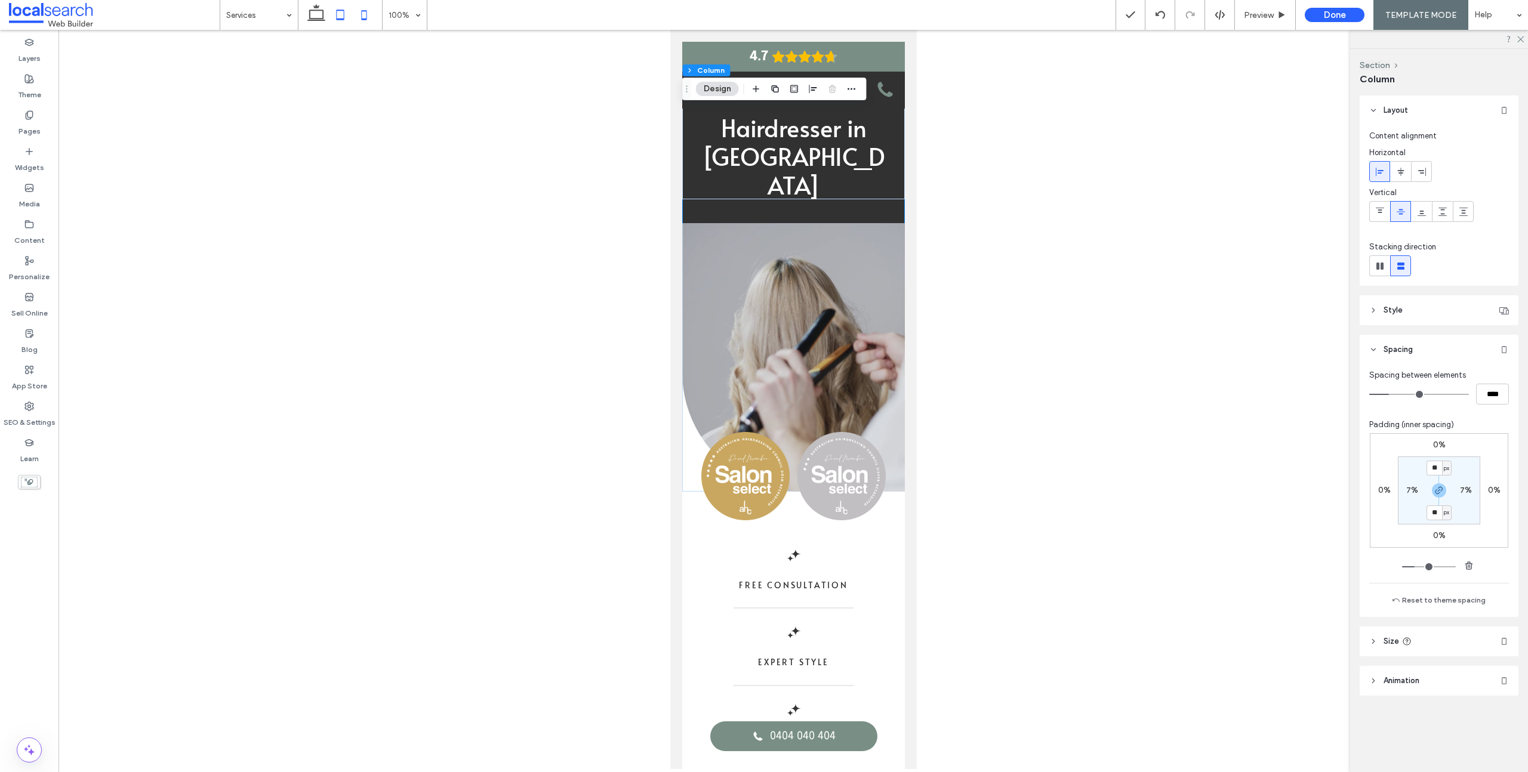
click at [347, 13] on icon at bounding box center [340, 15] width 24 height 24
type input "**"
type input "****"
type input "*"
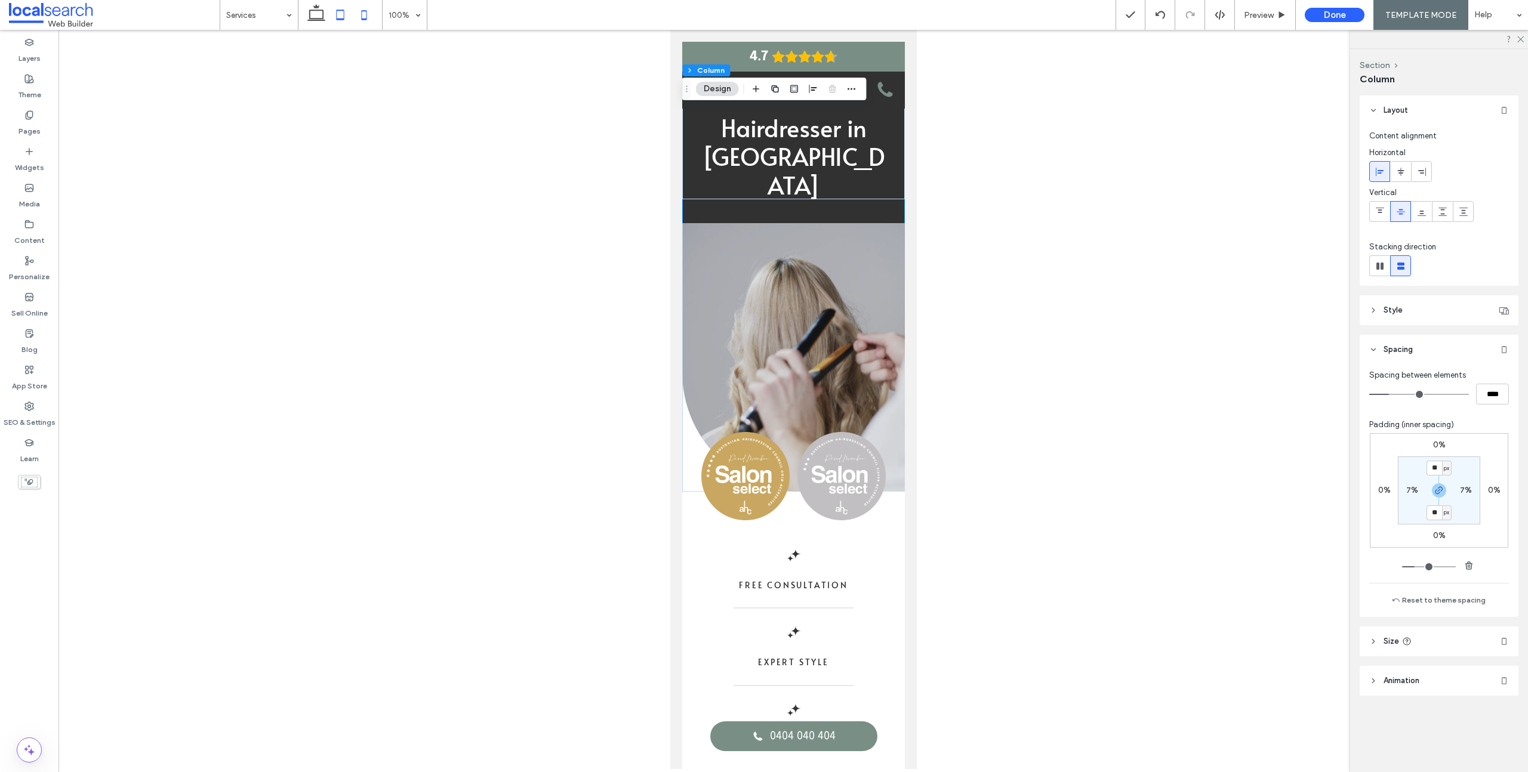
type input "***"
type input "****"
type input "**"
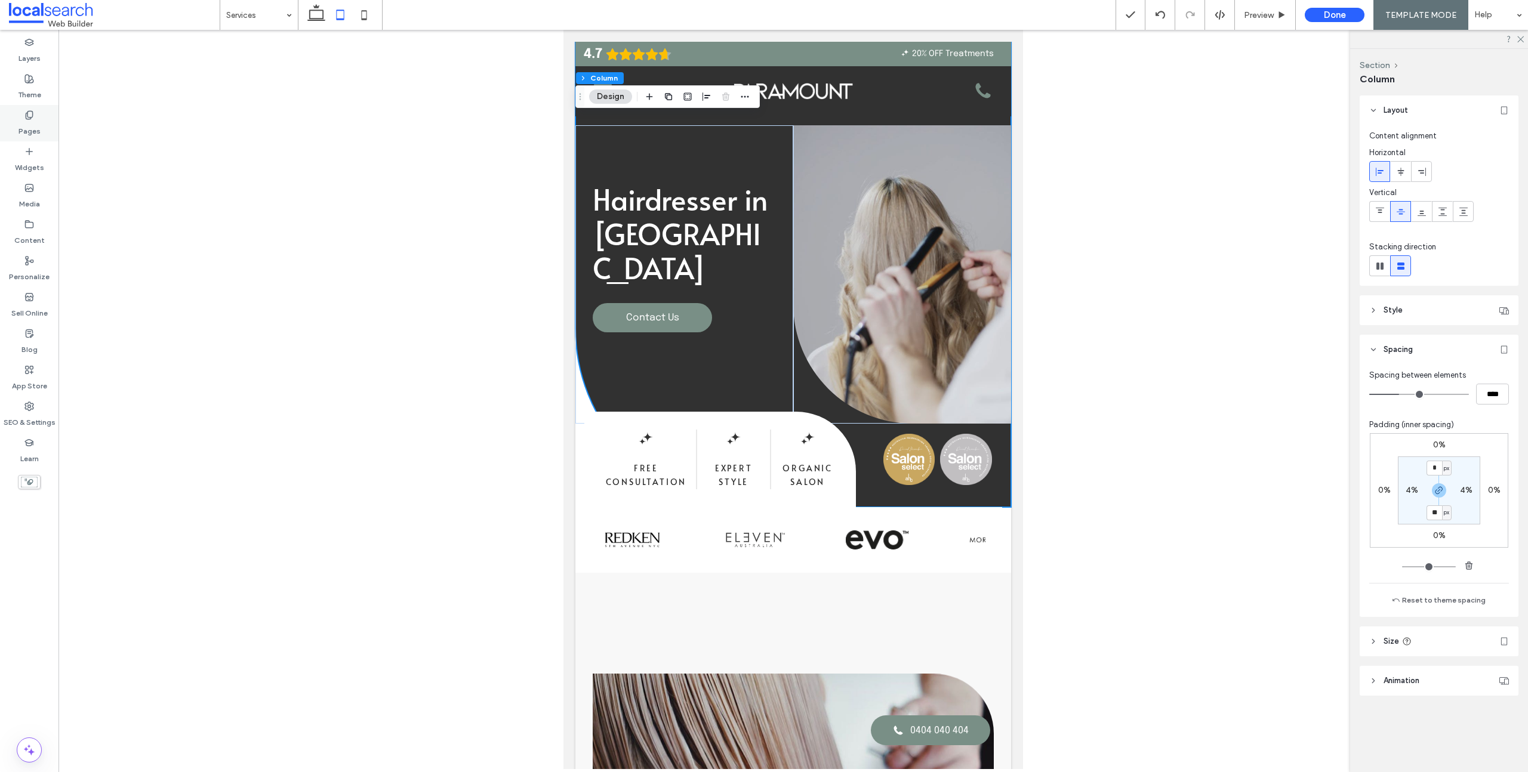
click at [32, 118] on icon at bounding box center [29, 115] width 10 height 10
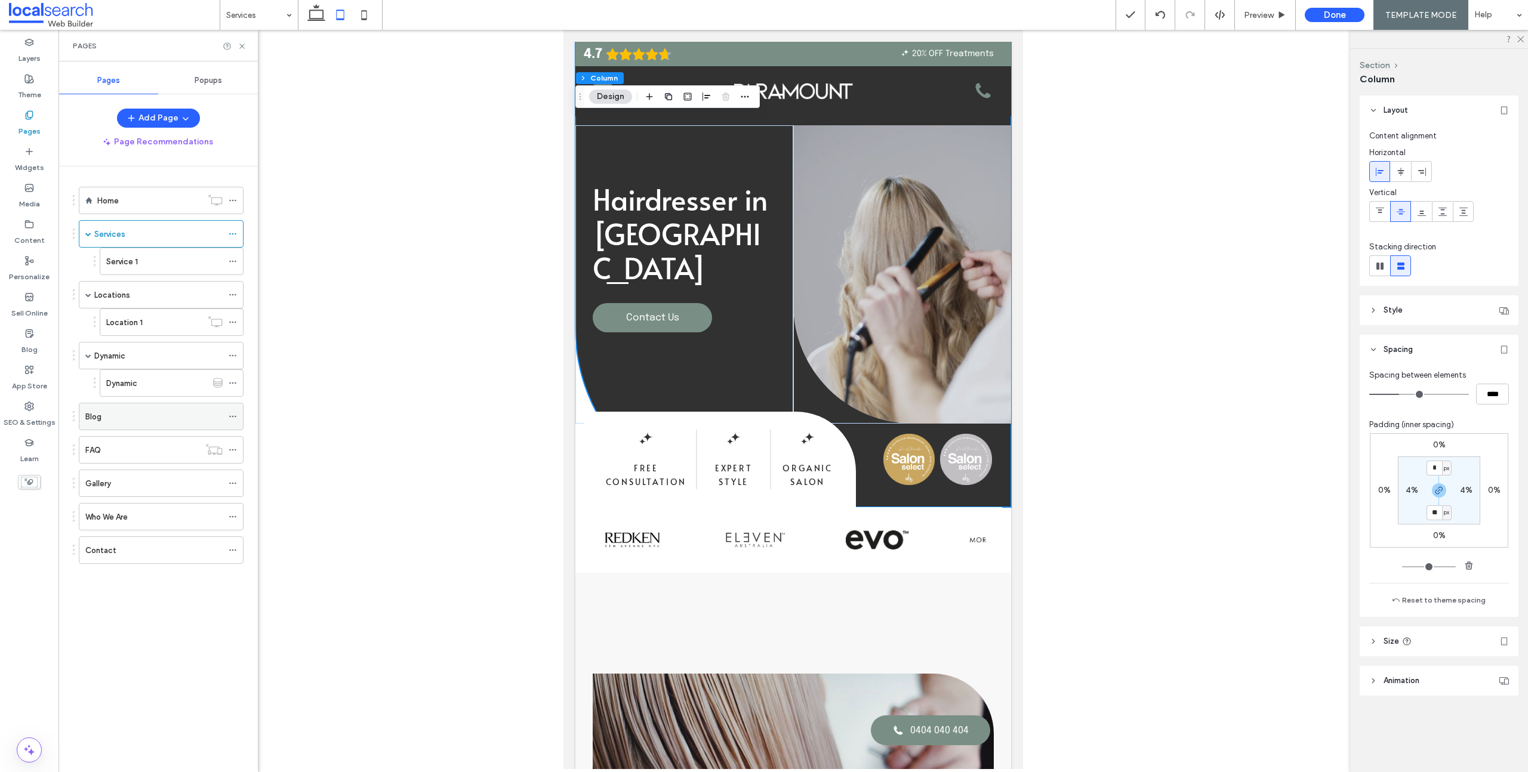
click at [120, 426] on div "Blog" at bounding box center [153, 416] width 137 height 26
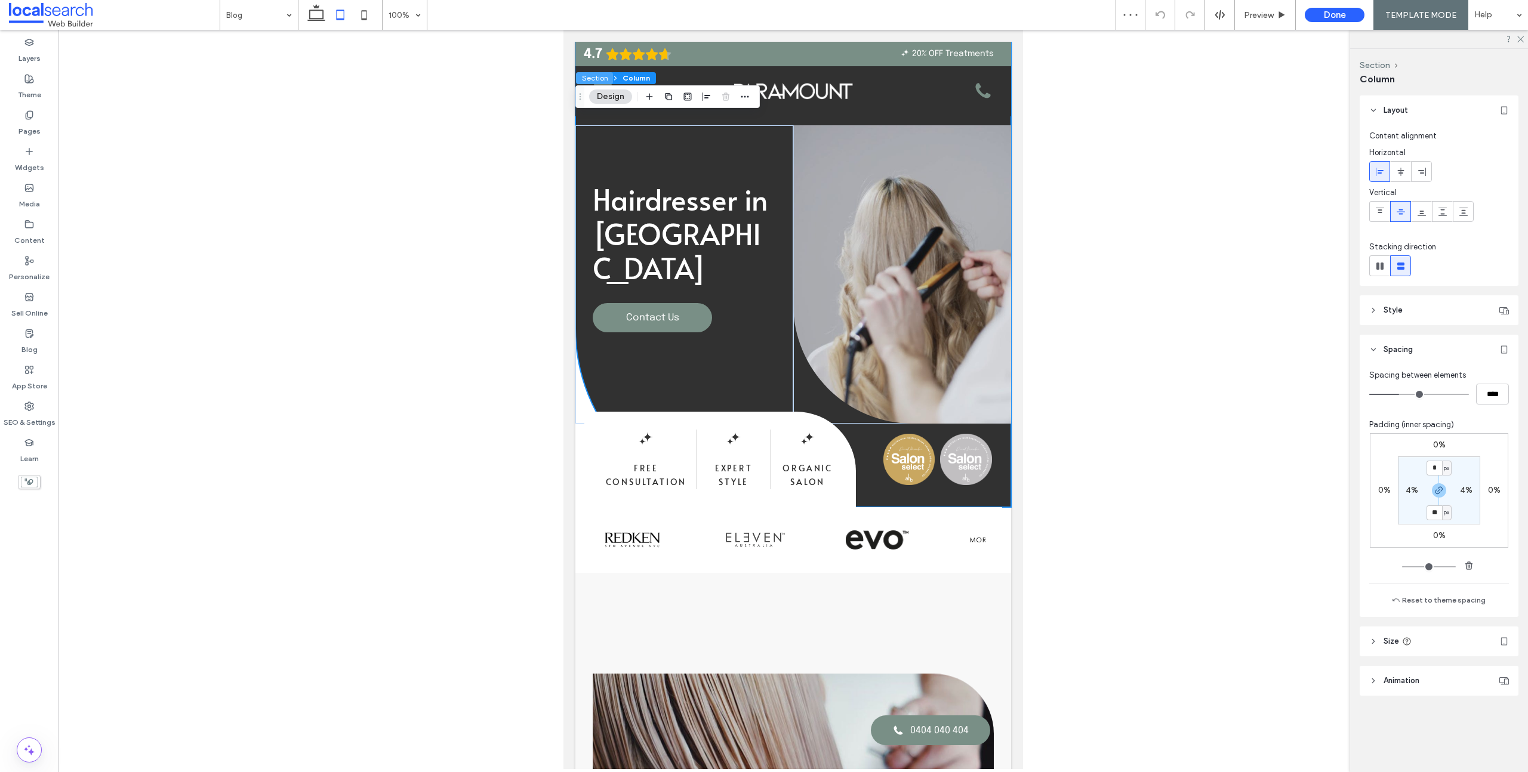
click at [603, 75] on button "Section" at bounding box center [594, 78] width 37 height 12
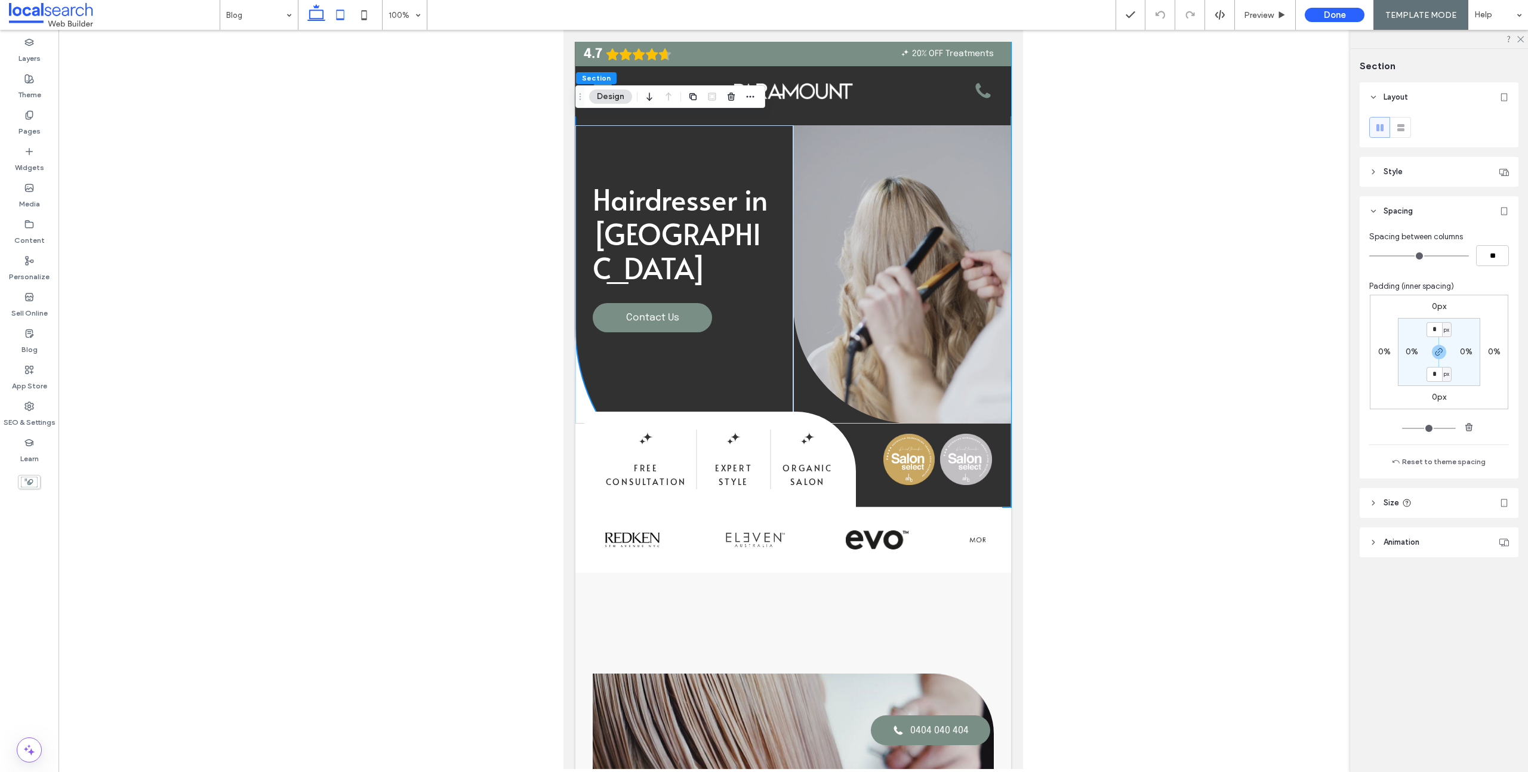
click at [320, 13] on icon at bounding box center [316, 15] width 24 height 24
type input "***"
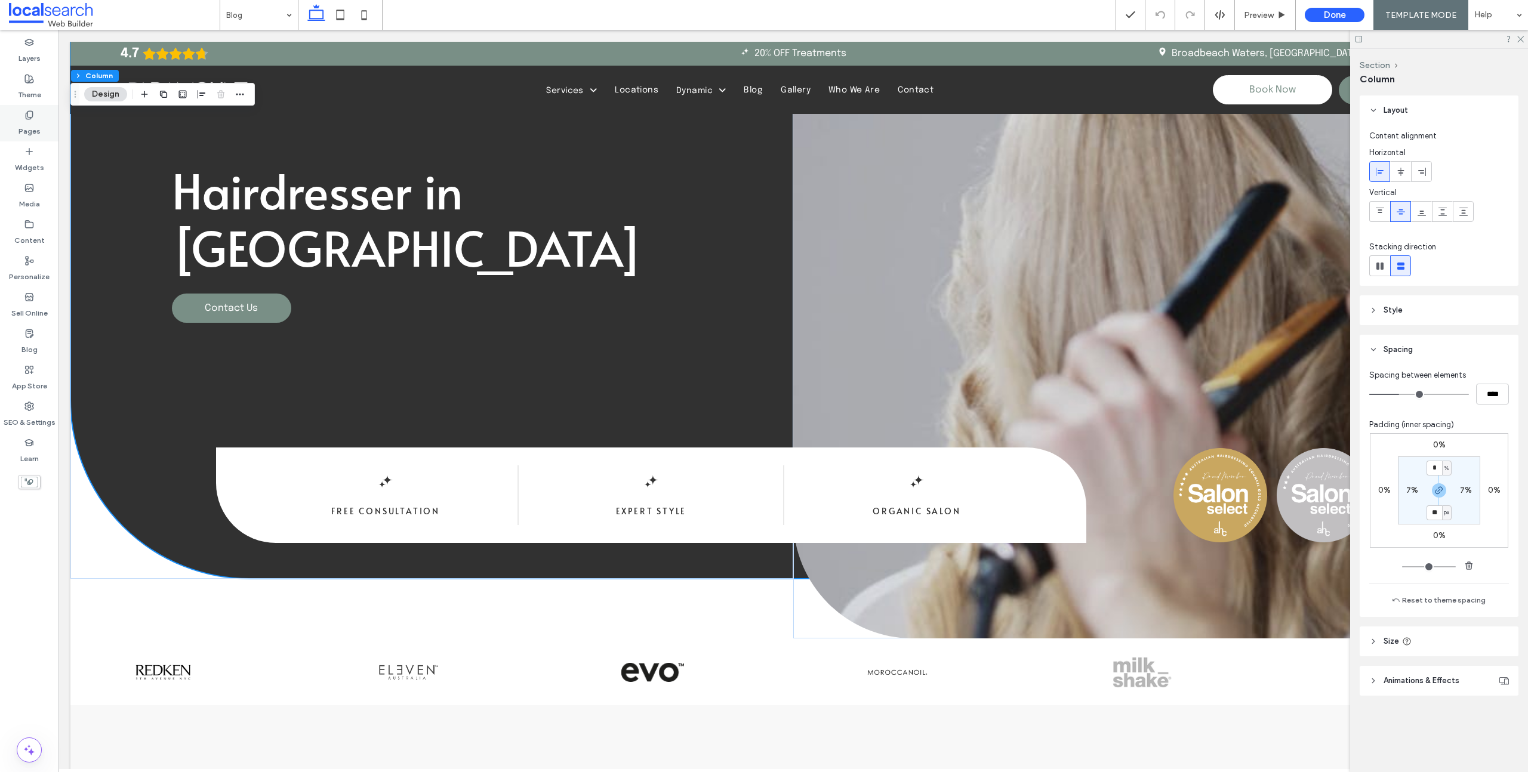
click at [20, 122] on label "Pages" at bounding box center [30, 128] width 22 height 17
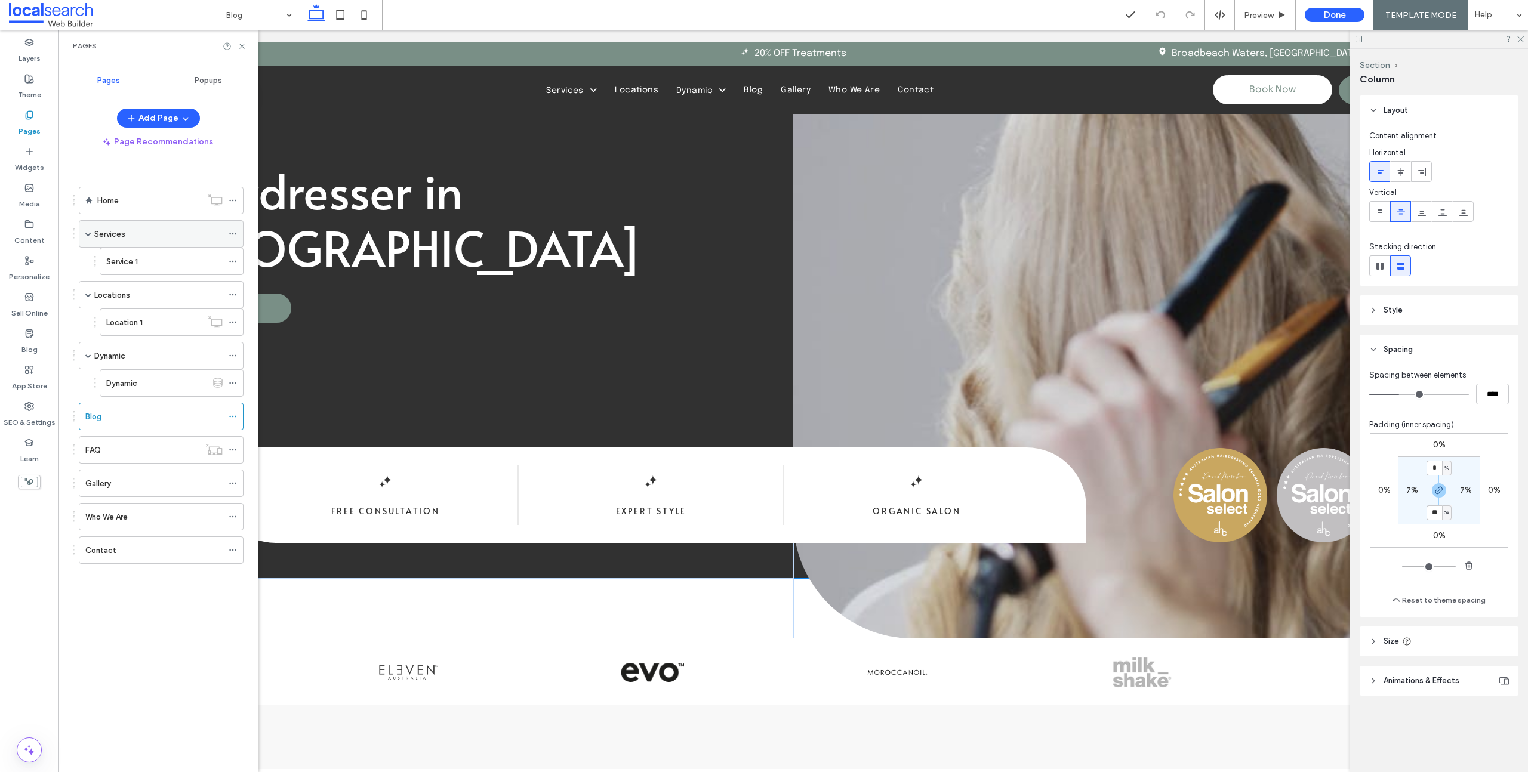
click at [133, 241] on div "Services" at bounding box center [158, 234] width 128 height 26
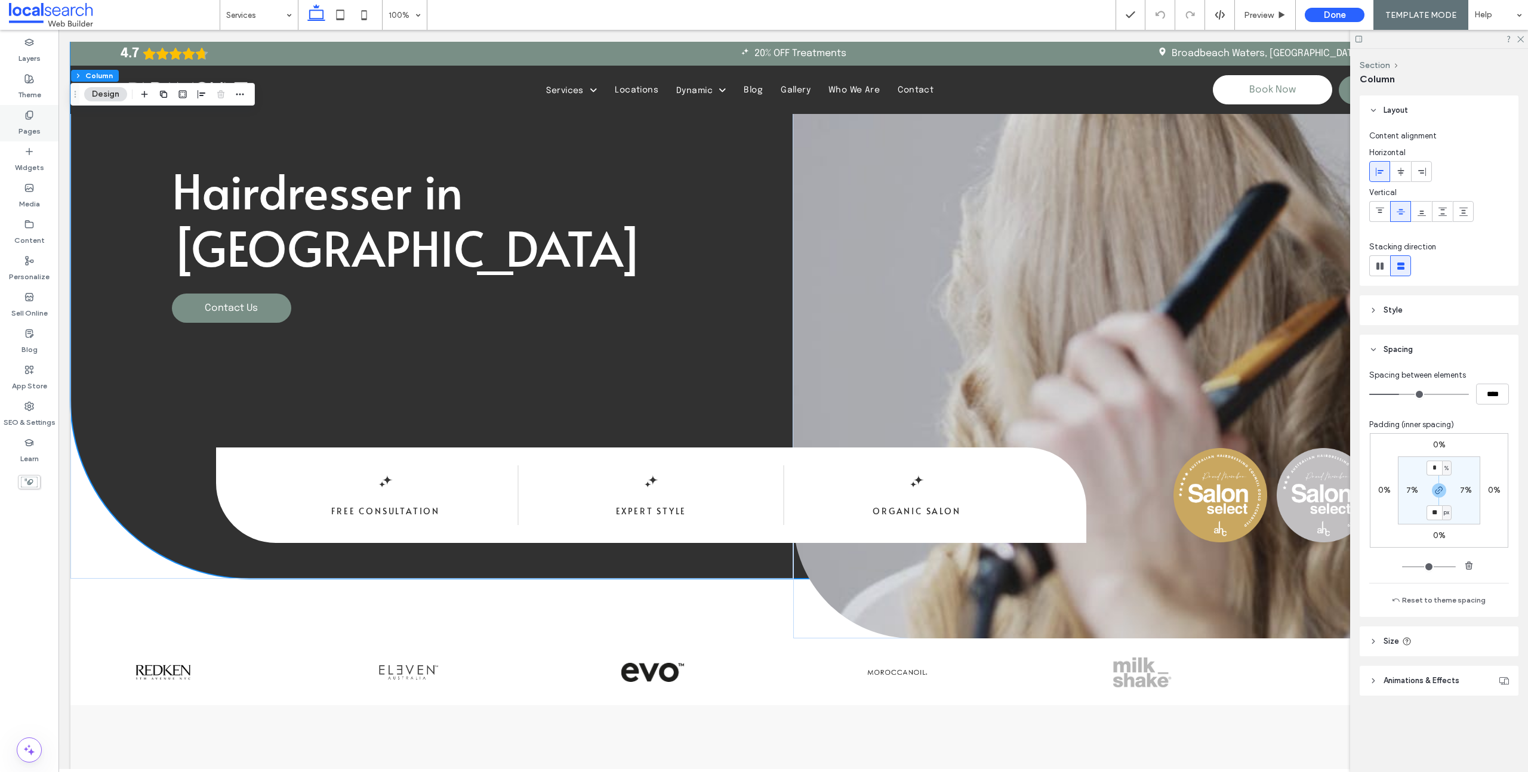
click at [38, 131] on label "Pages" at bounding box center [30, 128] width 22 height 17
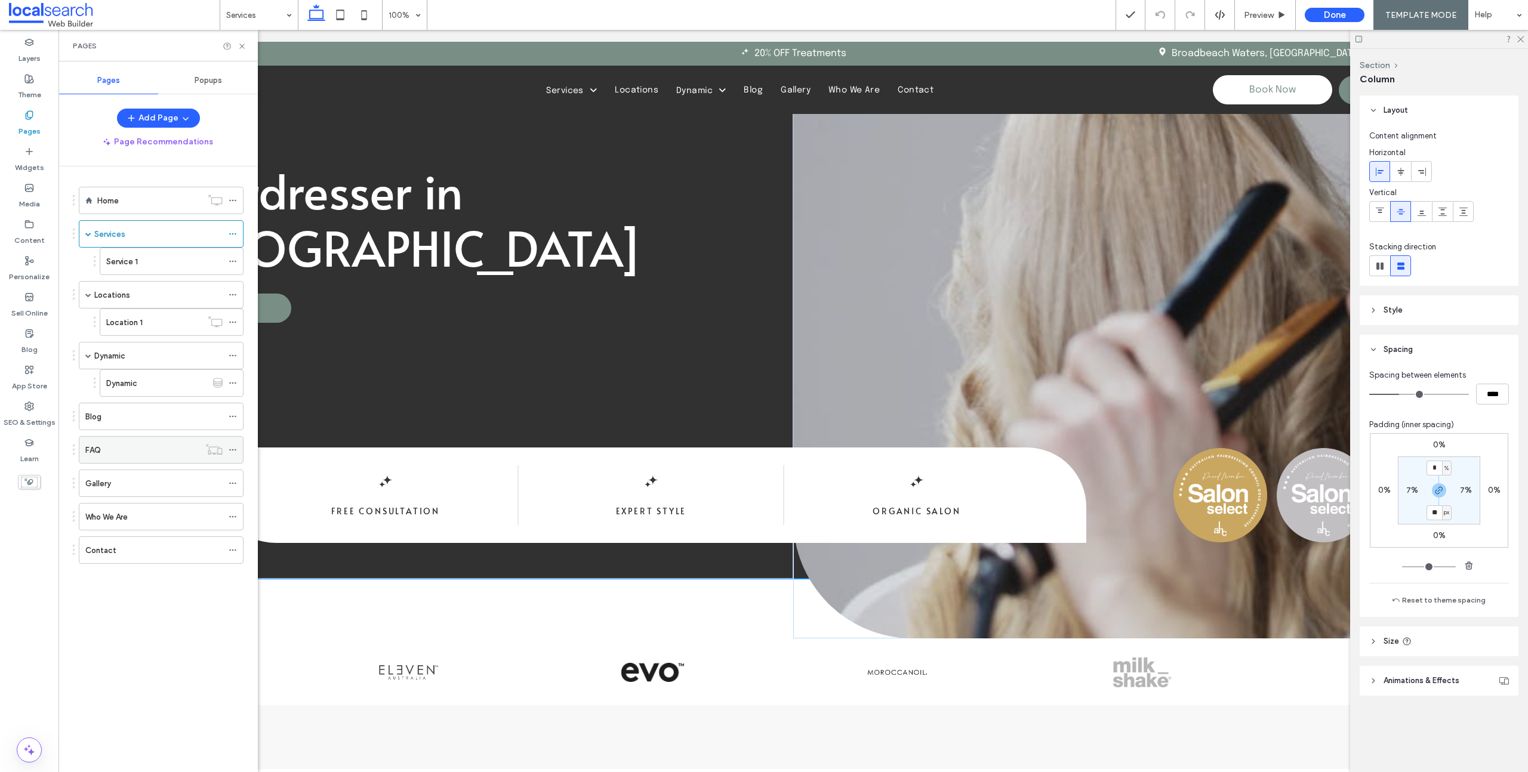
click at [130, 448] on div "FAQ" at bounding box center [142, 450] width 114 height 13
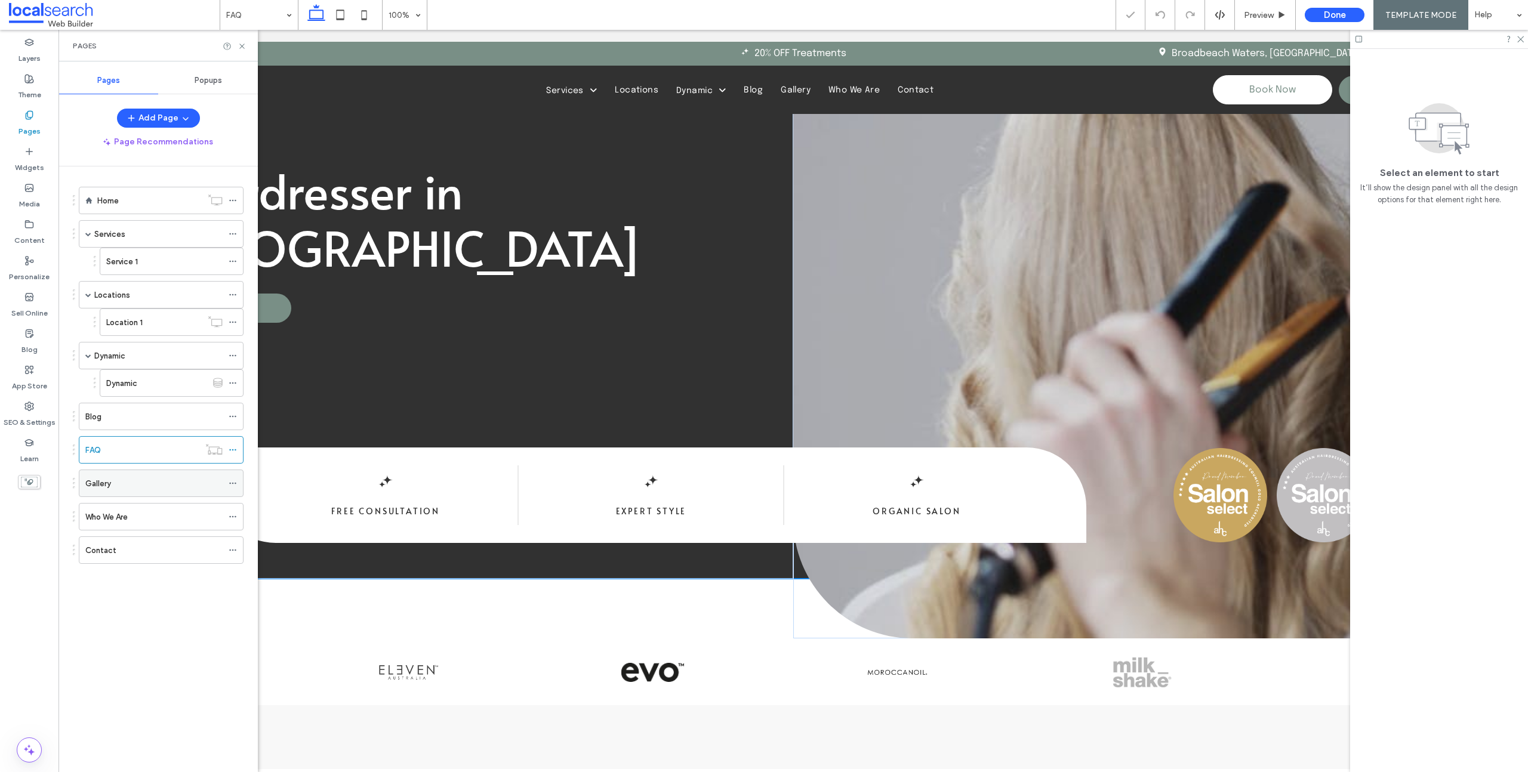
click at [122, 492] on div "Gallery" at bounding box center [153, 483] width 137 height 26
click at [127, 523] on div "Who We Are" at bounding box center [153, 517] width 137 height 26
click at [128, 554] on div "Contact" at bounding box center [153, 550] width 137 height 13
click at [143, 201] on div "Home" at bounding box center [149, 201] width 104 height 13
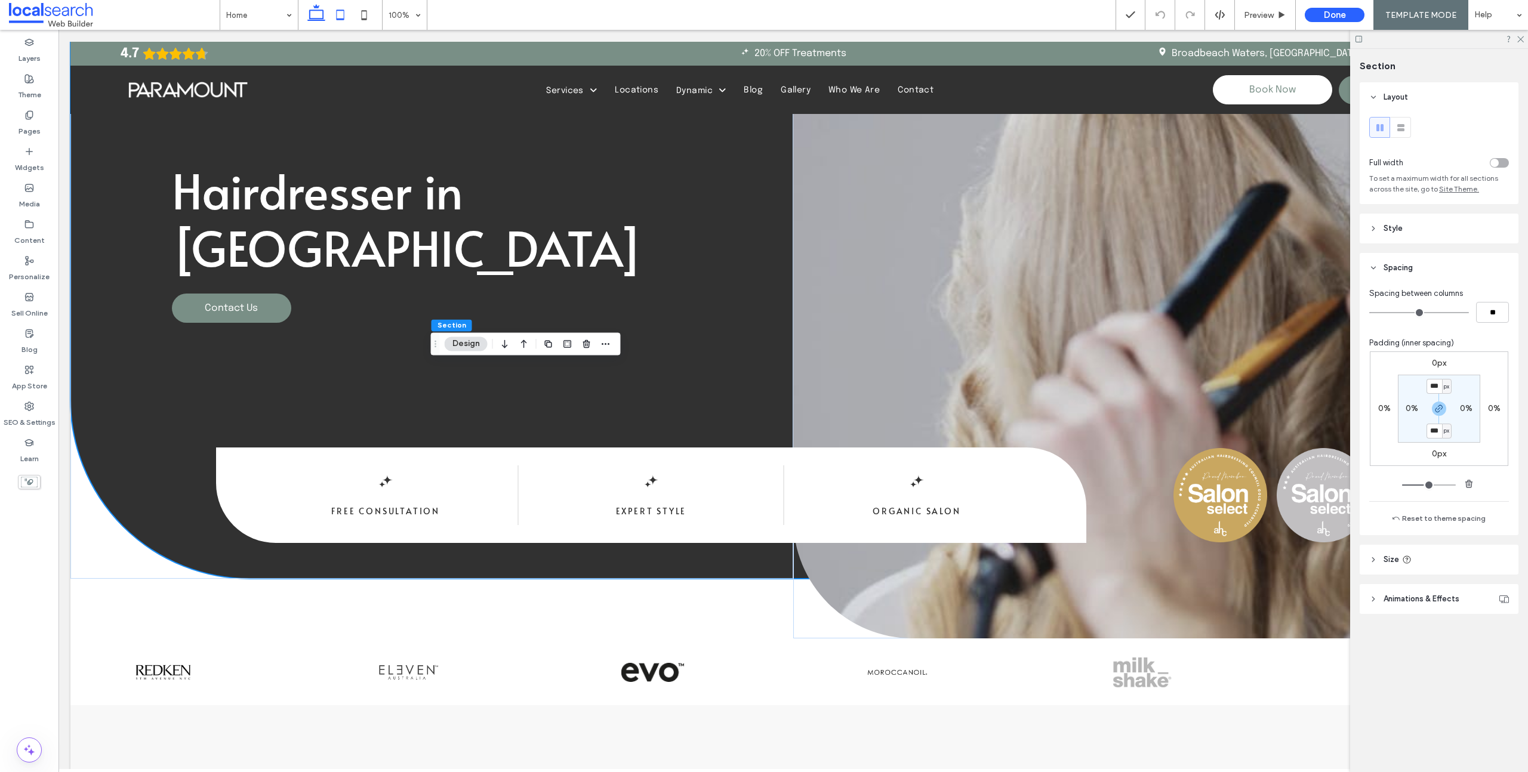
click at [344, 15] on use at bounding box center [340, 15] width 8 height 10
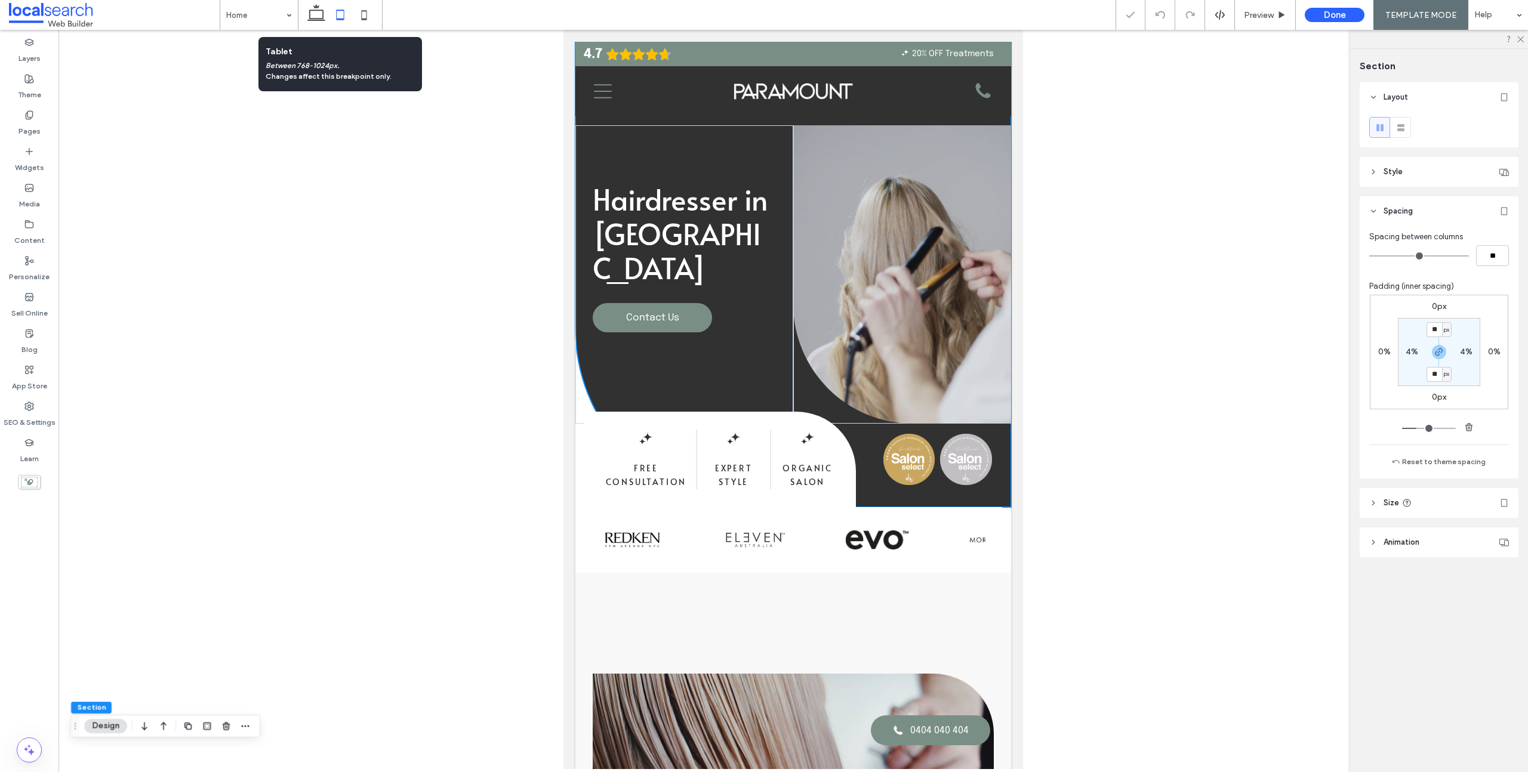
type input "**"
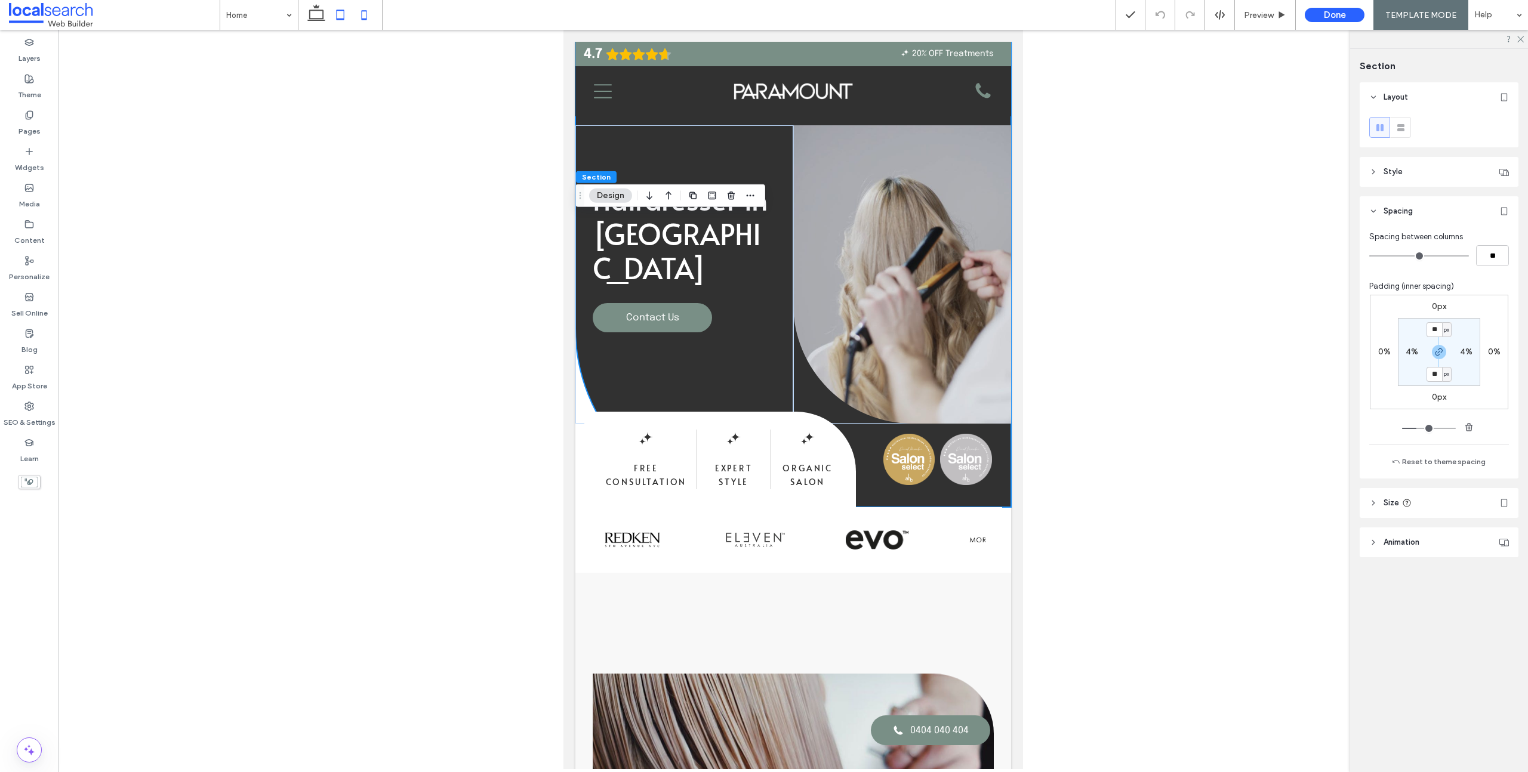
click at [358, 13] on icon at bounding box center [364, 15] width 24 height 24
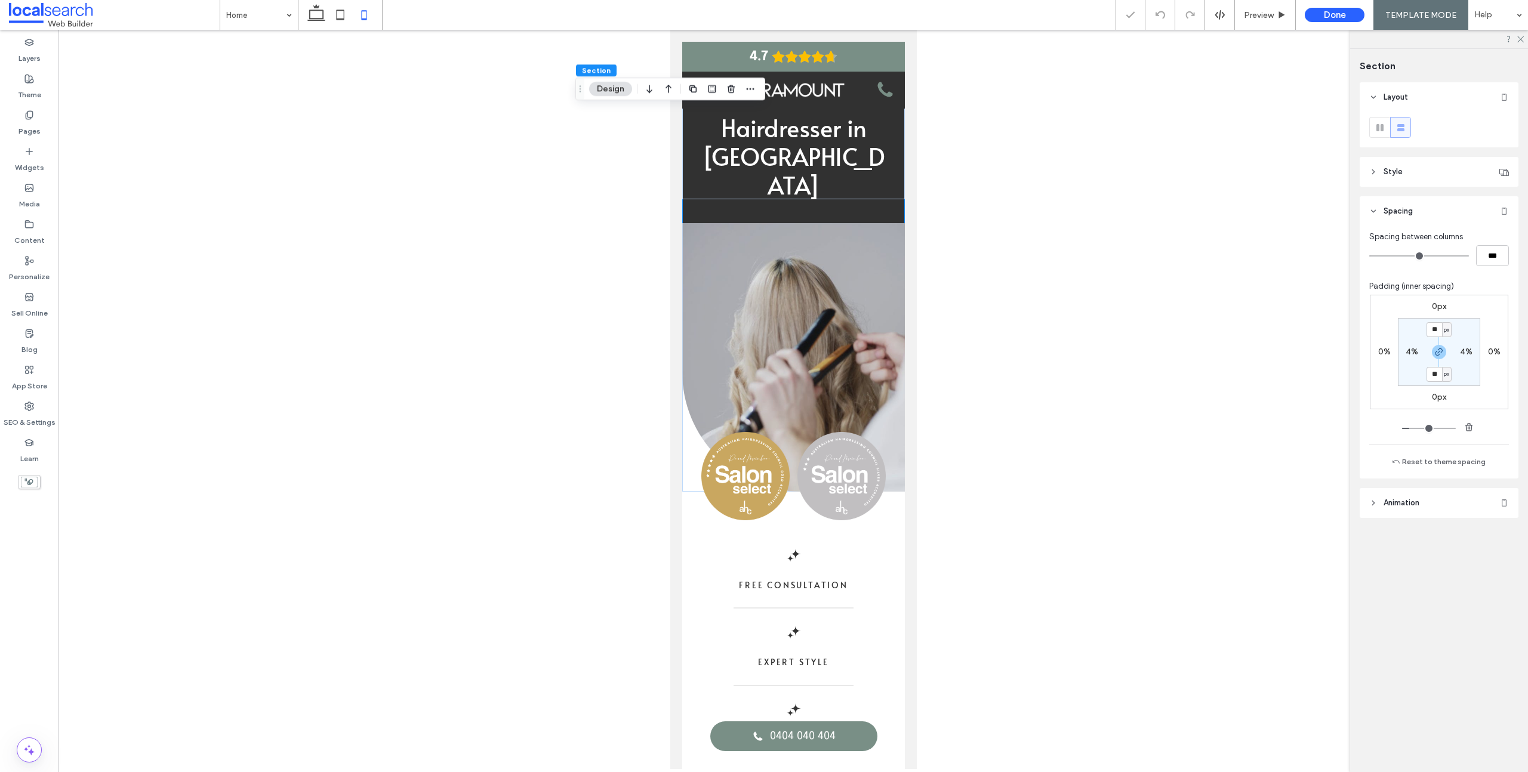
type input "**"
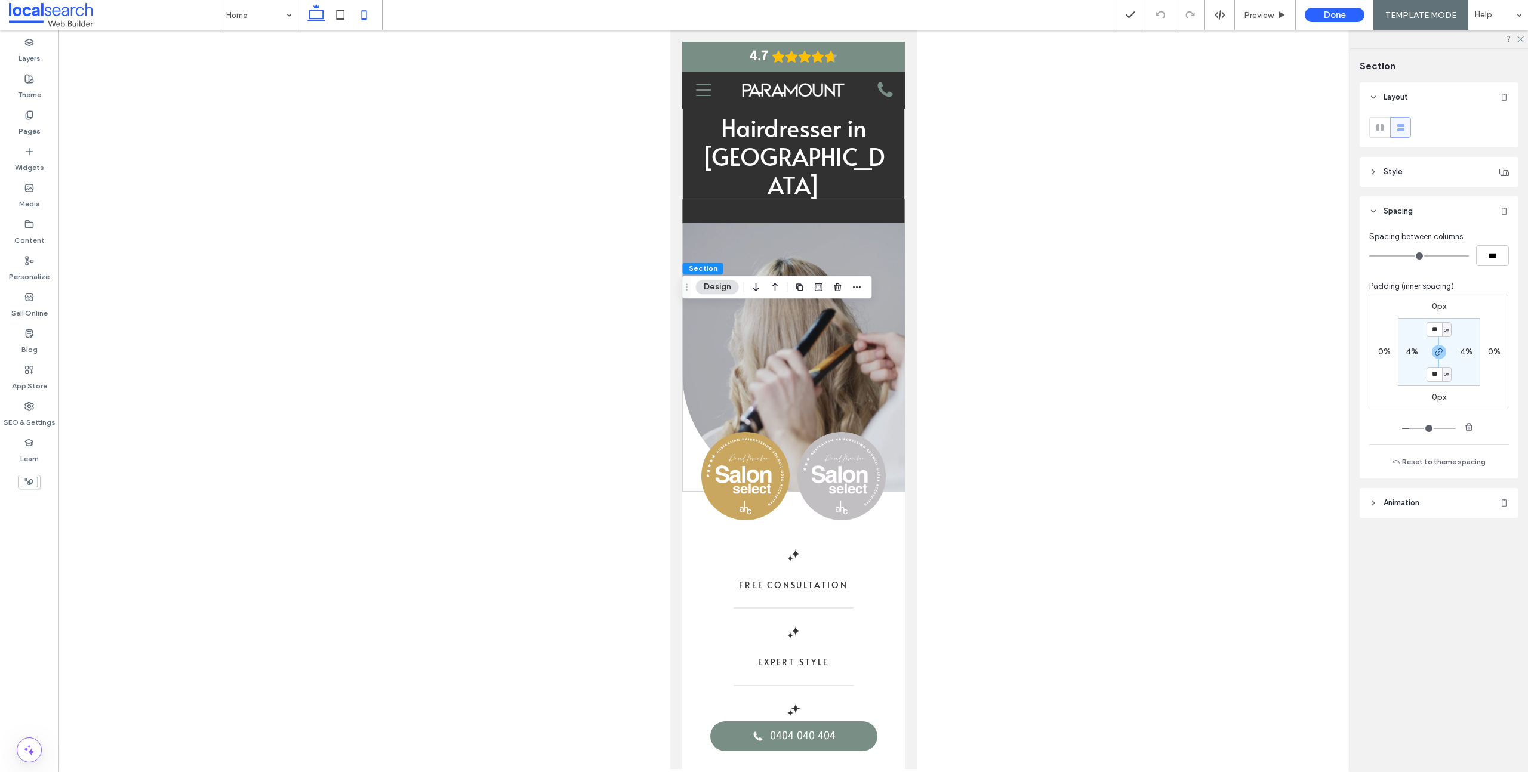
click at [310, 13] on icon at bounding box center [316, 15] width 24 height 24
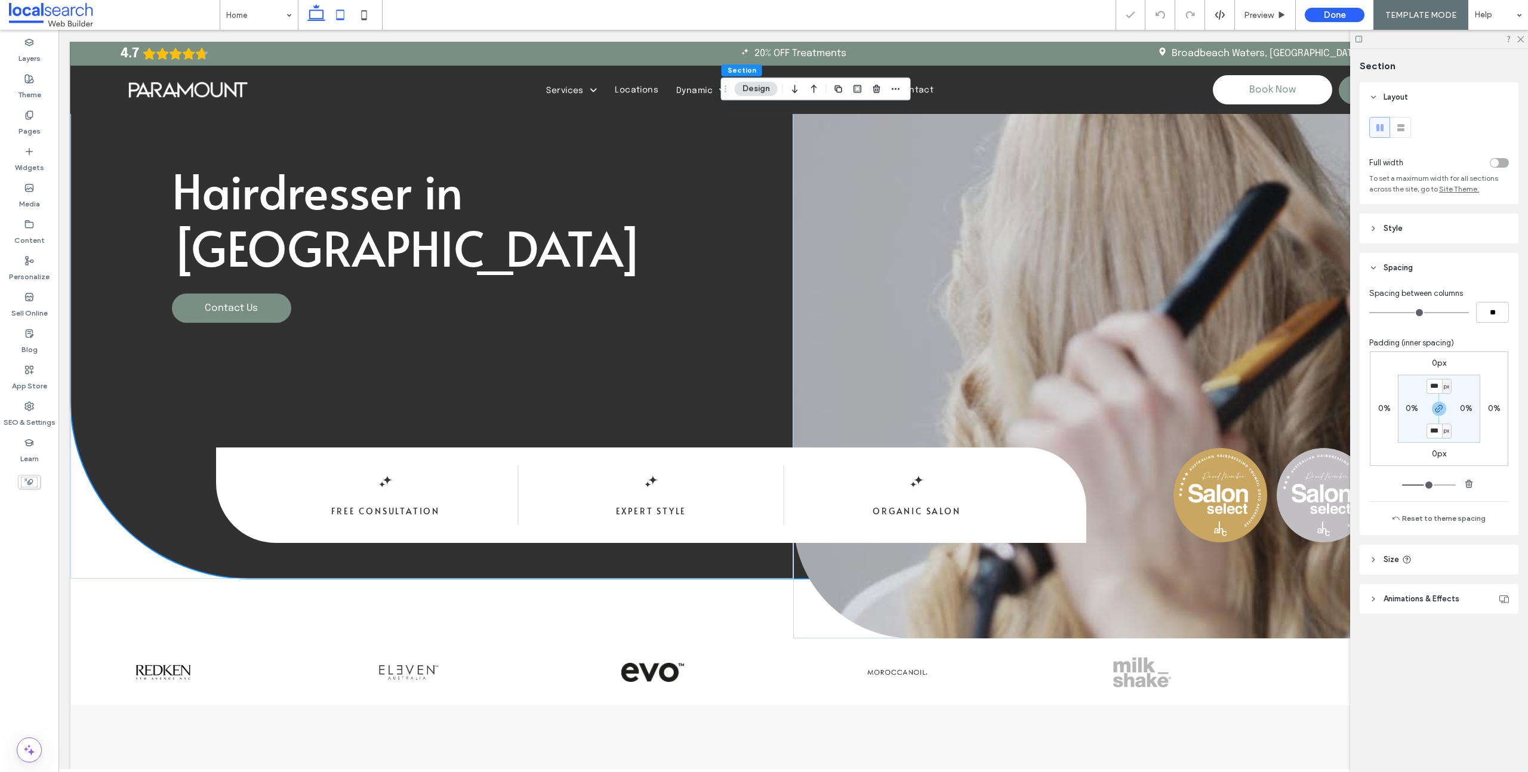
type input "***"
click at [29, 113] on icon at bounding box center [29, 115] width 10 height 10
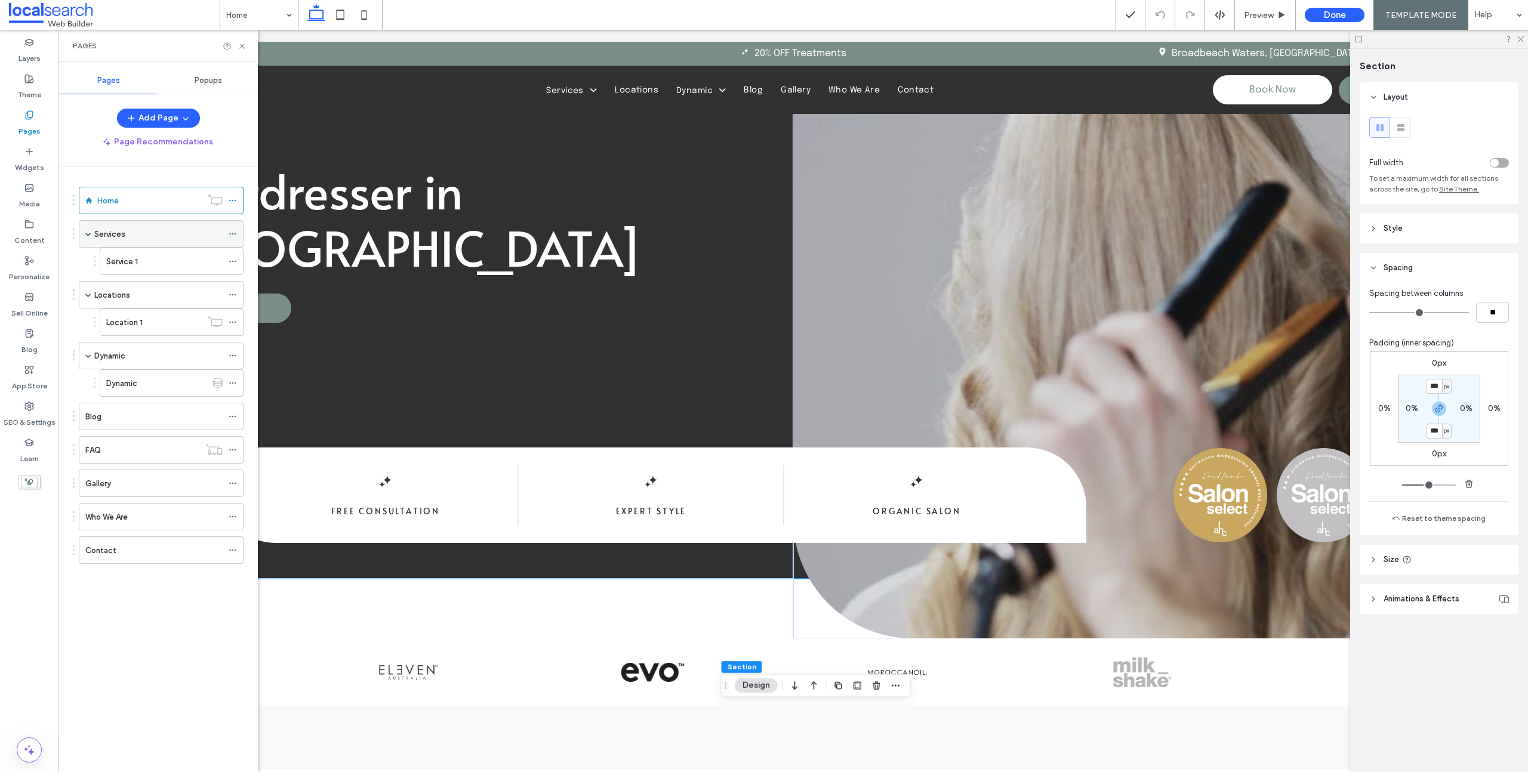
click at [151, 236] on div "Services" at bounding box center [158, 234] width 128 height 13
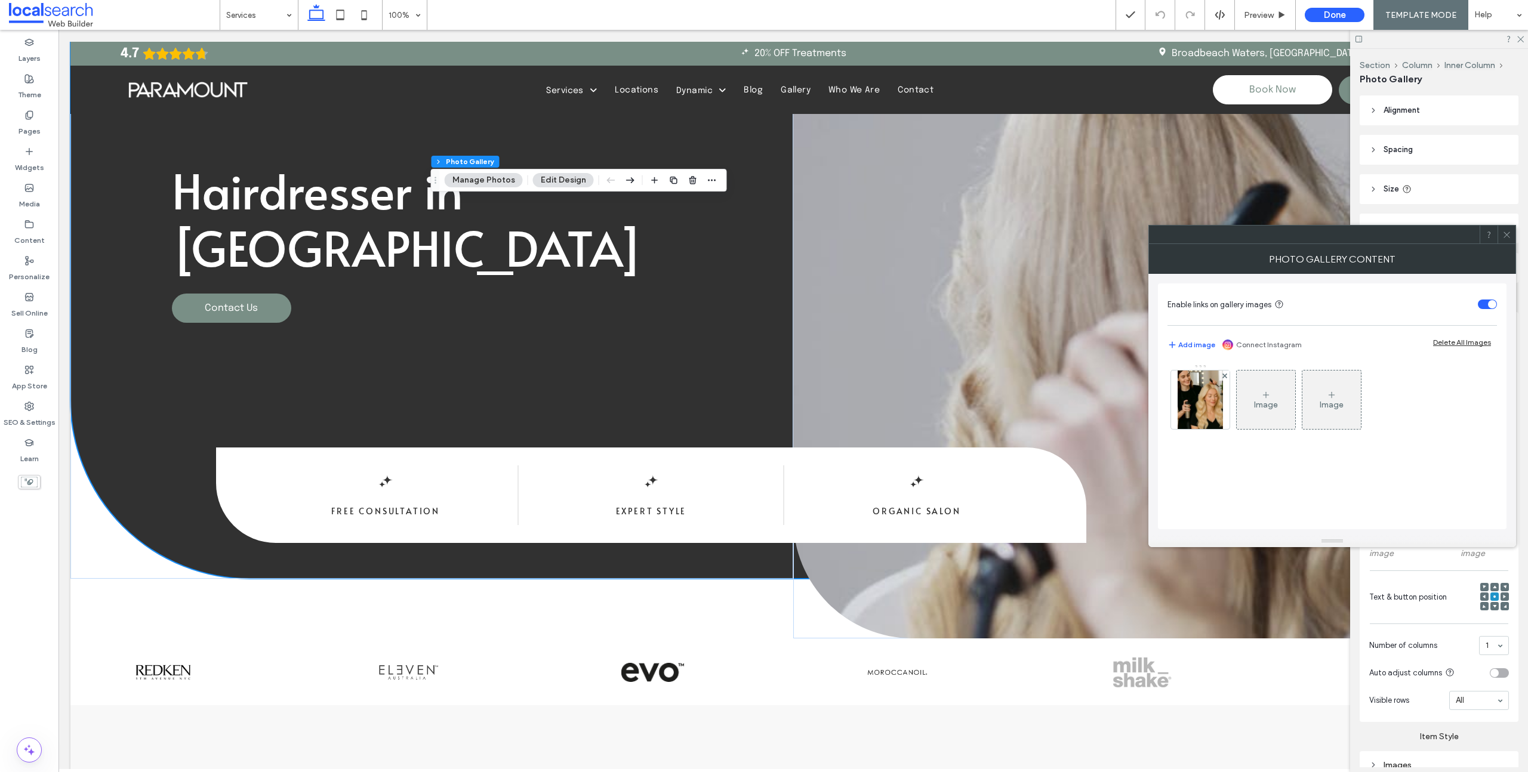
click at [1509, 234] on icon at bounding box center [1506, 234] width 9 height 9
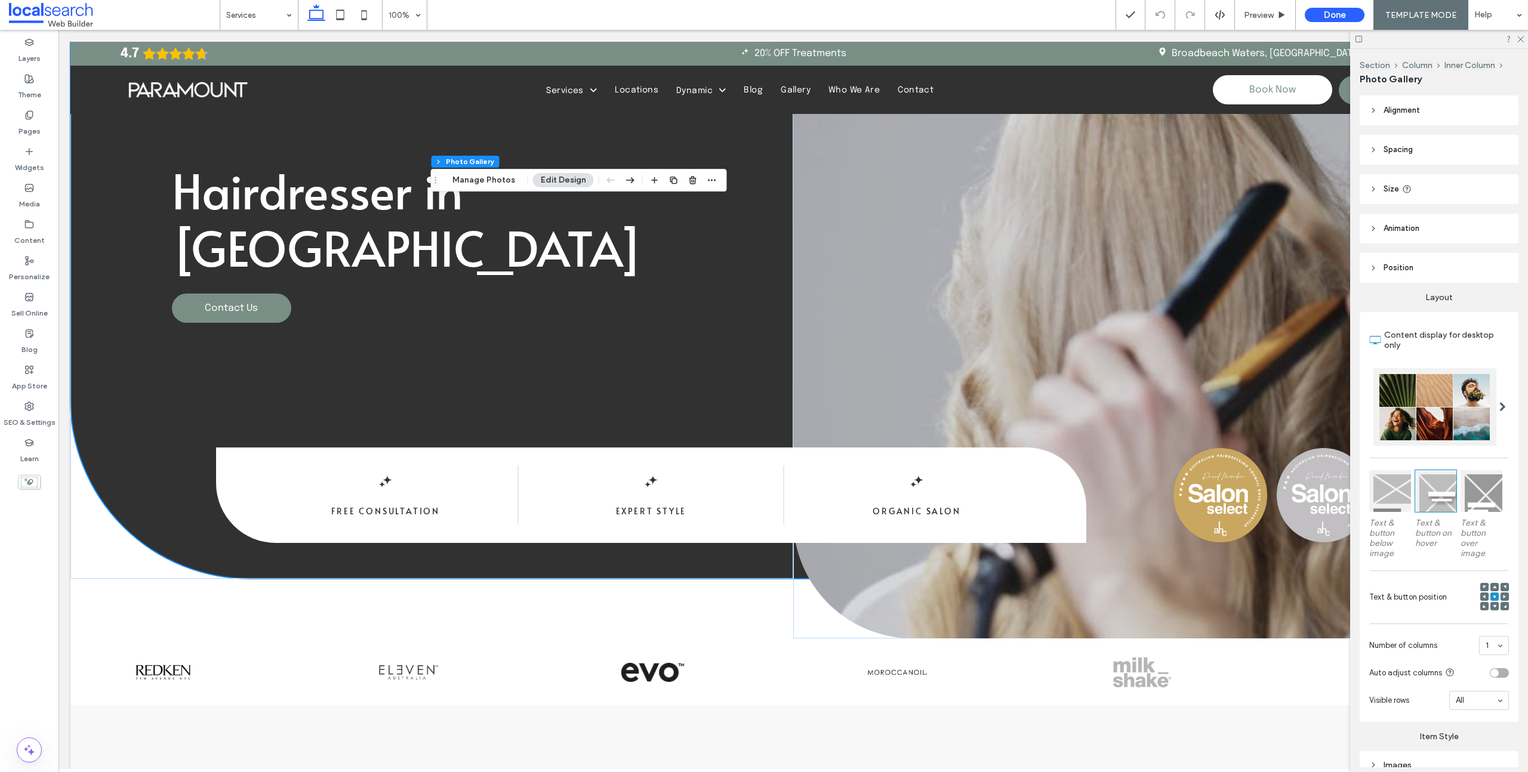
click at [1372, 227] on use at bounding box center [1373, 229] width 2 height 4
